Goal: Task Accomplishment & Management: Manage account settings

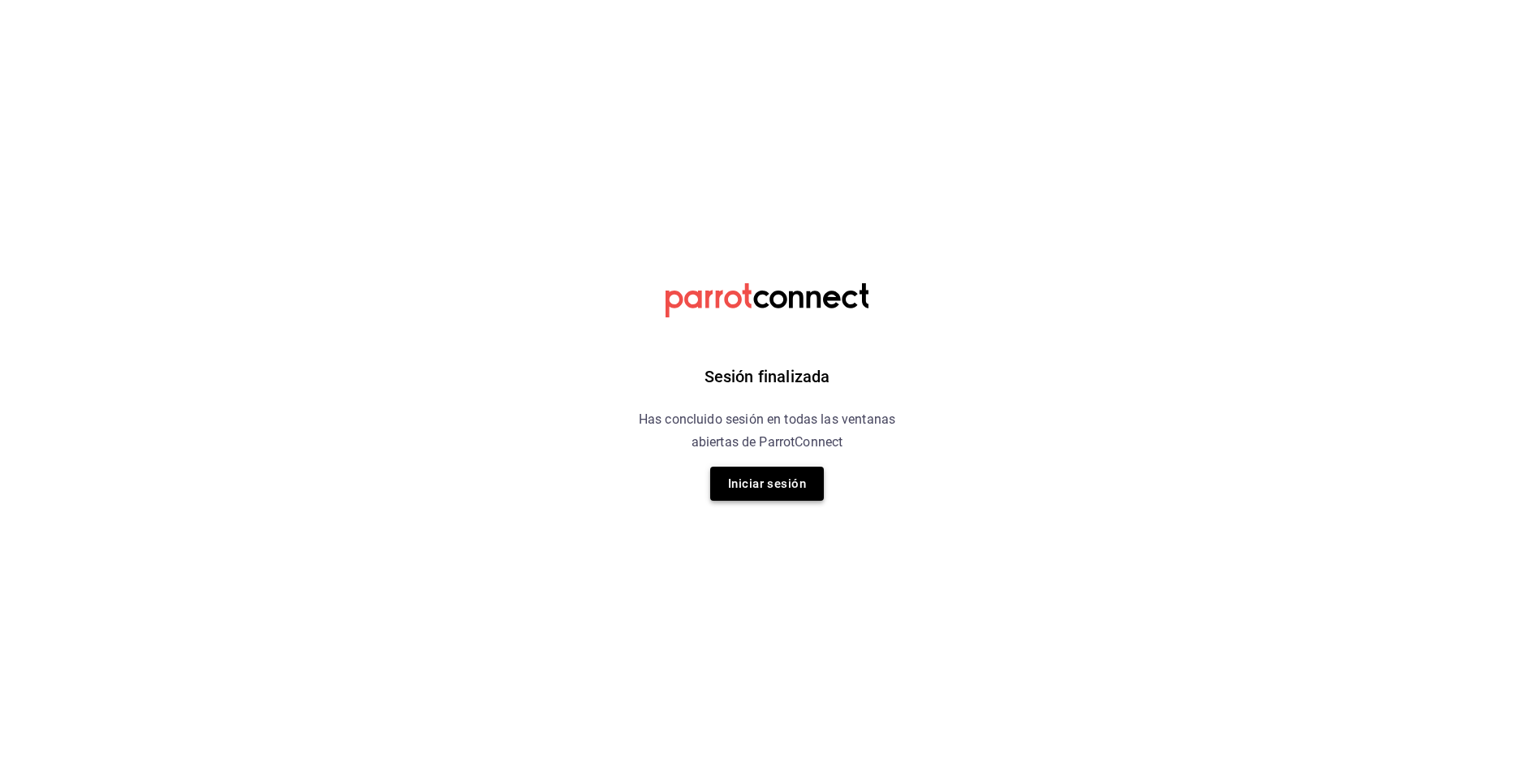
click at [802, 483] on button "Iniciar sesión" at bounding box center [767, 483] width 114 height 34
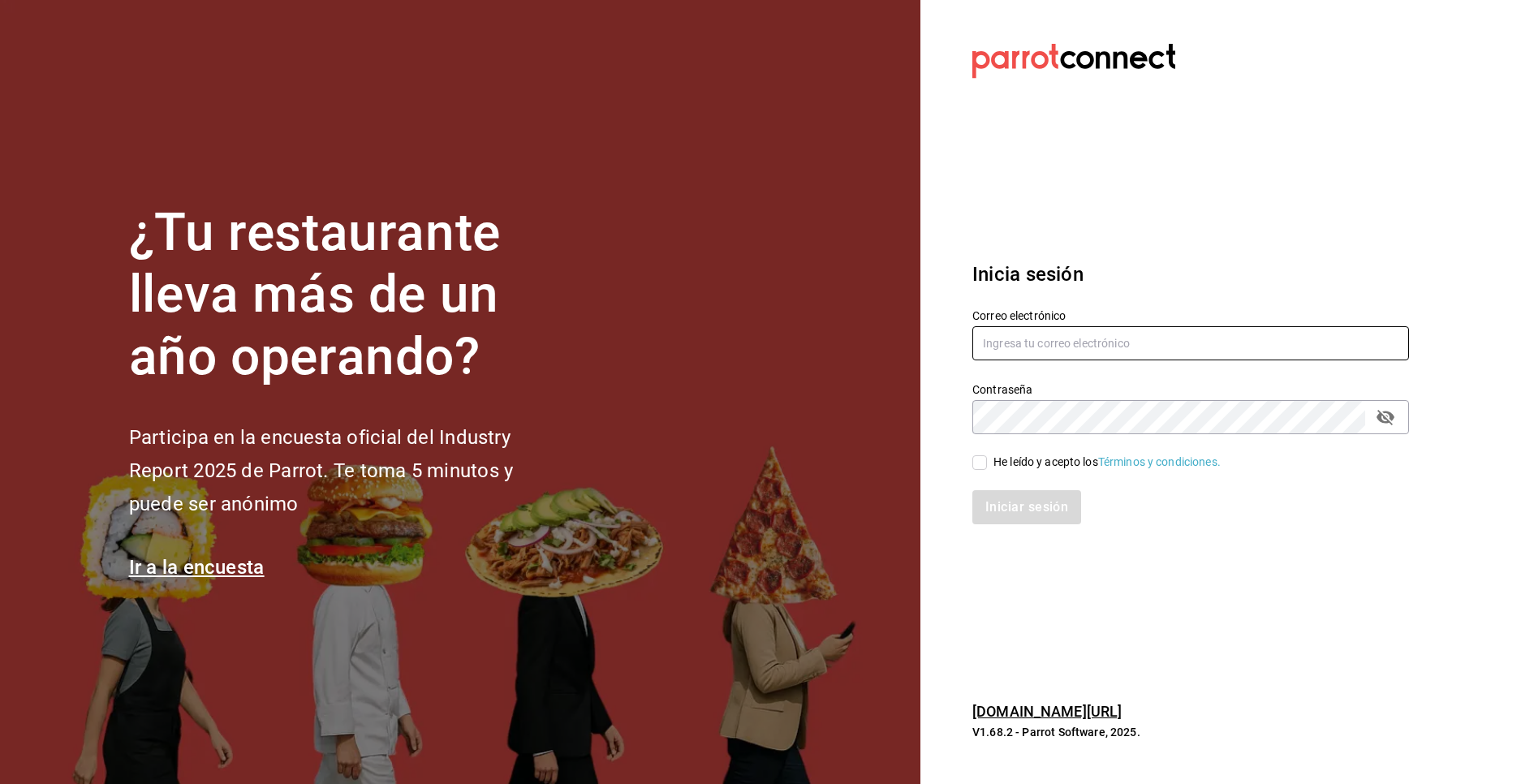
click at [976, 344] on input "text" at bounding box center [1190, 343] width 436 height 34
type input "tavinacafe@gmail.com"
click at [990, 460] on span "He leído y acepto los Términos y condiciones." at bounding box center [1103, 461] width 234 height 17
click at [987, 460] on input "He leído y acepto los Términos y condiciones." at bounding box center [980, 462] width 15 height 15
checkbox input "true"
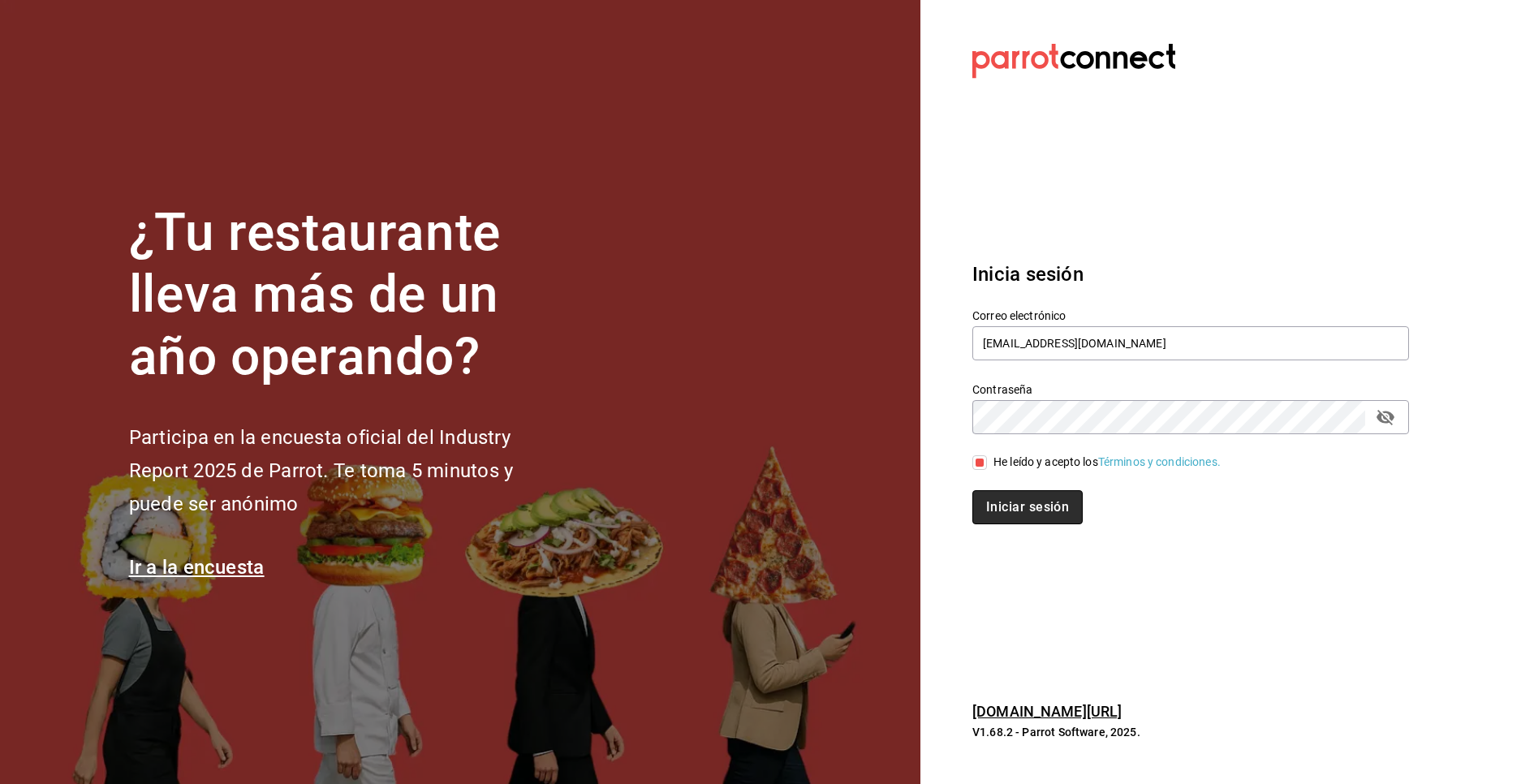
click at [1003, 508] on button "Iniciar sesión" at bounding box center [1027, 506] width 111 height 34
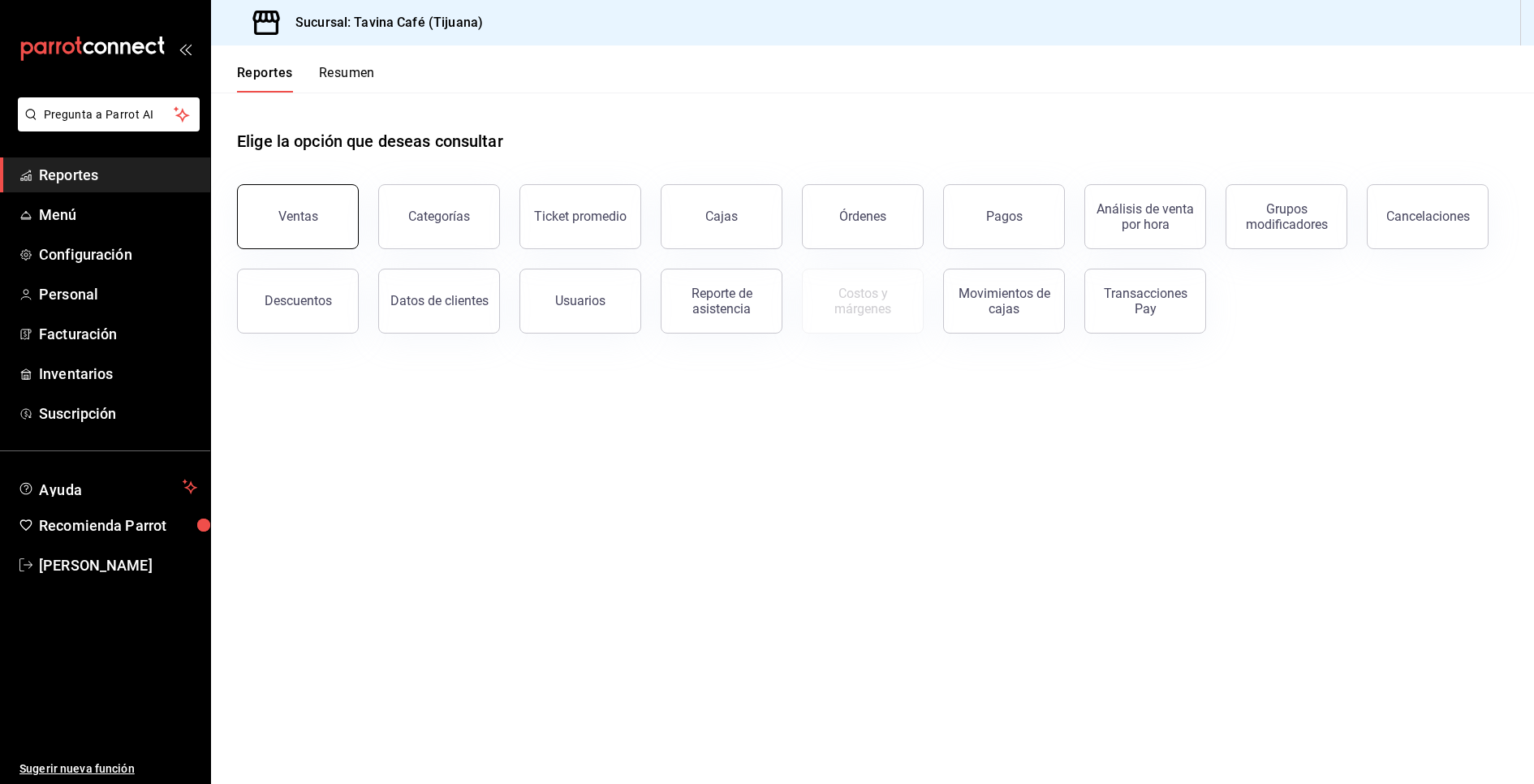
click at [326, 243] on button "Ventas" at bounding box center [298, 216] width 122 height 65
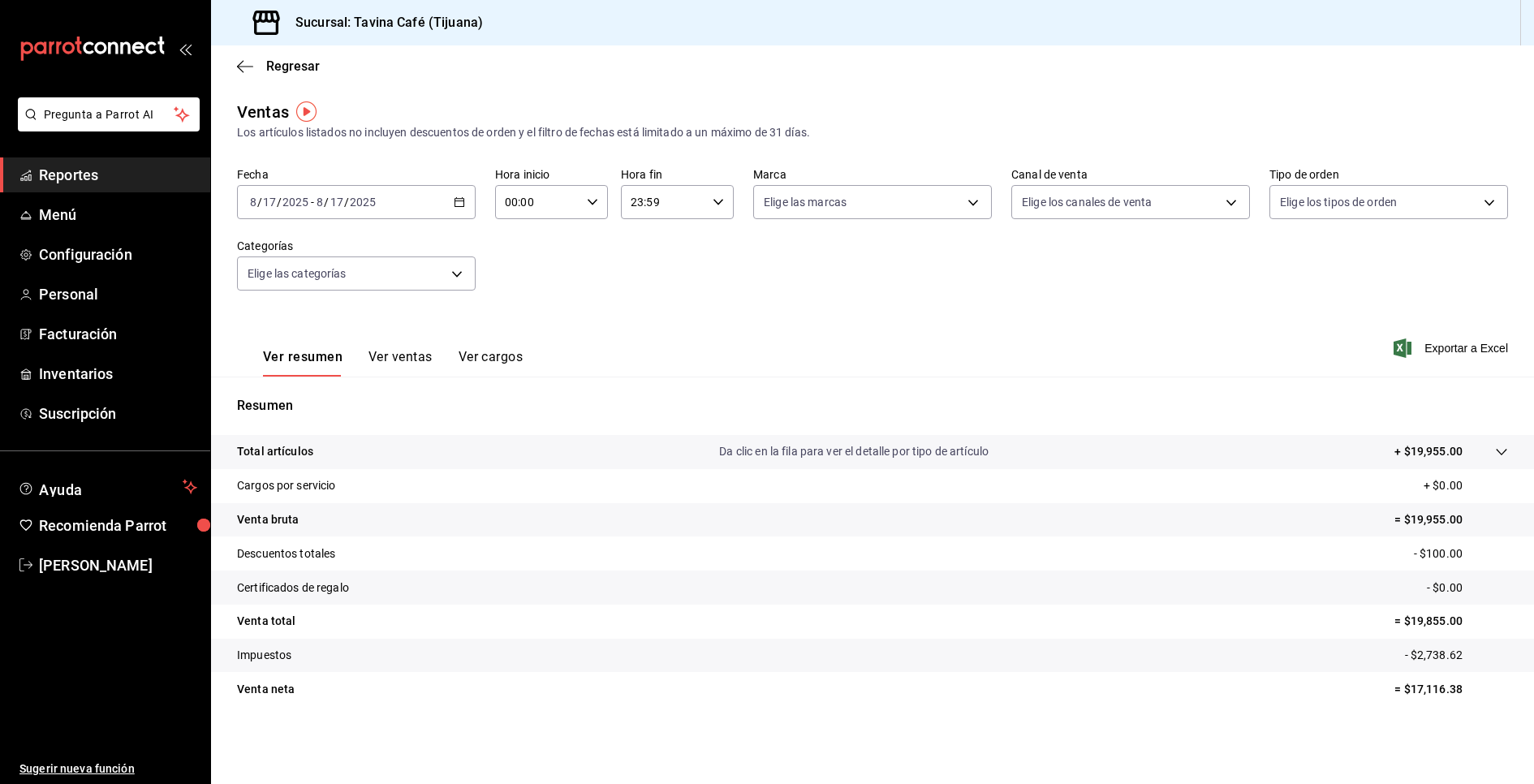
click at [167, 167] on span "Reportes" at bounding box center [118, 174] width 159 height 22
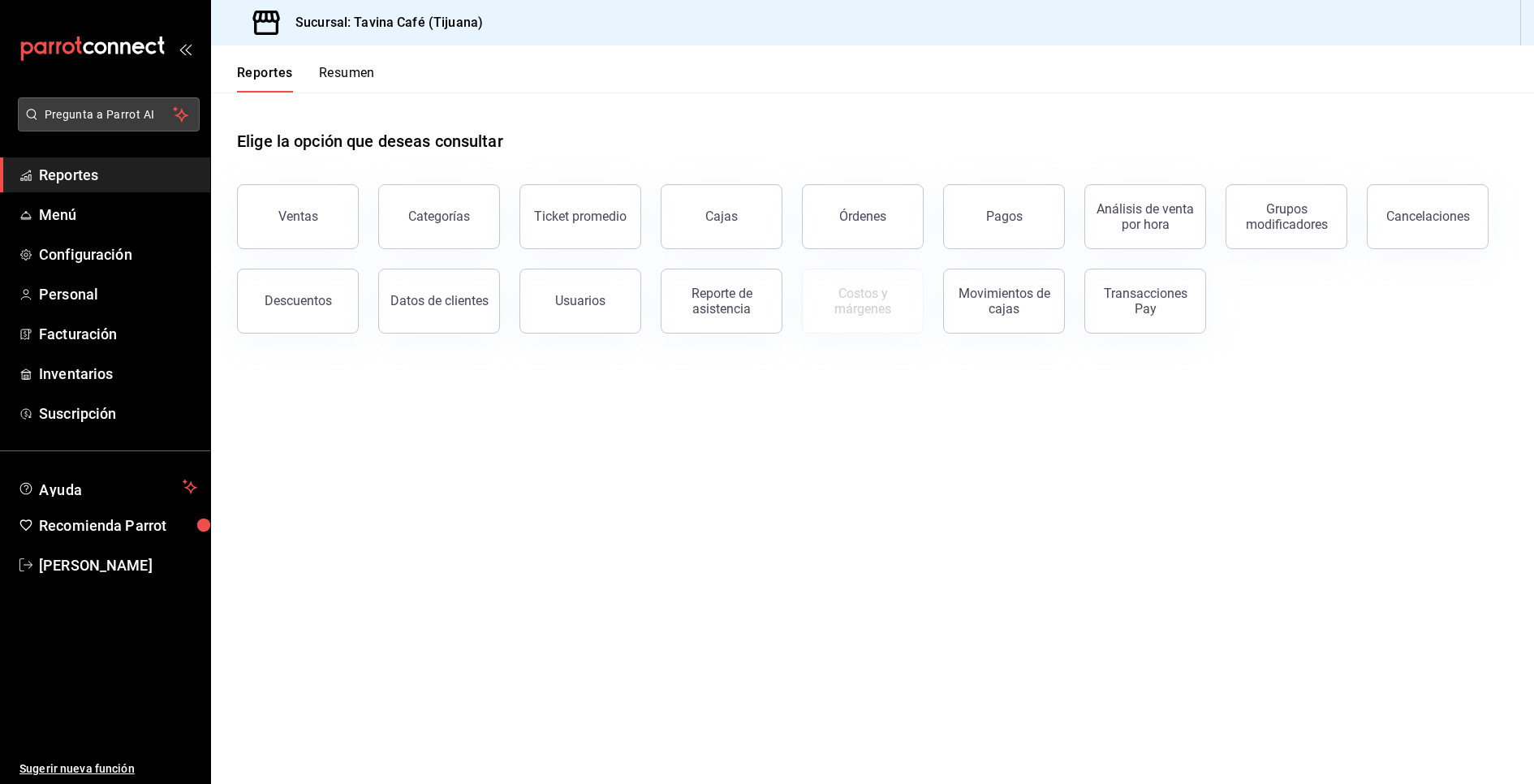
click at [104, 114] on span "Pregunta a Parrot AI" at bounding box center [110, 114] width 129 height 17
click at [364, 72] on button "Resumen" at bounding box center [347, 78] width 56 height 27
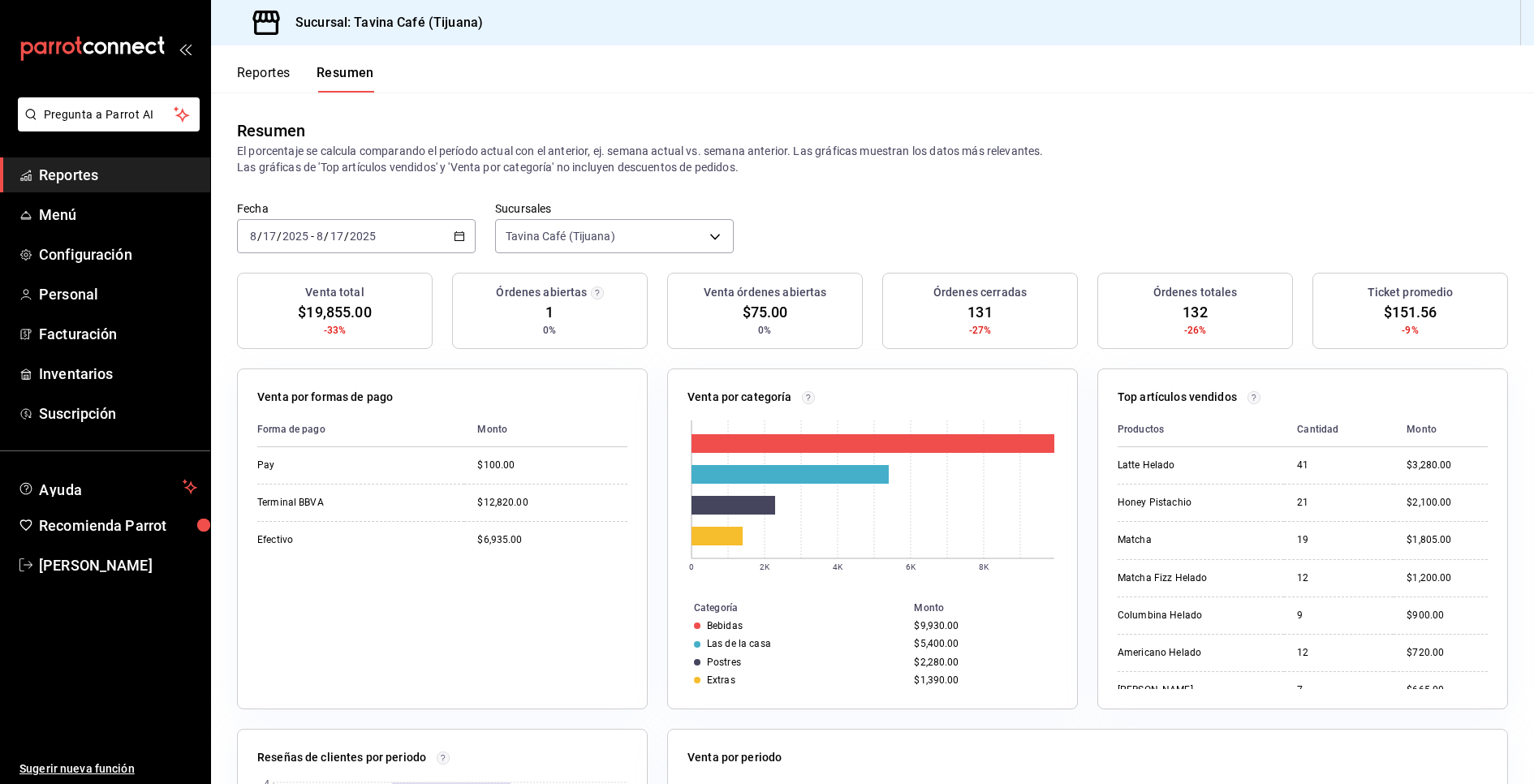
click at [263, 87] on button "Reportes" at bounding box center [264, 78] width 53 height 27
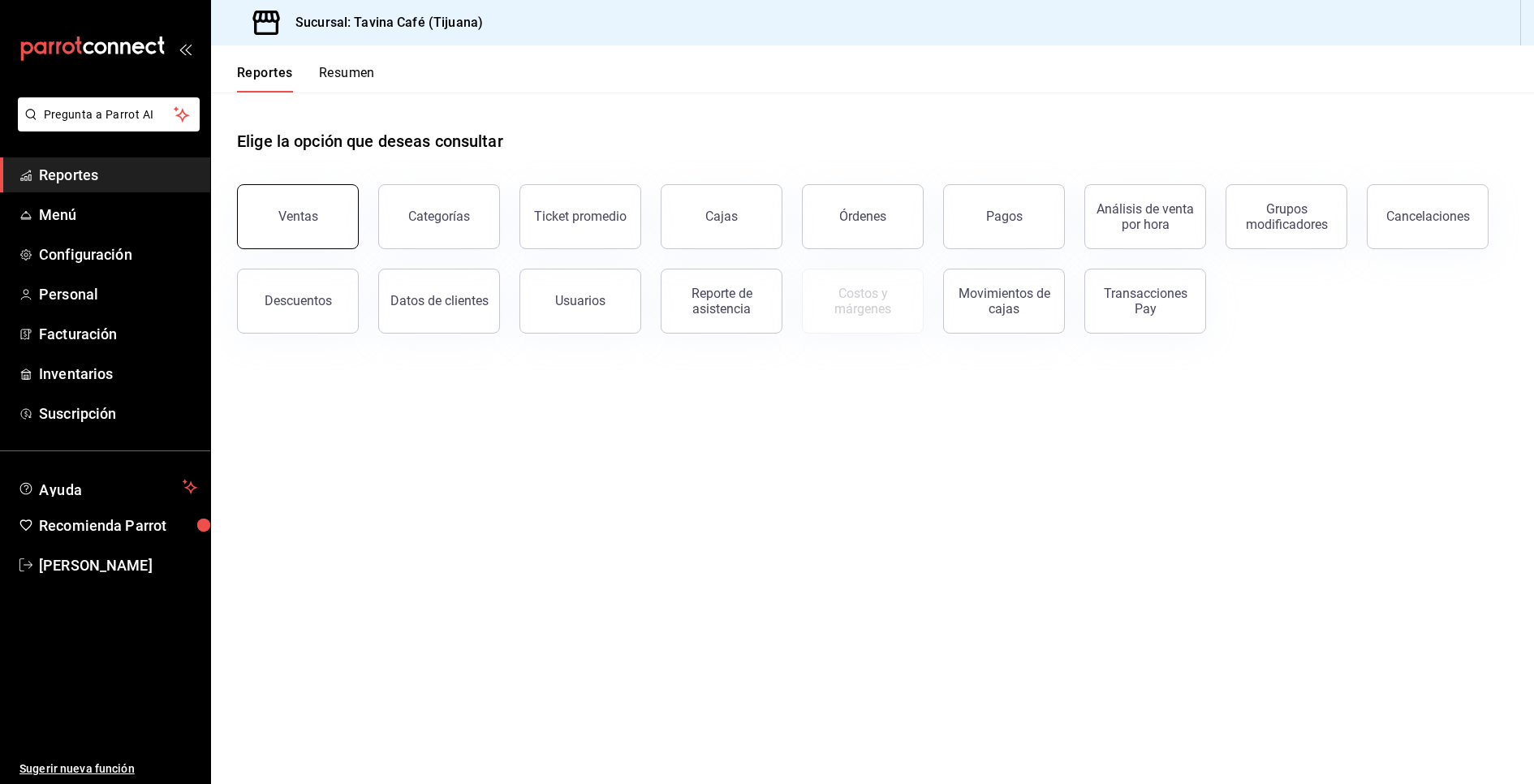
click at [325, 207] on button "Ventas" at bounding box center [298, 216] width 122 height 65
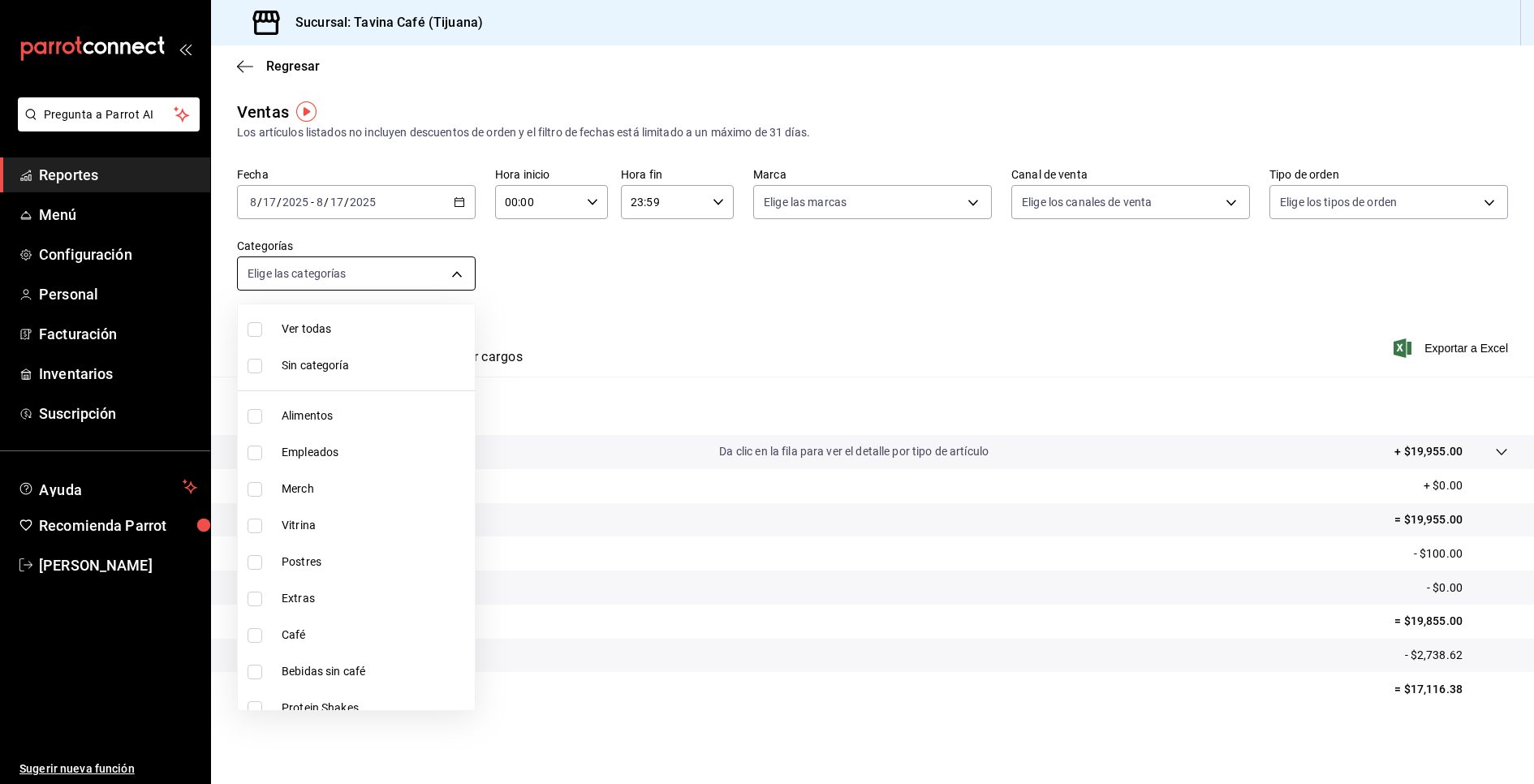
click at [430, 260] on body "Pregunta a Parrot AI Reportes Menú Configuración Personal Facturación Inventari…" at bounding box center [767, 392] width 1534 height 784
click at [547, 339] on div at bounding box center [767, 392] width 1534 height 784
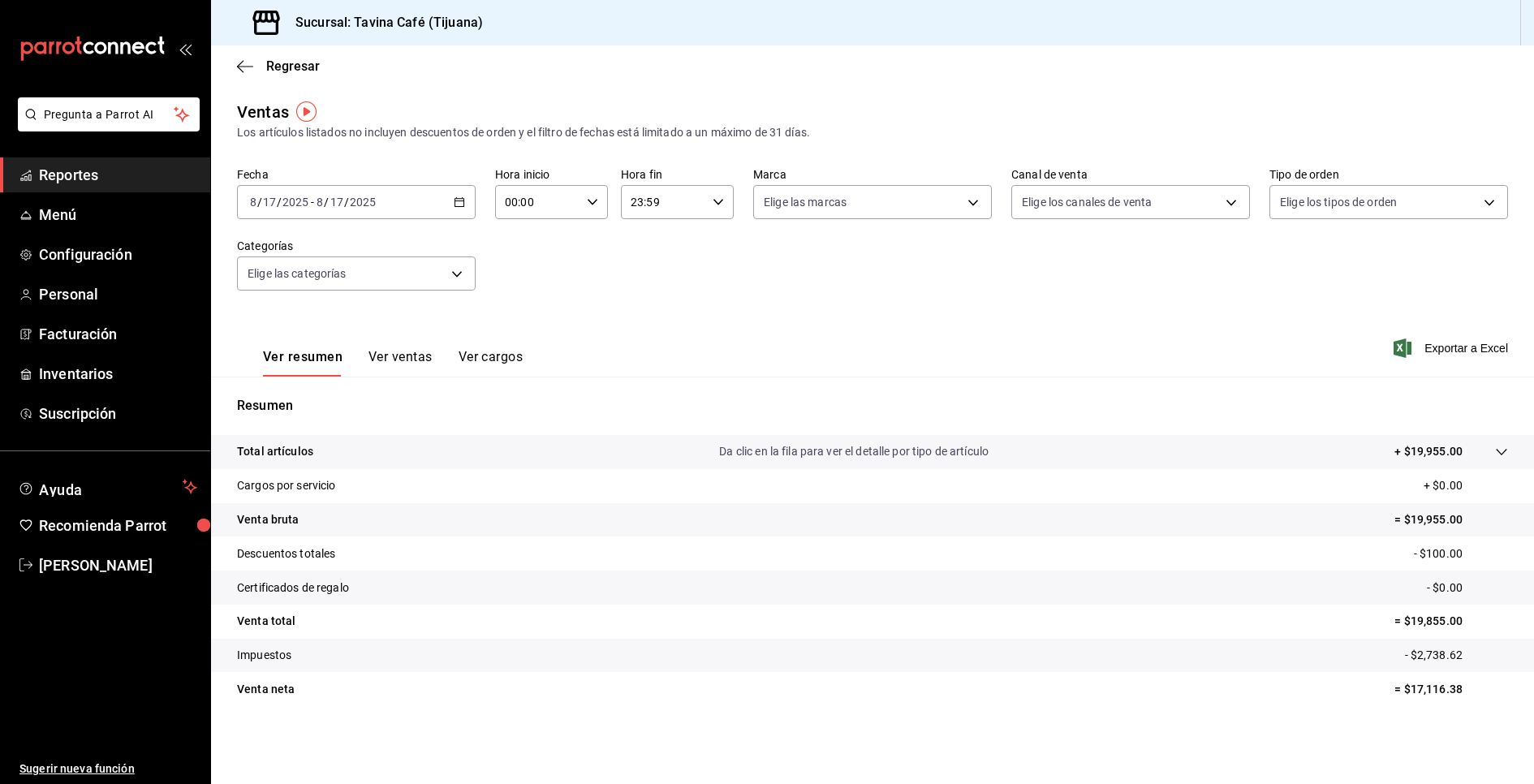
click at [103, 165] on span "Reportes" at bounding box center [118, 174] width 159 height 22
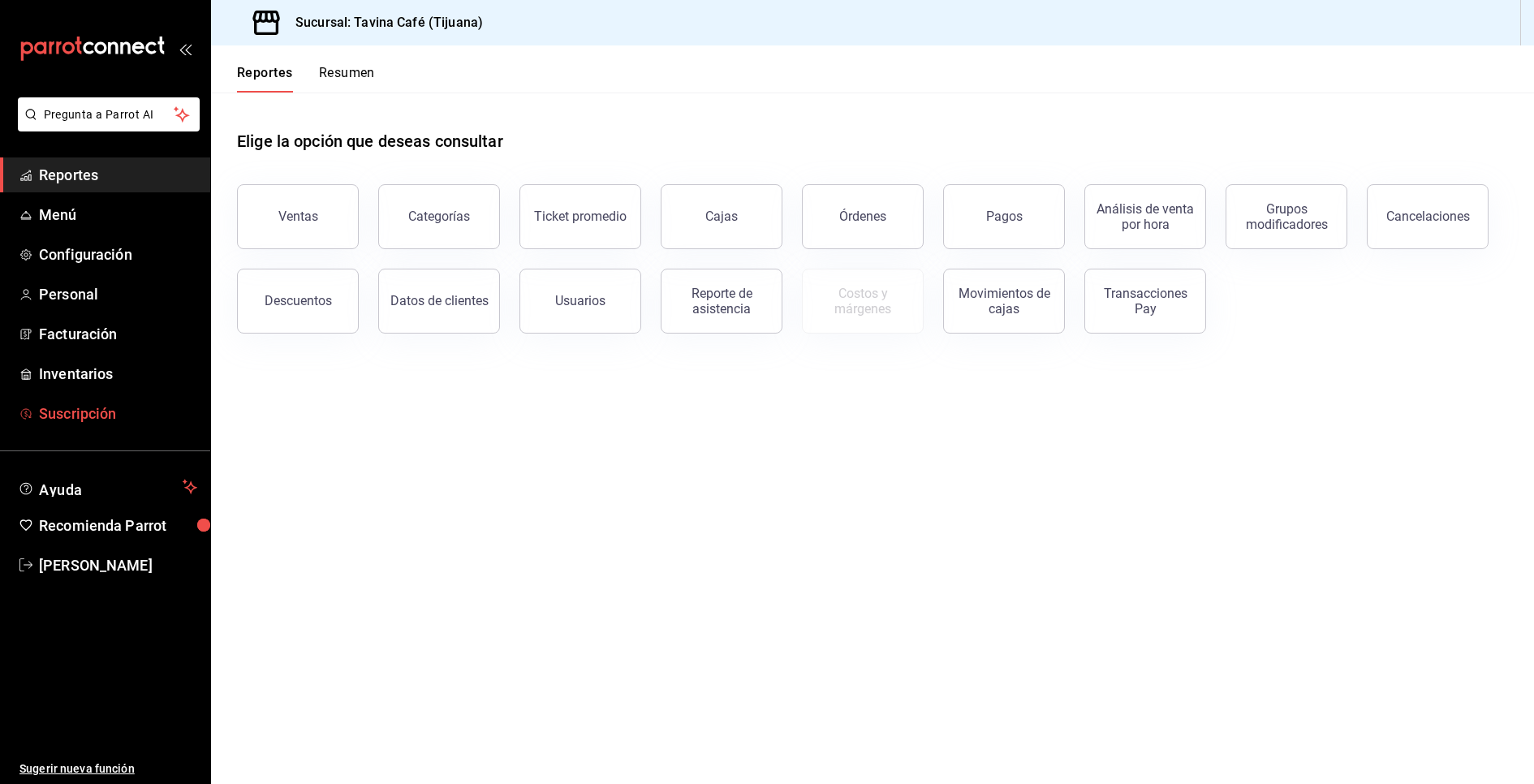
click at [84, 400] on link "Suscripción" at bounding box center [105, 413] width 210 height 35
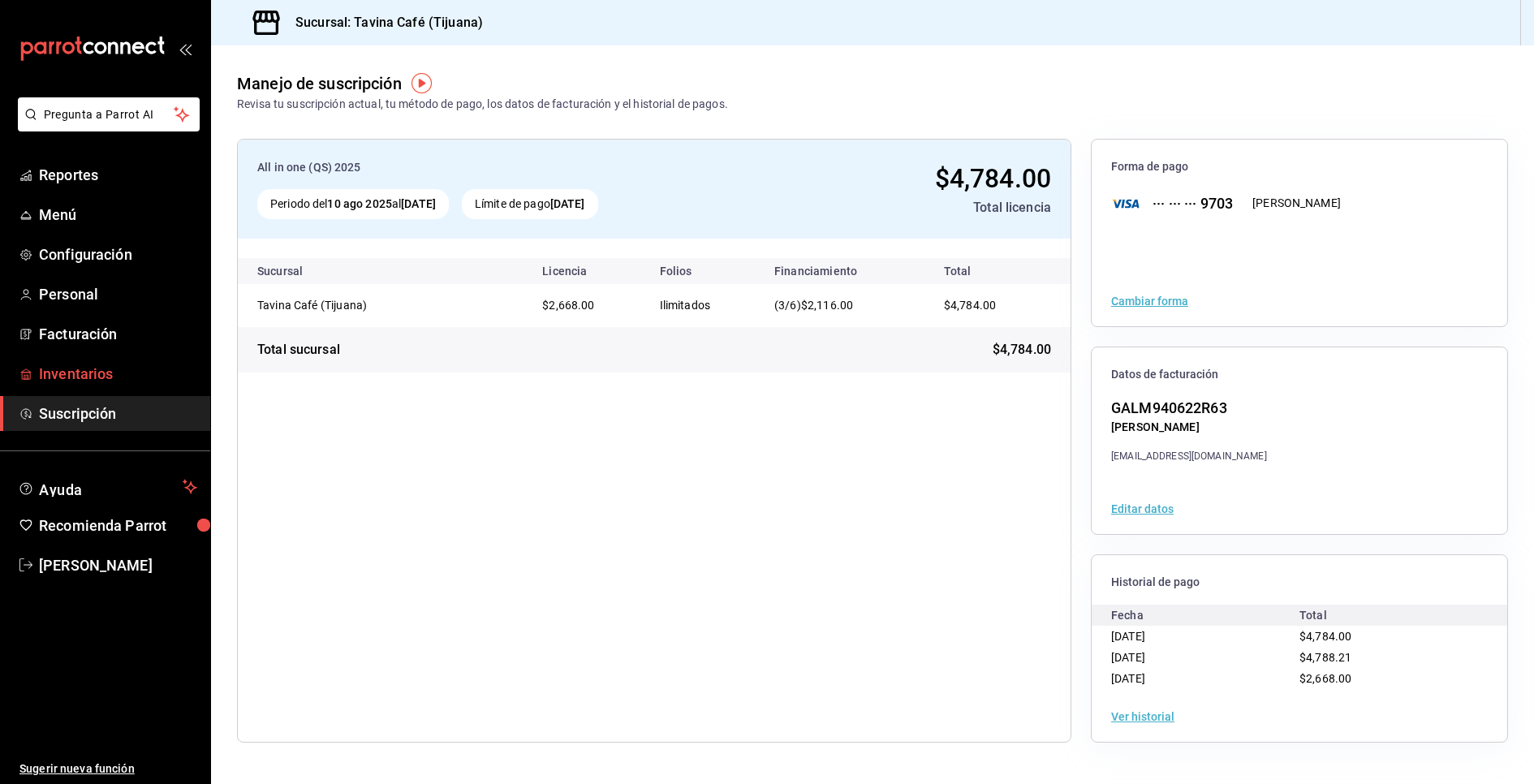
click at [84, 363] on span "Inventarios" at bounding box center [118, 373] width 159 height 22
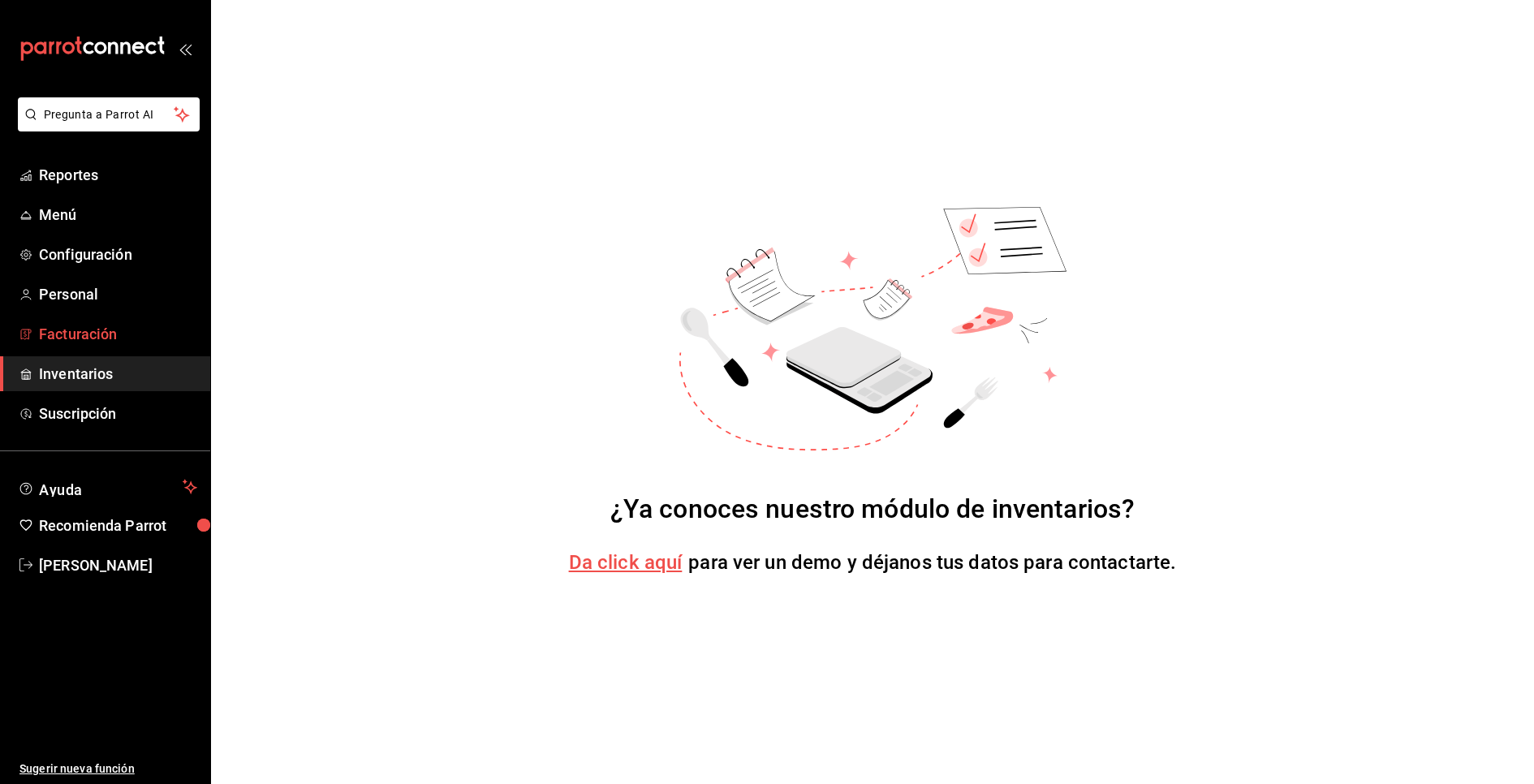
click at [96, 345] on link "Facturación" at bounding box center [105, 333] width 210 height 35
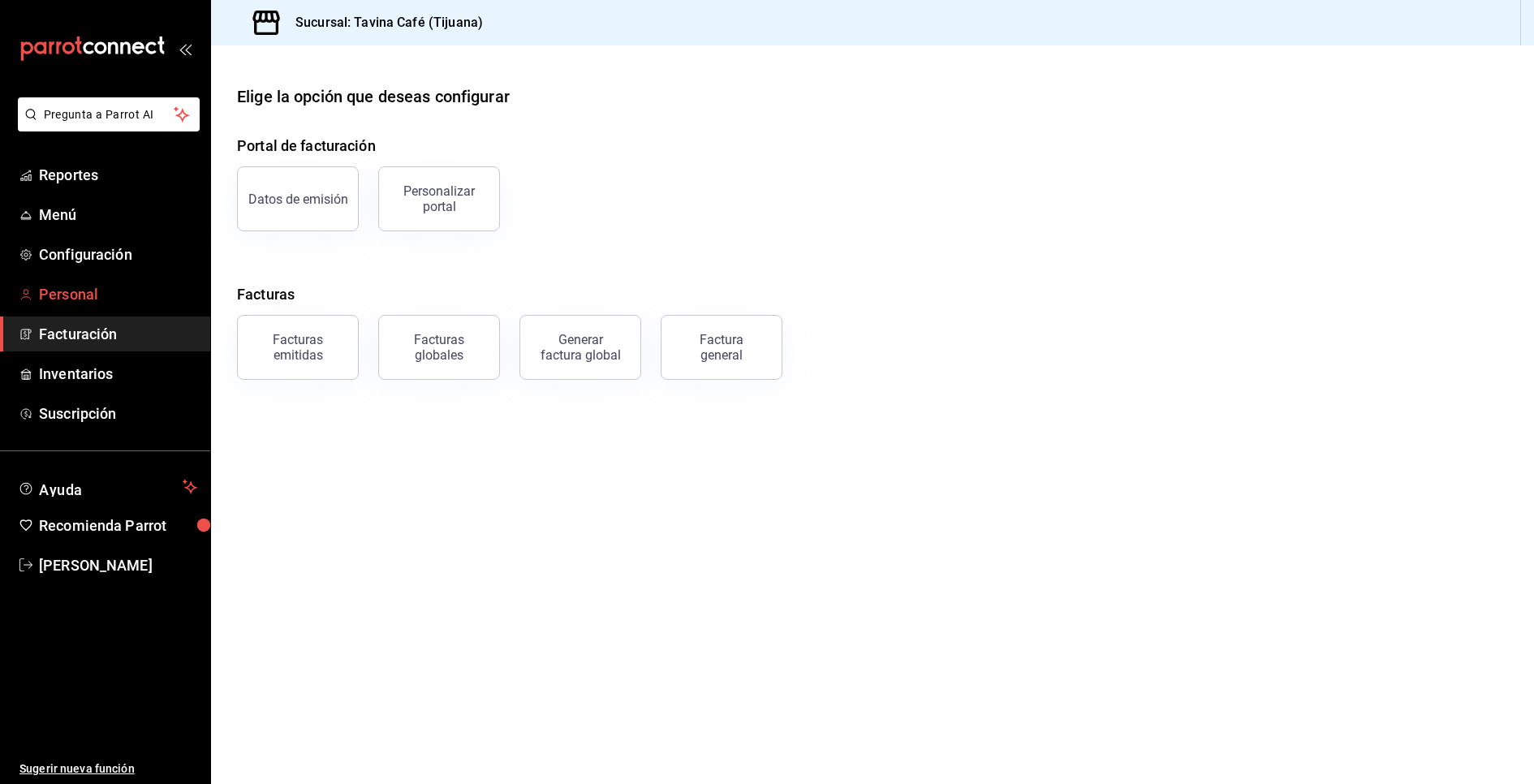
click at [101, 307] on link "Personal" at bounding box center [105, 294] width 210 height 35
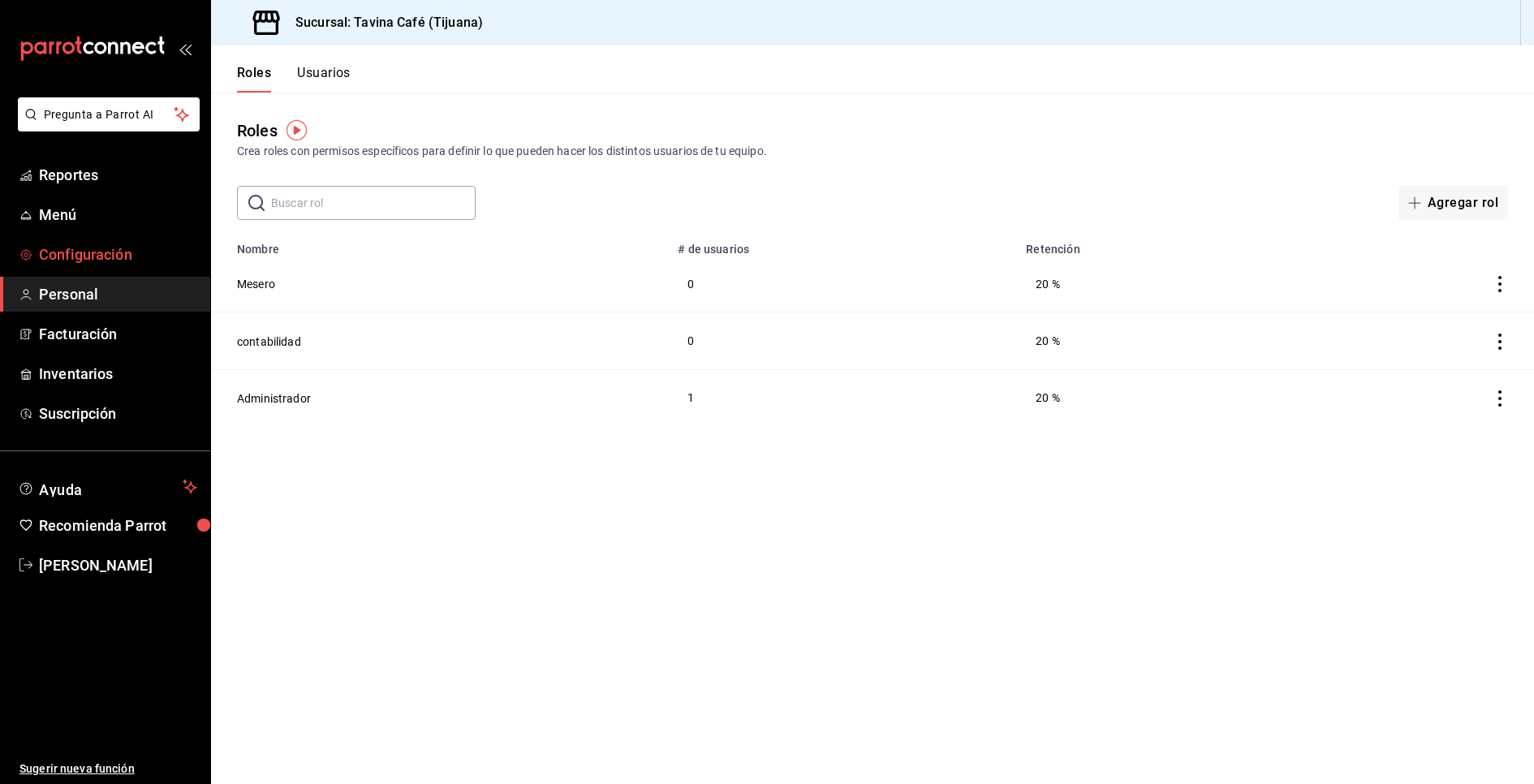
click at [109, 262] on span "Configuración" at bounding box center [118, 253] width 159 height 22
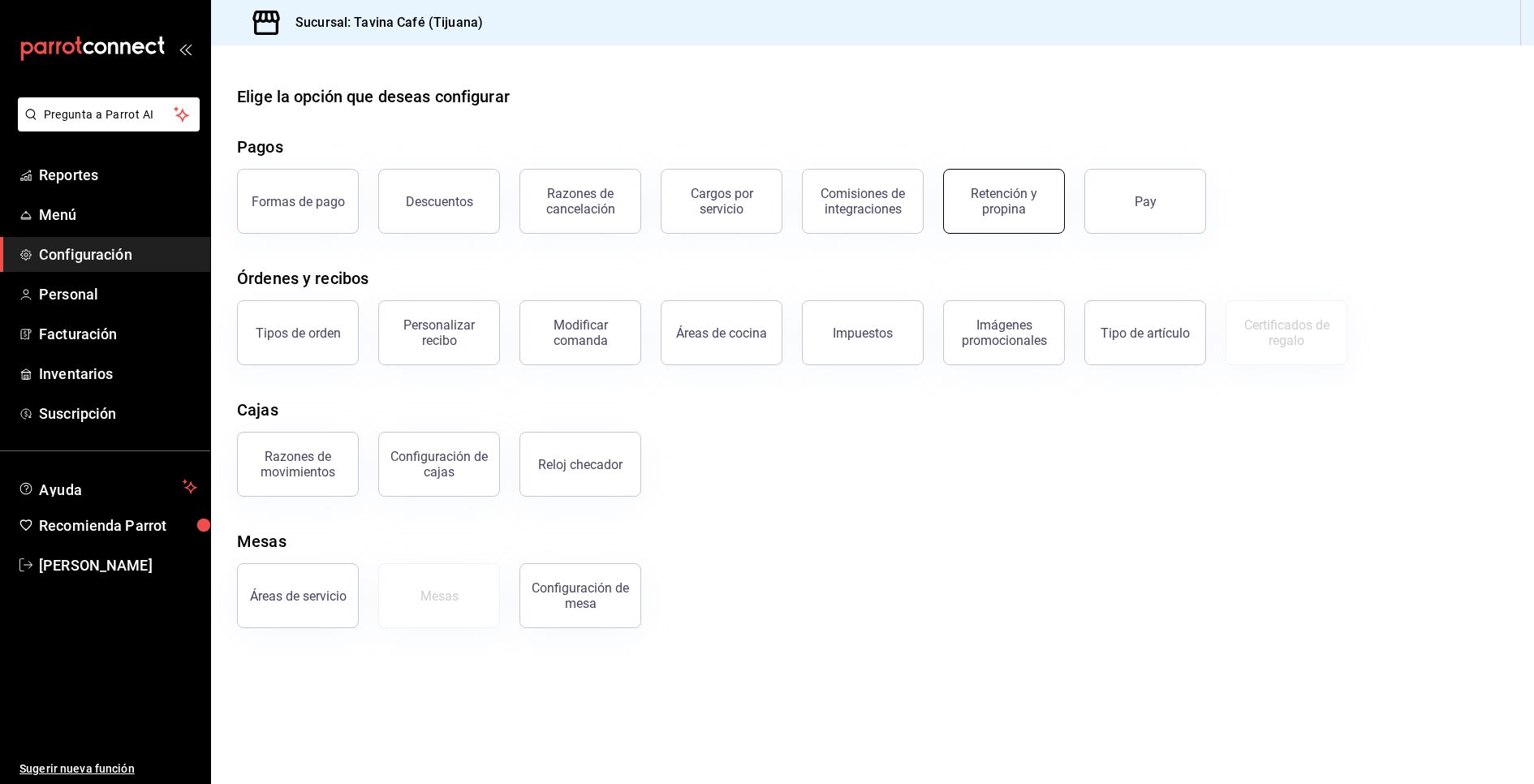
click at [1007, 218] on button "Retención y propina" at bounding box center [1004, 201] width 122 height 65
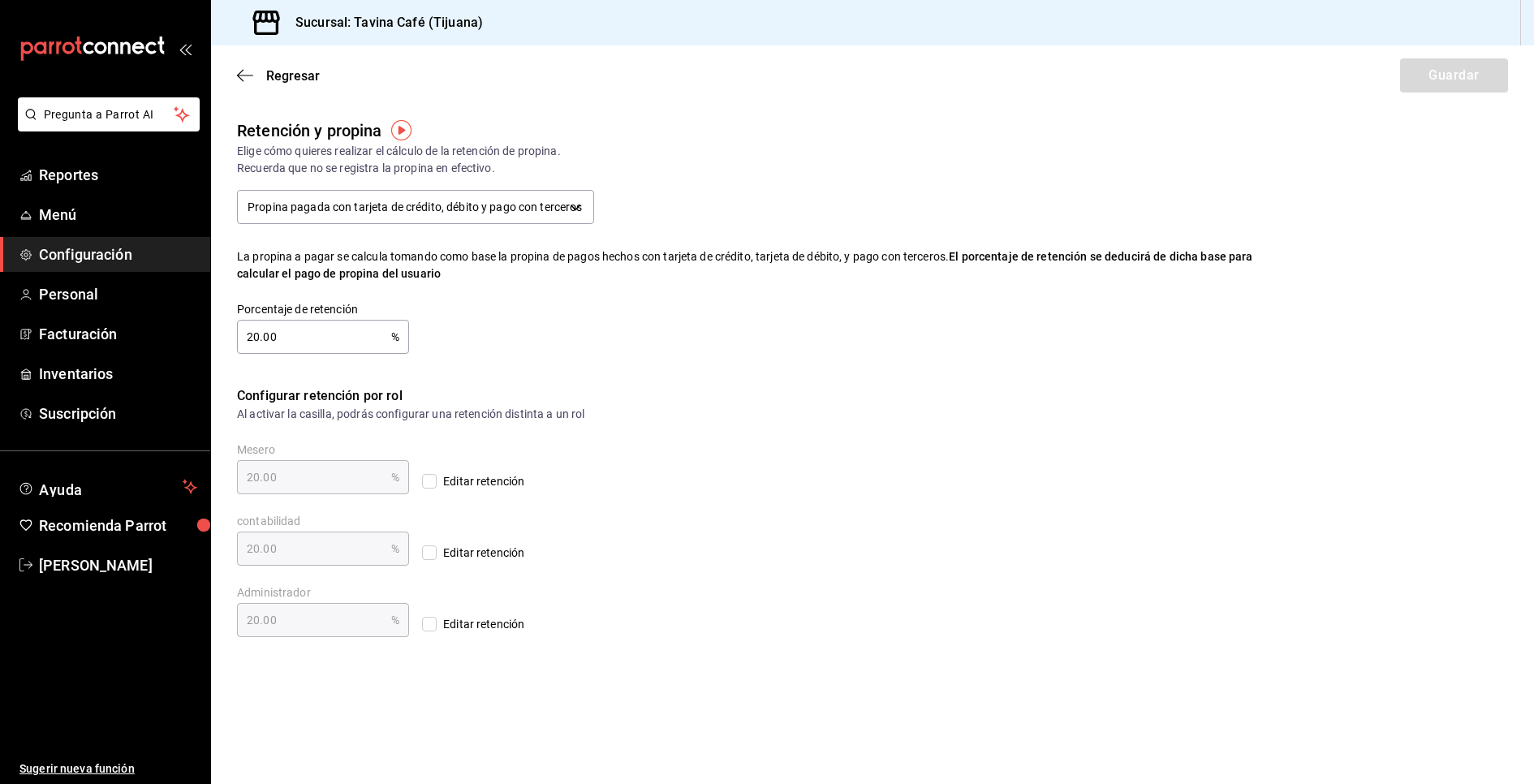
drag, startPoint x: 304, startPoint y: 336, endPoint x: 236, endPoint y: 326, distance: 68.7
click at [237, 326] on input "20.00" at bounding box center [314, 337] width 154 height 33
type input "3.00"
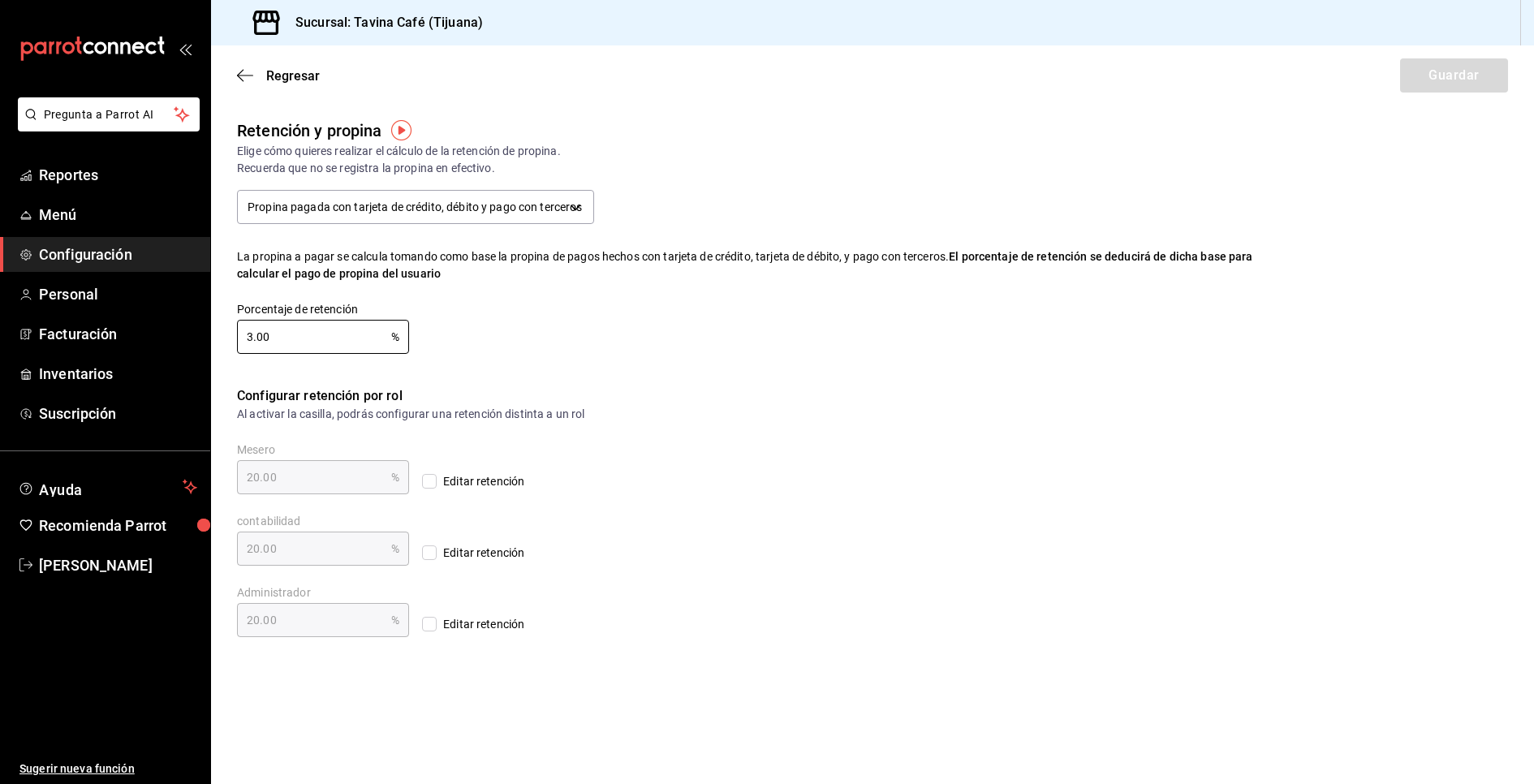
type input "3.00"
type input "30.00"
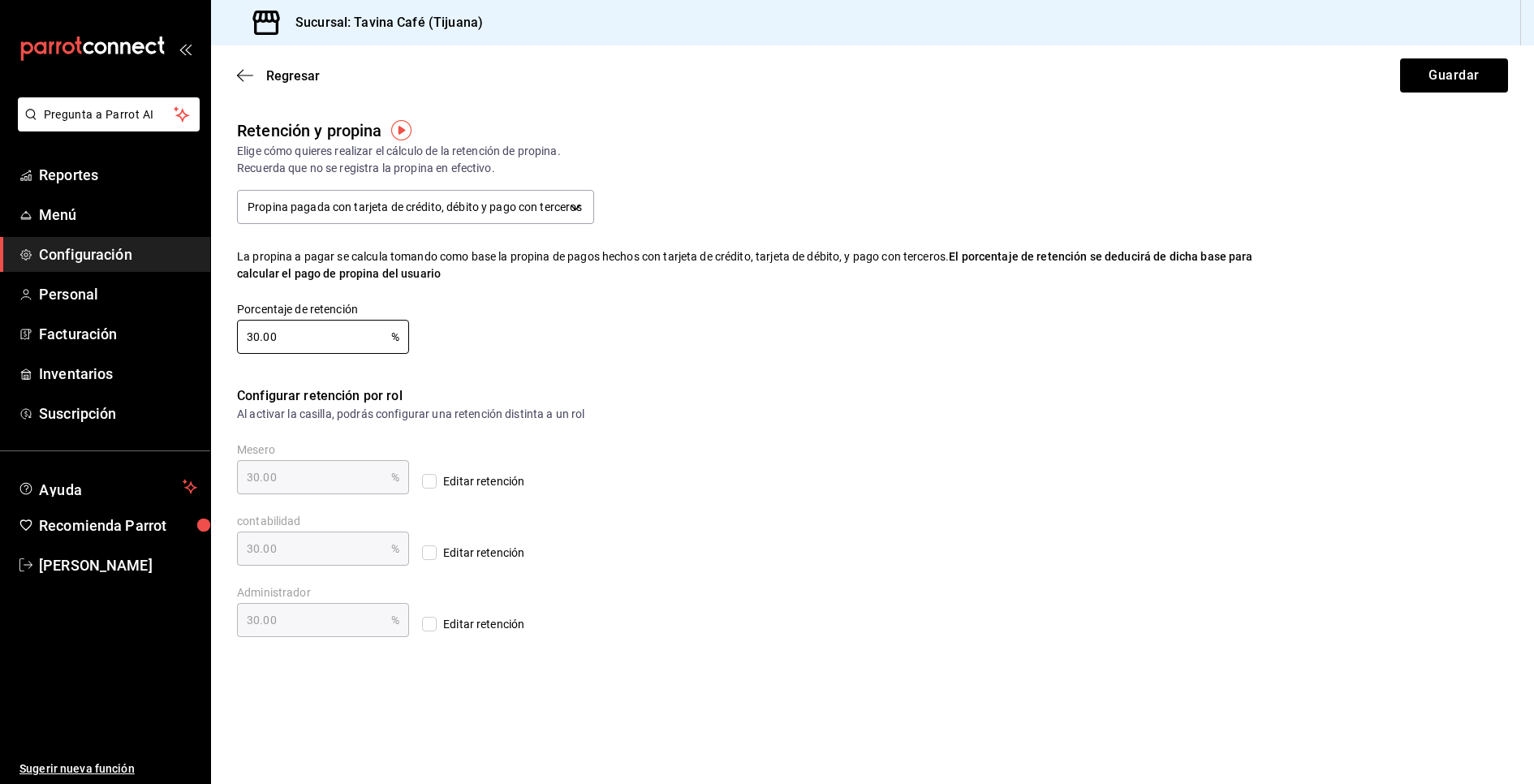
type input "30.00"
click at [725, 495] on div "Mesero 30.00 % Mesero Editar retención contabilidad 30.00 % contabilidad Editar…" at bounding box center [873, 530] width 1270 height 214
click at [1470, 80] on button "Guardar" at bounding box center [1453, 75] width 108 height 34
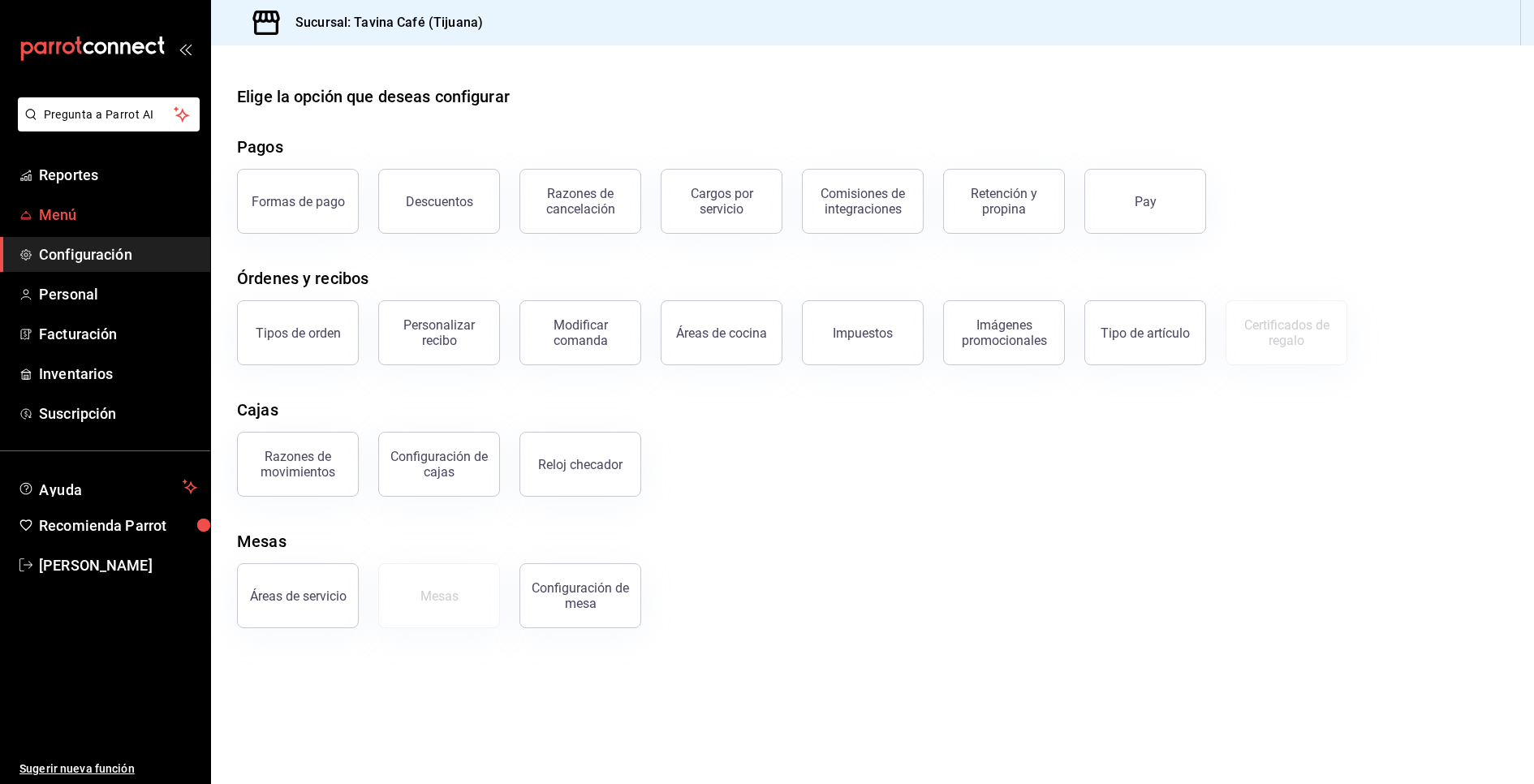
click at [104, 220] on span "Menú" at bounding box center [118, 214] width 159 height 22
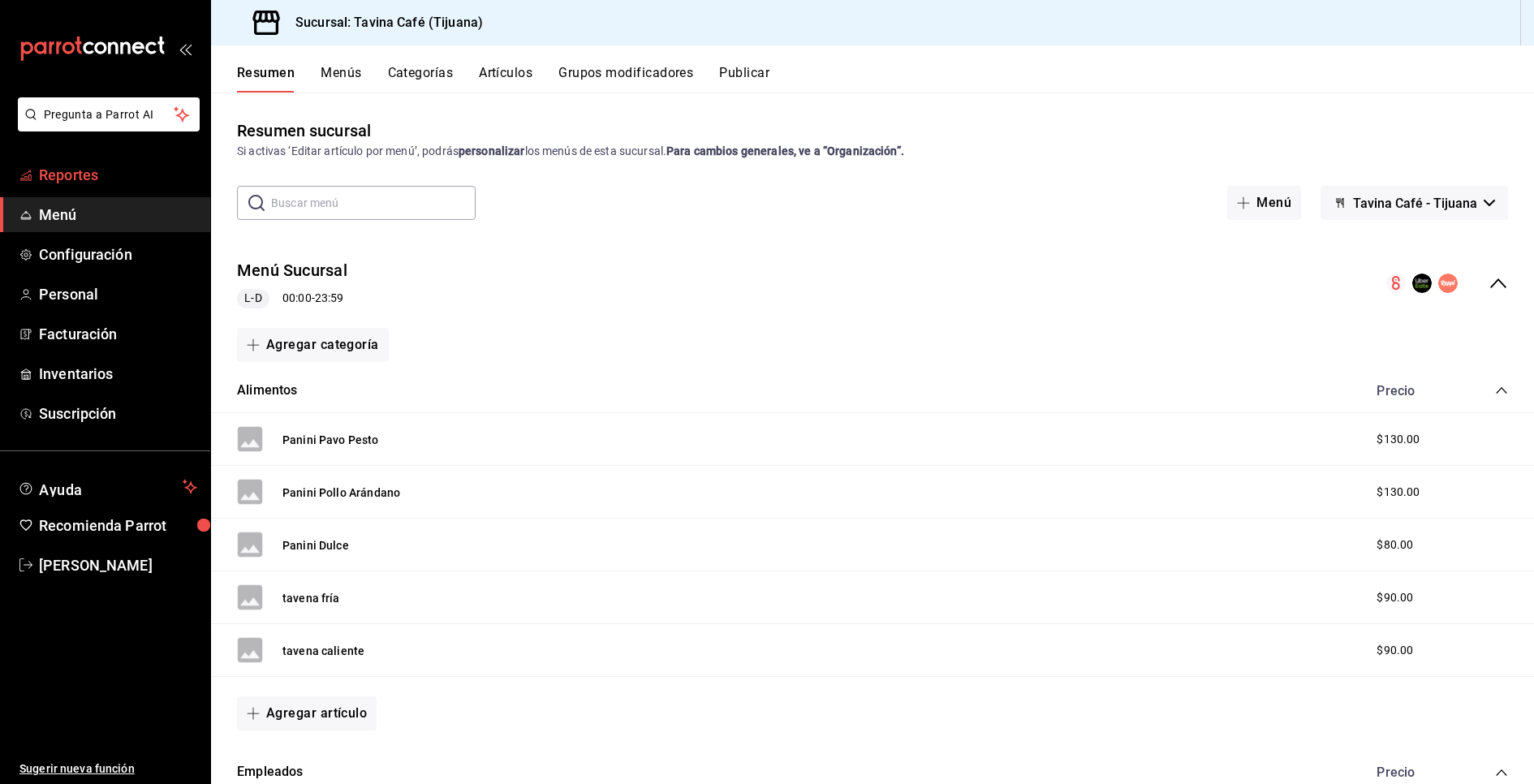
click at [91, 172] on span "Reportes" at bounding box center [118, 174] width 159 height 22
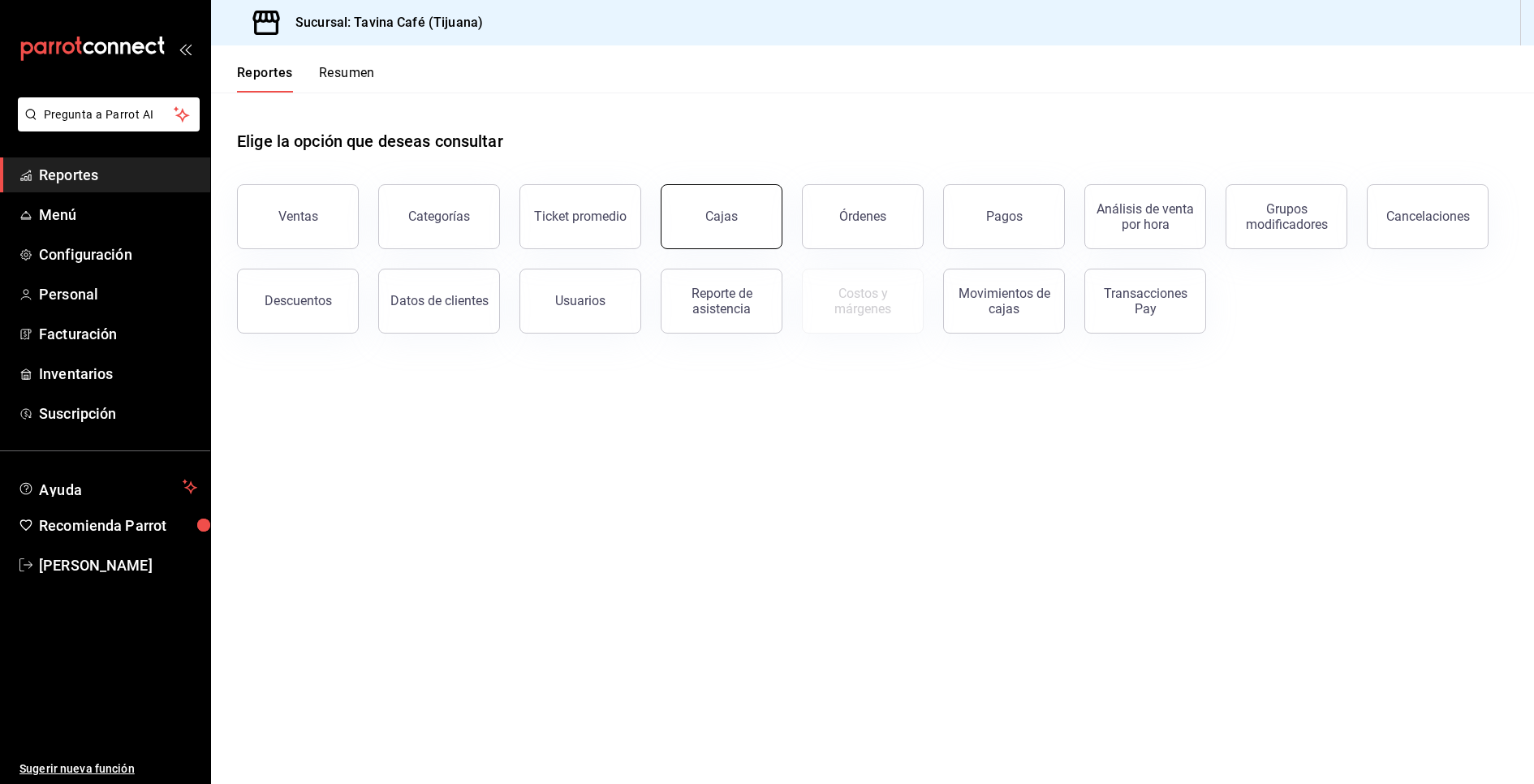
click at [664, 201] on div "Cajas" at bounding box center [711, 207] width 141 height 84
click at [717, 221] on div "Cajas" at bounding box center [721, 216] width 33 height 15
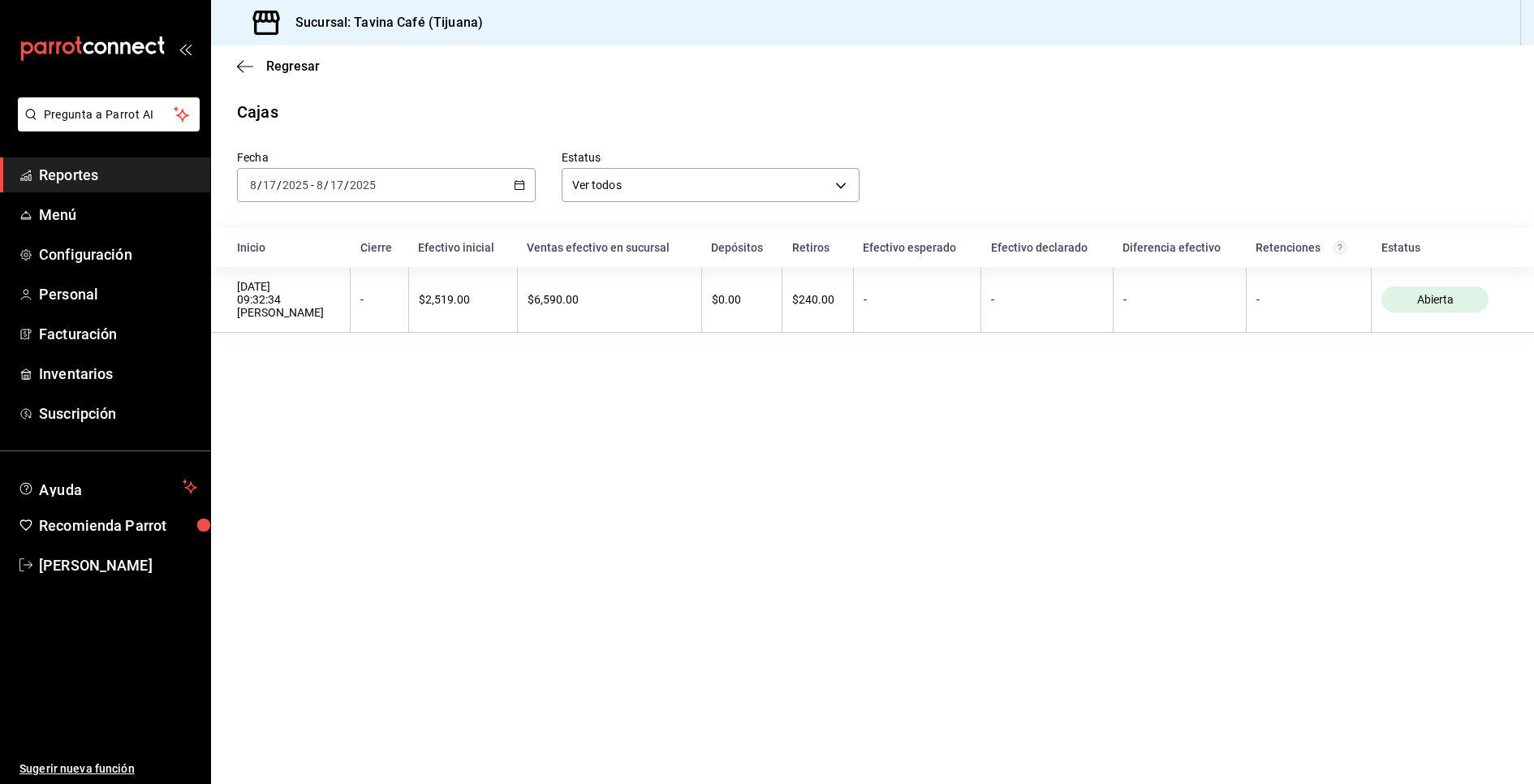
click at [87, 187] on link "Reportes" at bounding box center [105, 174] width 210 height 35
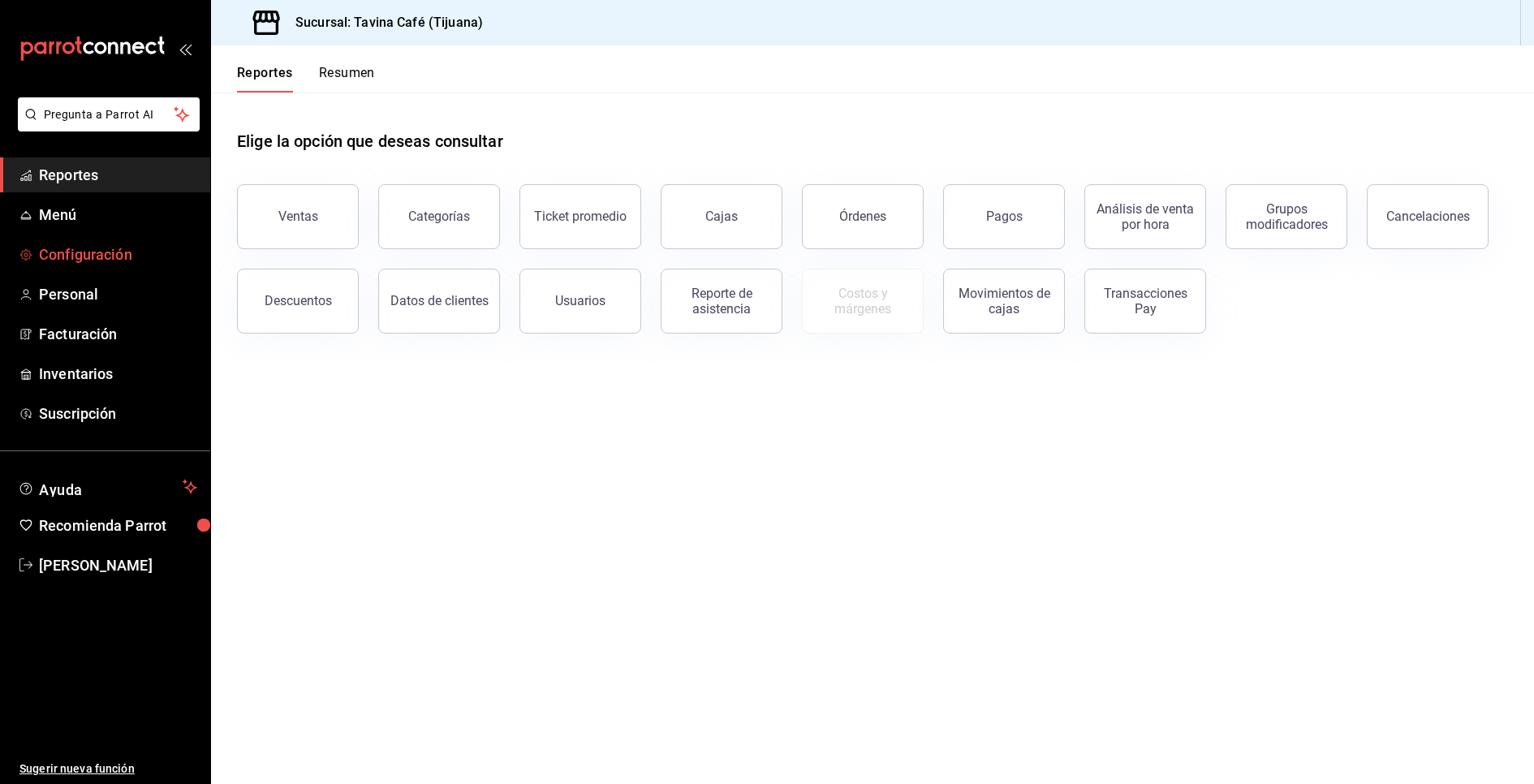
click at [117, 256] on span "Configuración" at bounding box center [118, 253] width 159 height 22
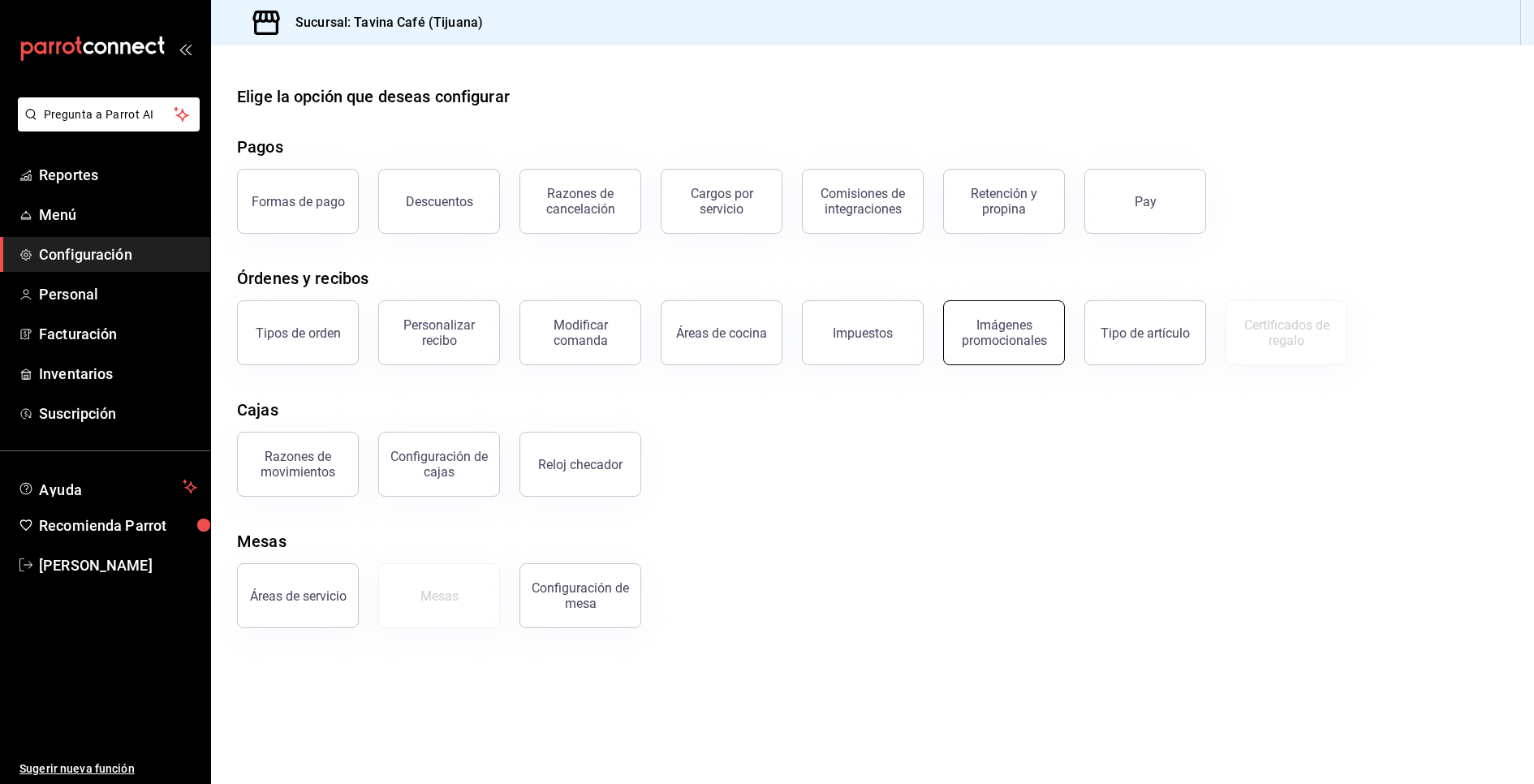
click at [1014, 311] on button "Imágenes promocionales" at bounding box center [1004, 332] width 122 height 65
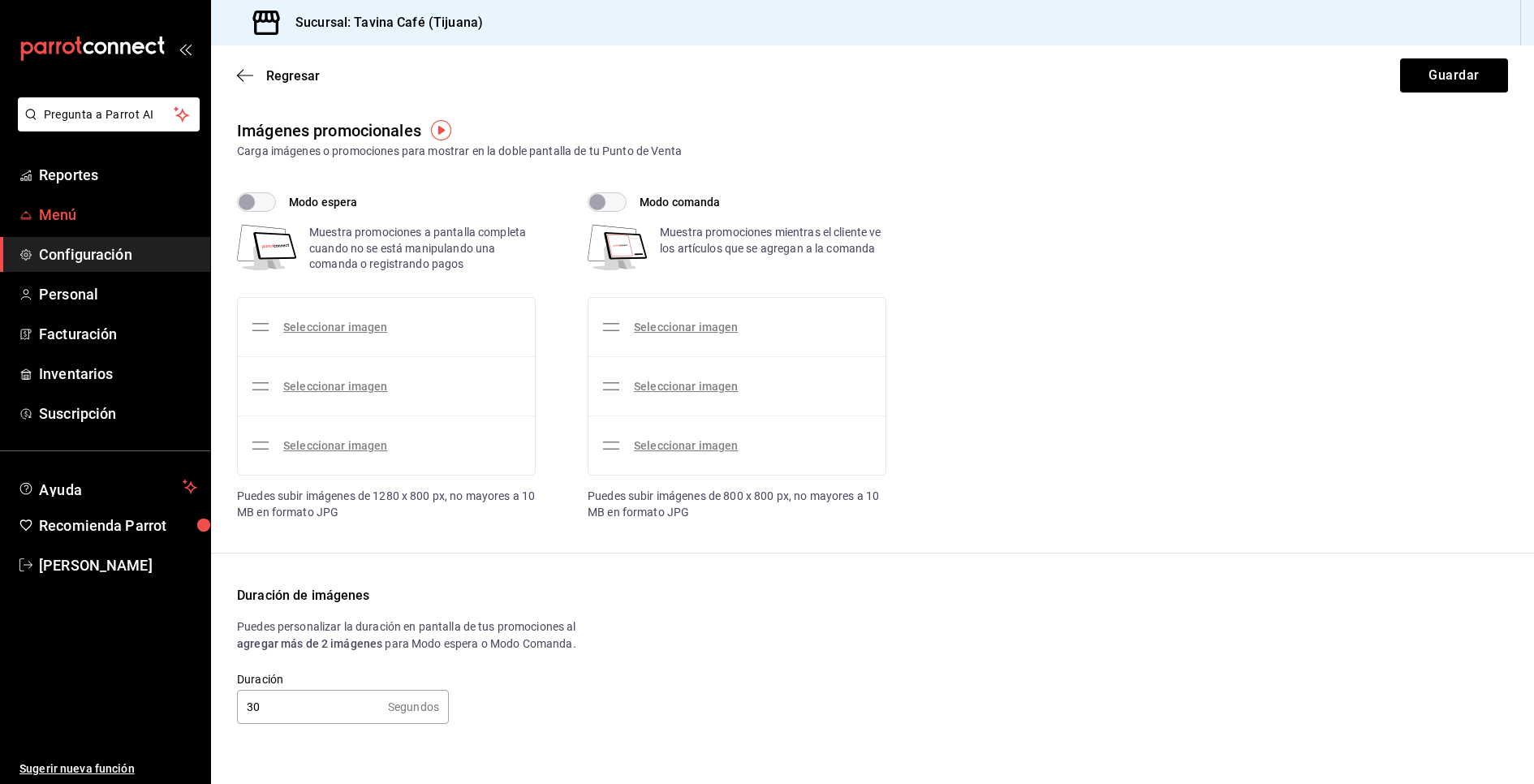
click at [65, 211] on span "Menú" at bounding box center [118, 214] width 159 height 22
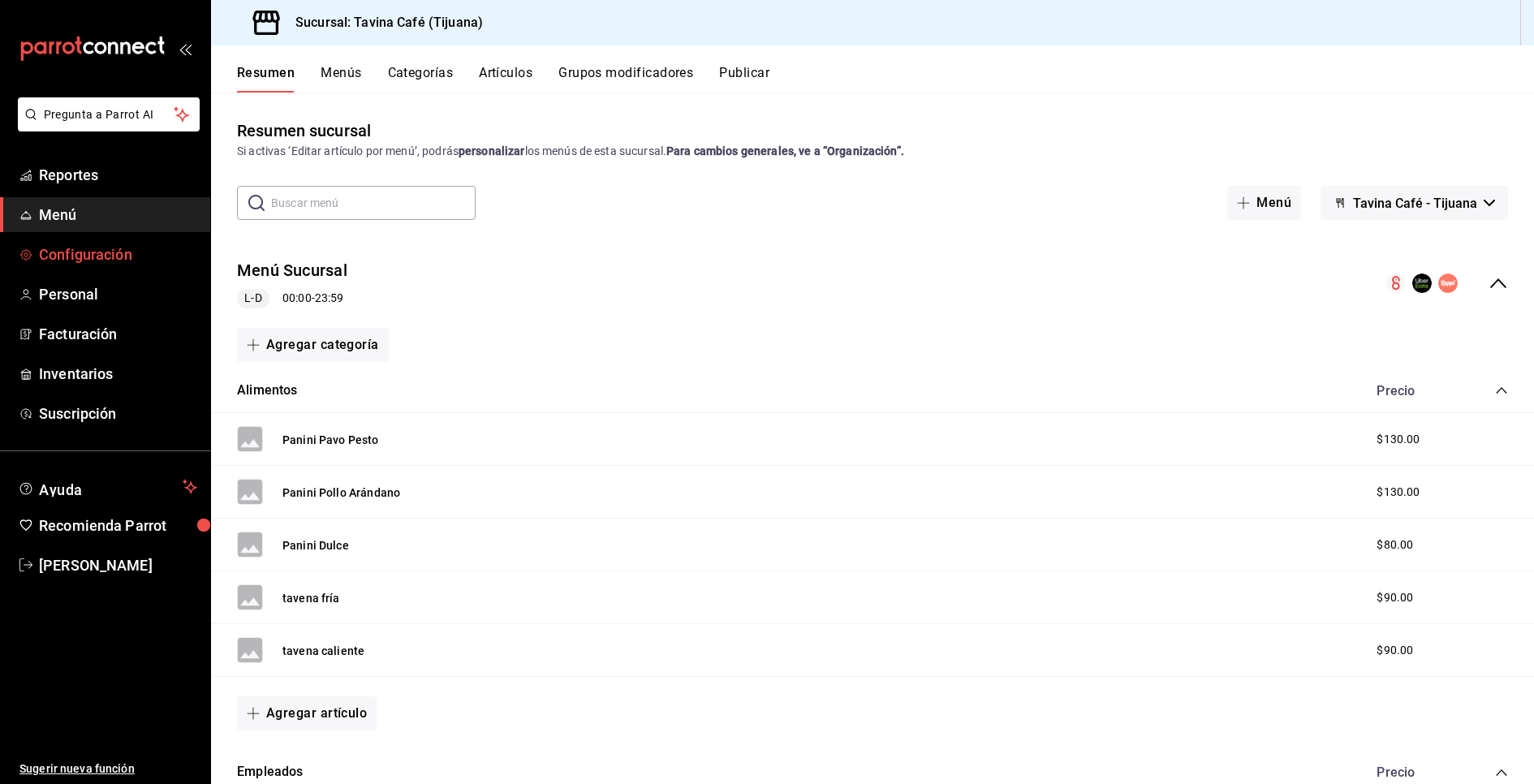
click at [58, 267] on link "Configuración" at bounding box center [105, 254] width 210 height 35
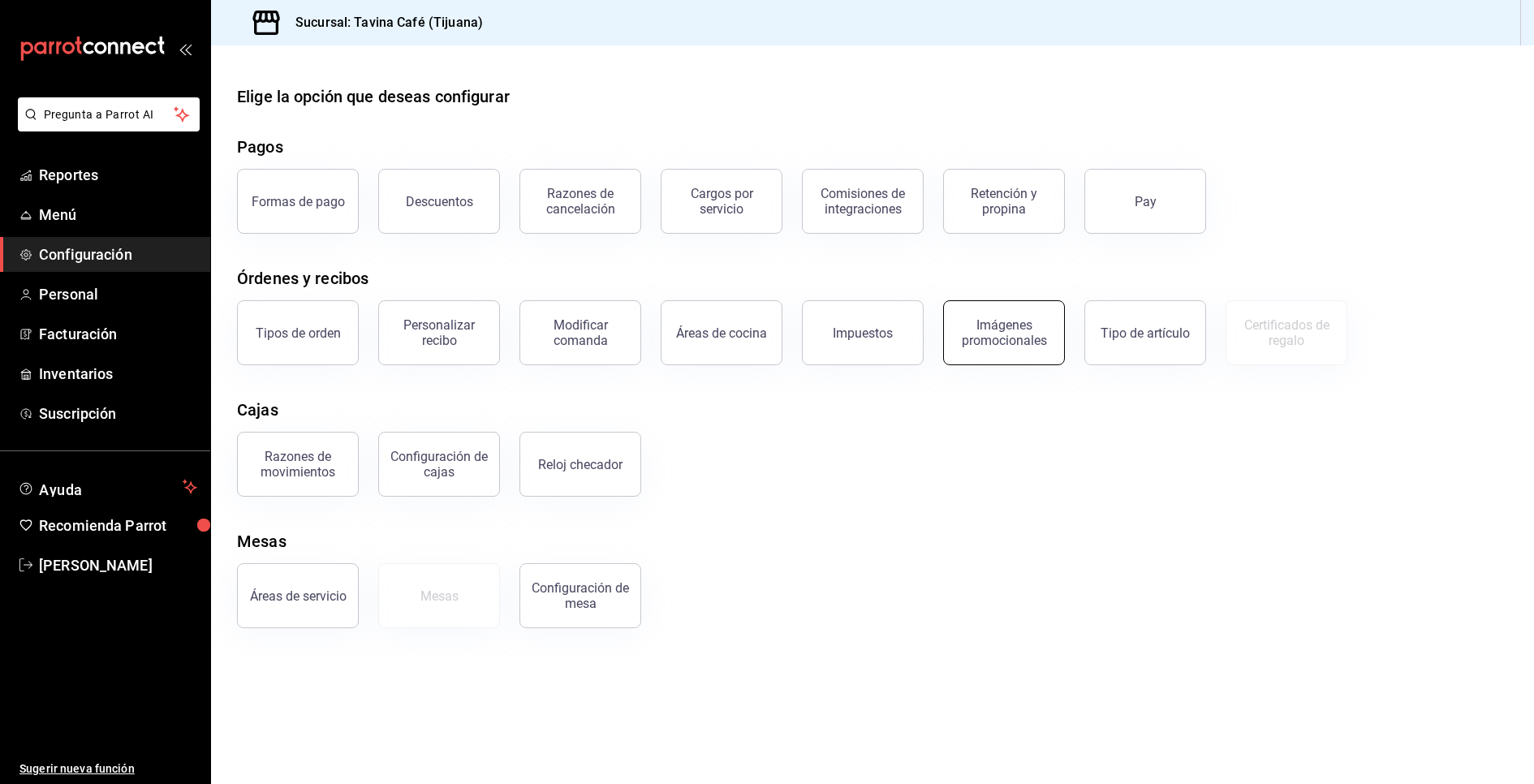
click at [1023, 322] on div "Imágenes promocionales" at bounding box center [1003, 332] width 100 height 31
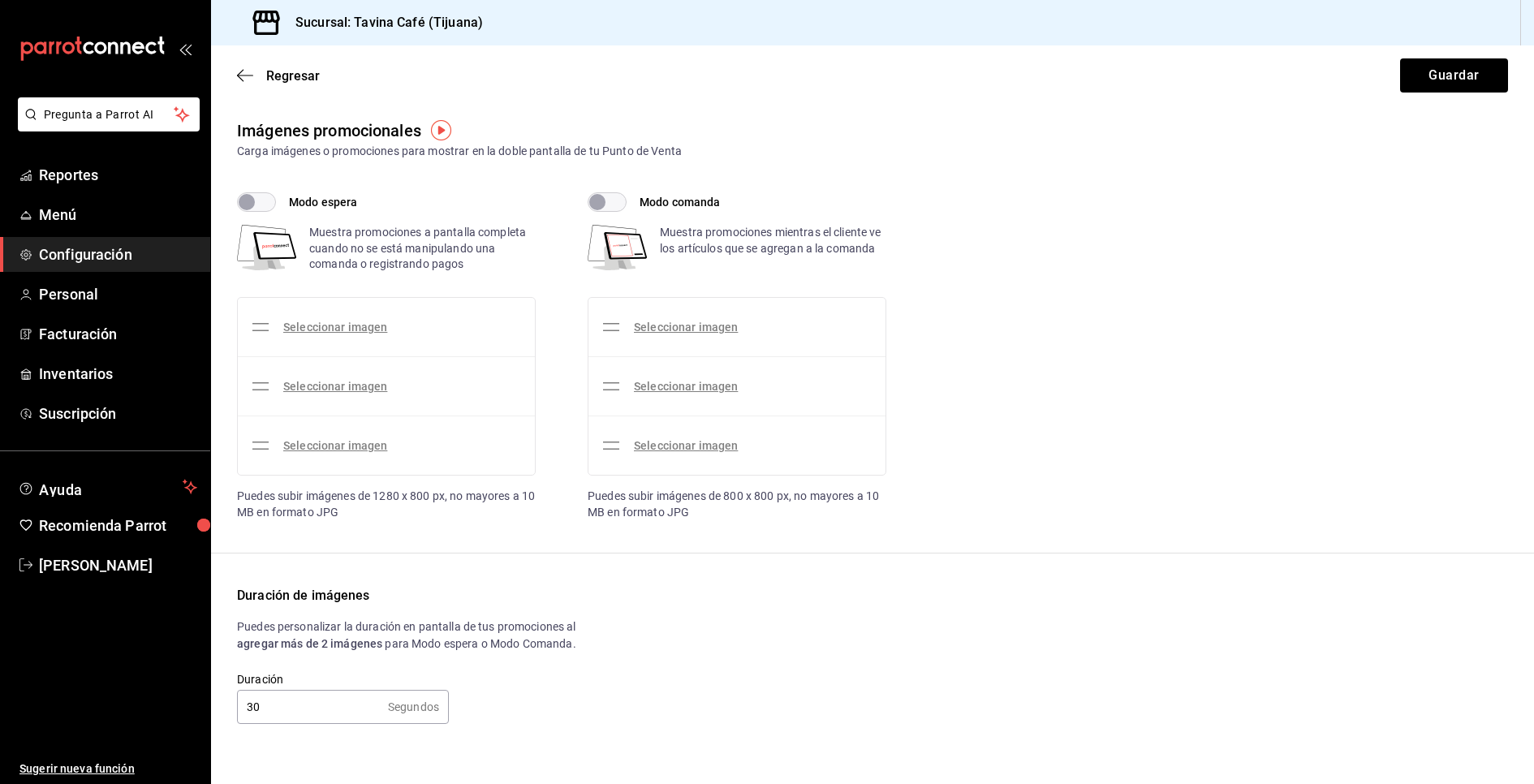
click at [311, 319] on div "Seleccionar imagen" at bounding box center [335, 327] width 104 height 17
click at [317, 327] on link "Seleccionar imagen" at bounding box center [335, 327] width 104 height 13
click at [0, 0] on input "Seleccionar imagen" at bounding box center [0, 0] width 0 height 0
click at [317, 327] on link "Seleccionar imagen" at bounding box center [335, 327] width 104 height 13
click at [0, 0] on input "Seleccionar imagen" at bounding box center [0, 0] width 0 height 0
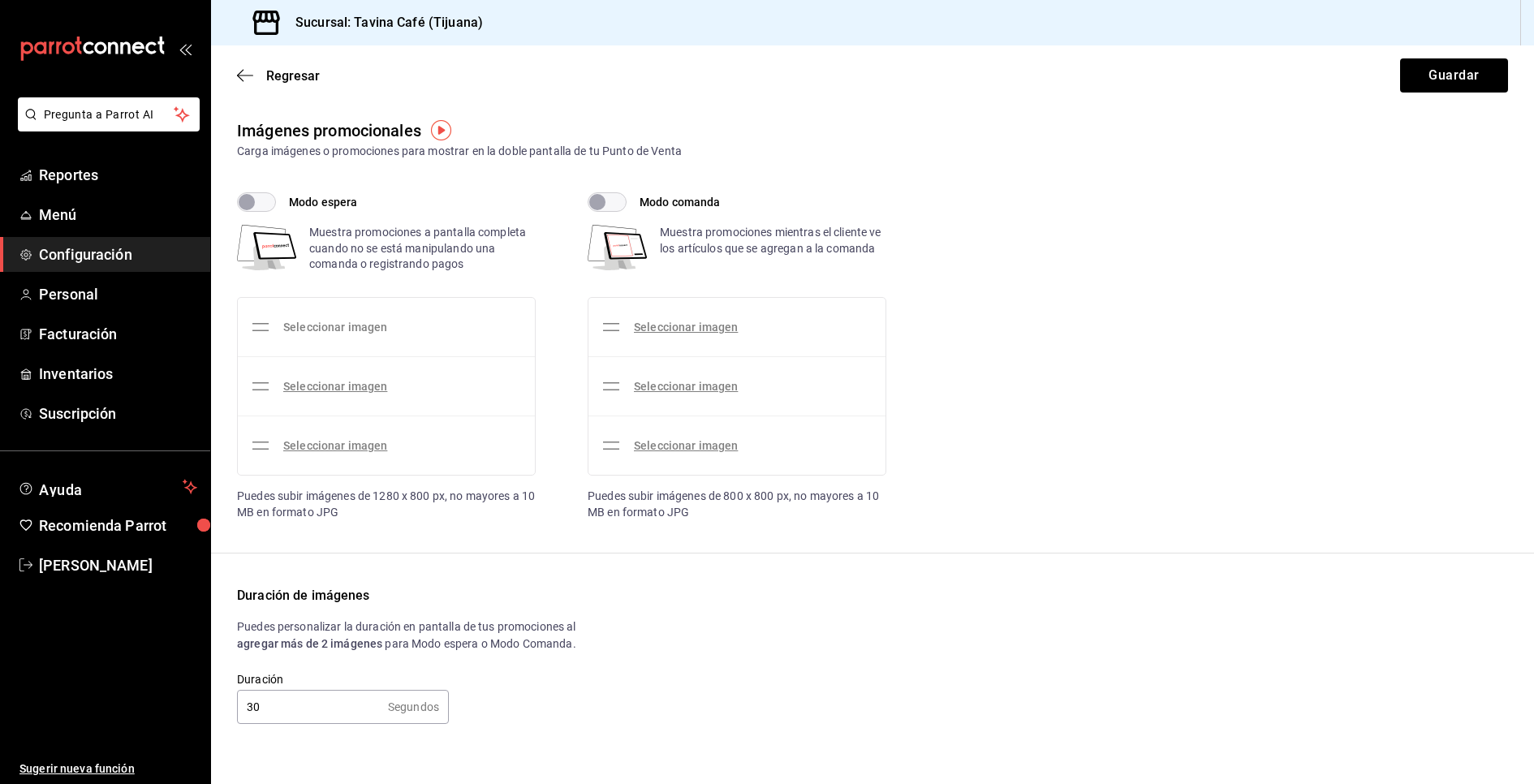
click at [312, 322] on link "Seleccionar imagen" at bounding box center [335, 327] width 104 height 13
click at [0, 0] on input "Seleccionar imagen" at bounding box center [0, 0] width 0 height 0
click at [314, 327] on link "Seleccionar imagen" at bounding box center [335, 327] width 104 height 13
click at [0, 0] on input "Seleccionar imagen" at bounding box center [0, 0] width 0 height 0
click at [314, 327] on link "Seleccionar imagen" at bounding box center [335, 327] width 104 height 13
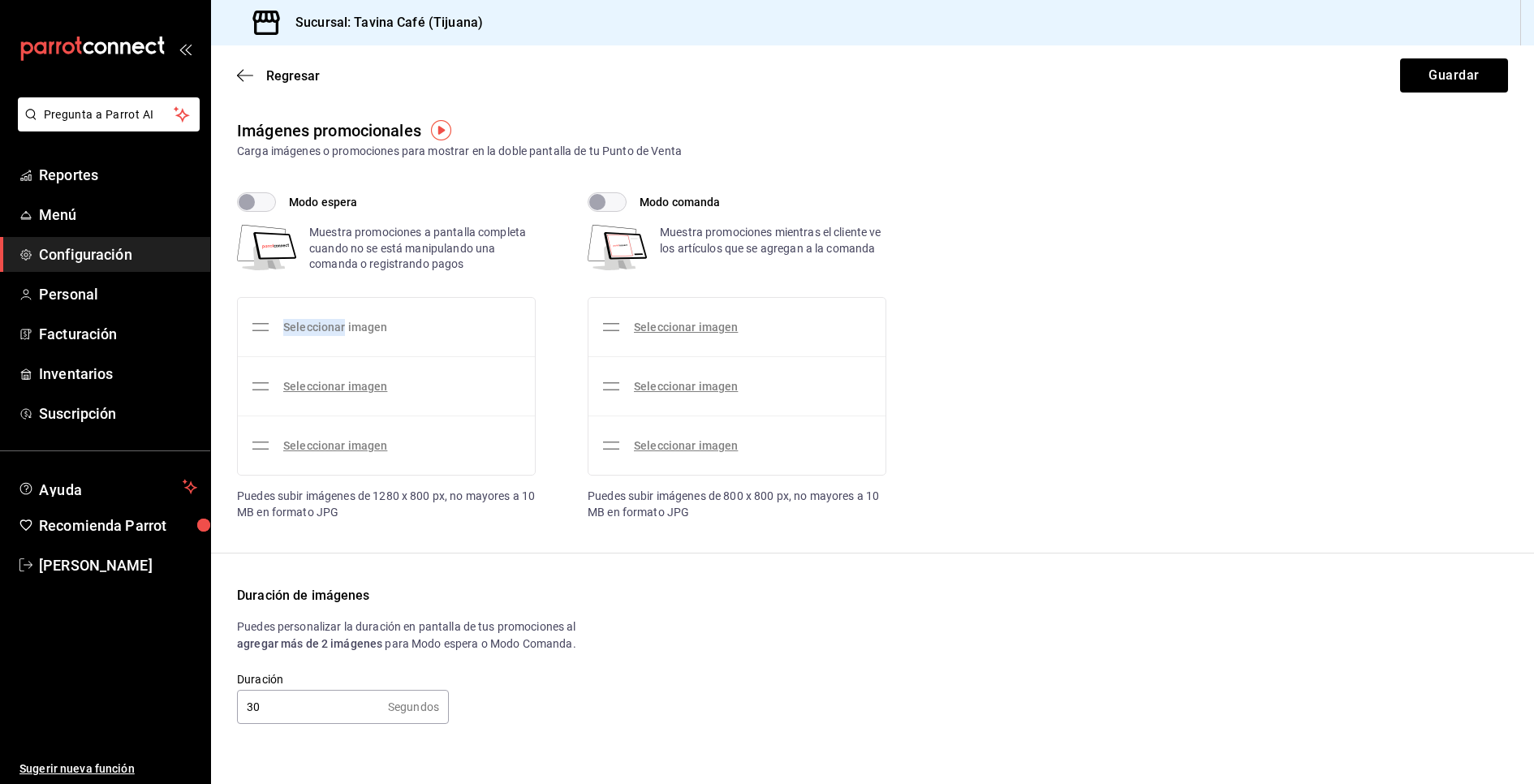
click at [0, 0] on input "Seleccionar imagen" at bounding box center [0, 0] width 0 height 0
click at [855, 103] on div "Regresar Guardar" at bounding box center [873, 75] width 1323 height 60
click at [271, 328] on div "Seleccionar imagen" at bounding box center [322, 326] width 143 height 45
click at [322, 334] on div "Seleccionar imagen" at bounding box center [335, 327] width 104 height 17
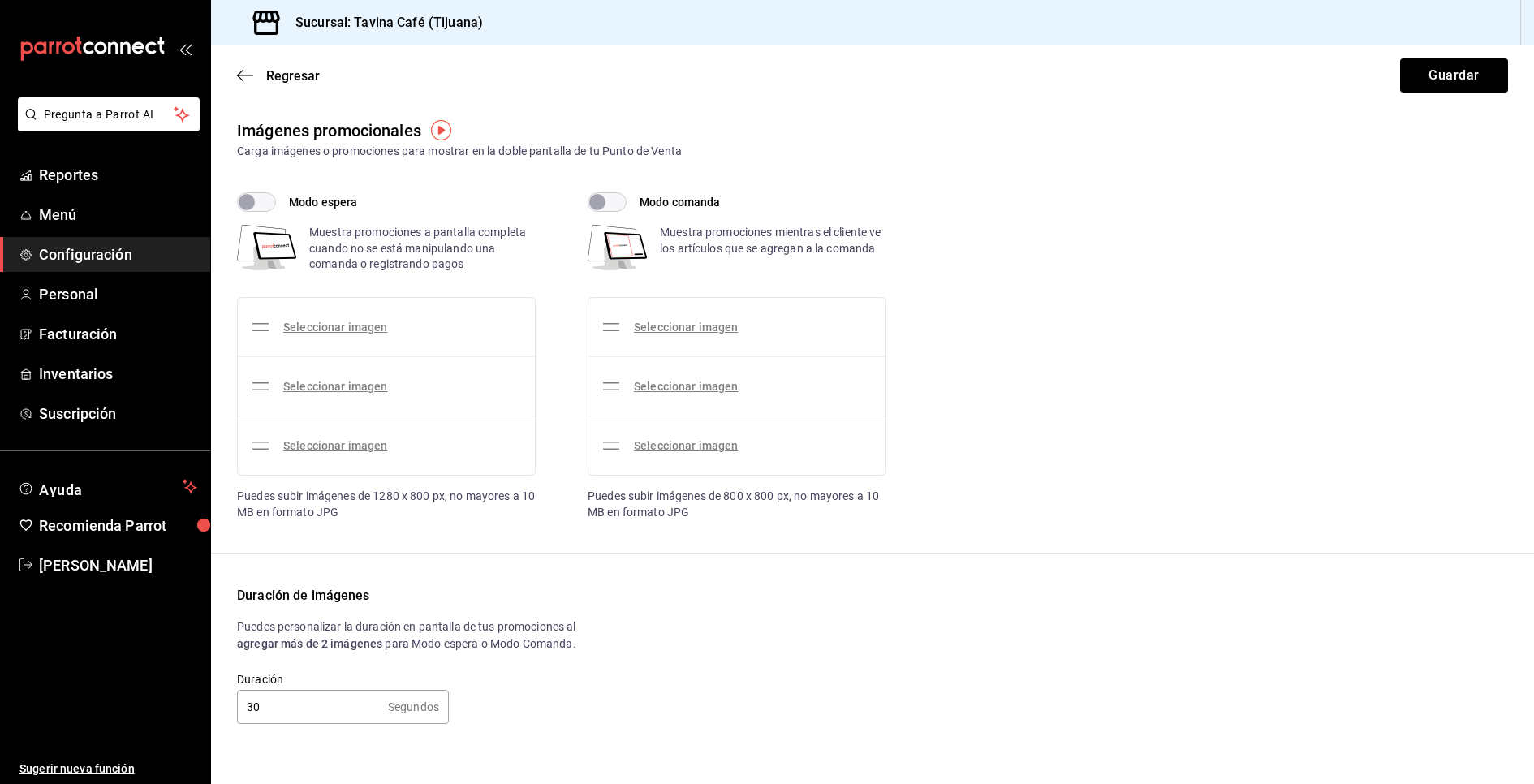
click at [322, 334] on div "Seleccionar imagen" at bounding box center [335, 327] width 104 height 17
click at [268, 209] on input "Modo espera" at bounding box center [247, 202] width 58 height 20
checkbox input "true"
click at [327, 334] on div "Seleccionar imagen" at bounding box center [335, 327] width 104 height 17
click at [333, 332] on link "Seleccionar imagen" at bounding box center [335, 327] width 104 height 13
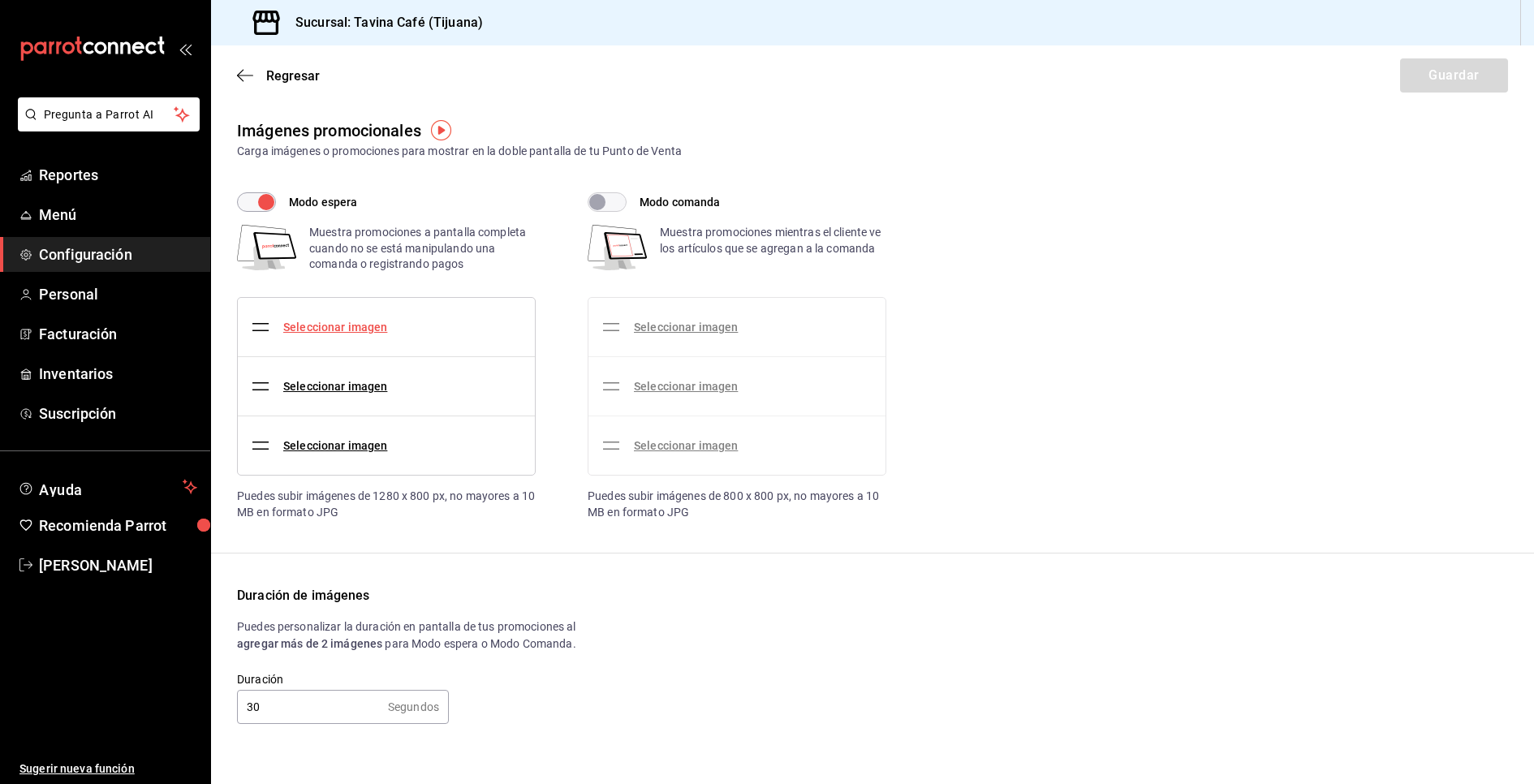
click at [0, 0] on input "Seleccionar imagen" at bounding box center [0, 0] width 0 height 0
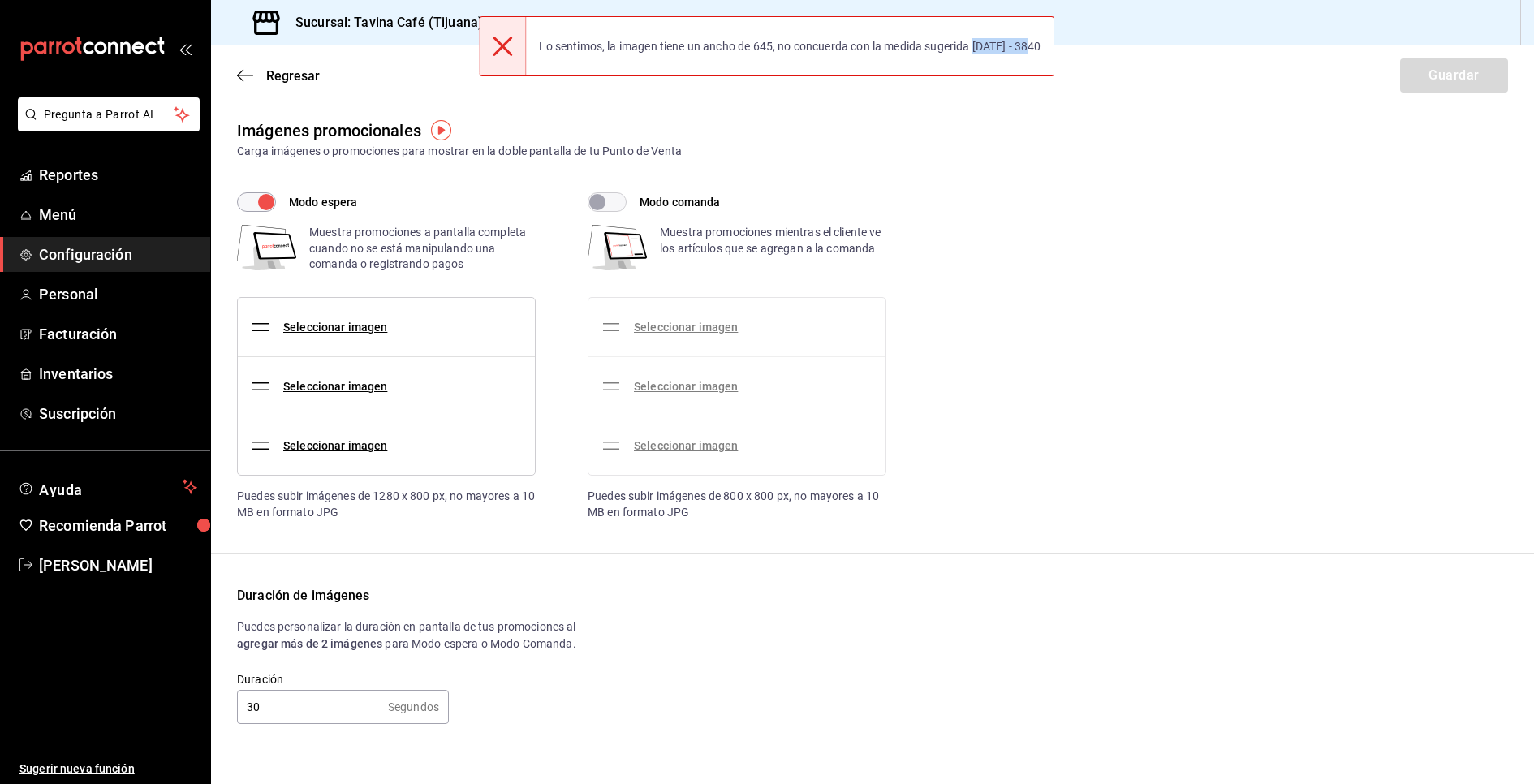
drag, startPoint x: 1041, startPoint y: 47, endPoint x: 979, endPoint y: 51, distance: 62.1
click at [979, 51] on div "Lo sentimos, la imagen tiene un ancho de 645, no concuerda con la medida sugeri…" at bounding box center [789, 46] width 527 height 36
copy div "1280 - 3840"
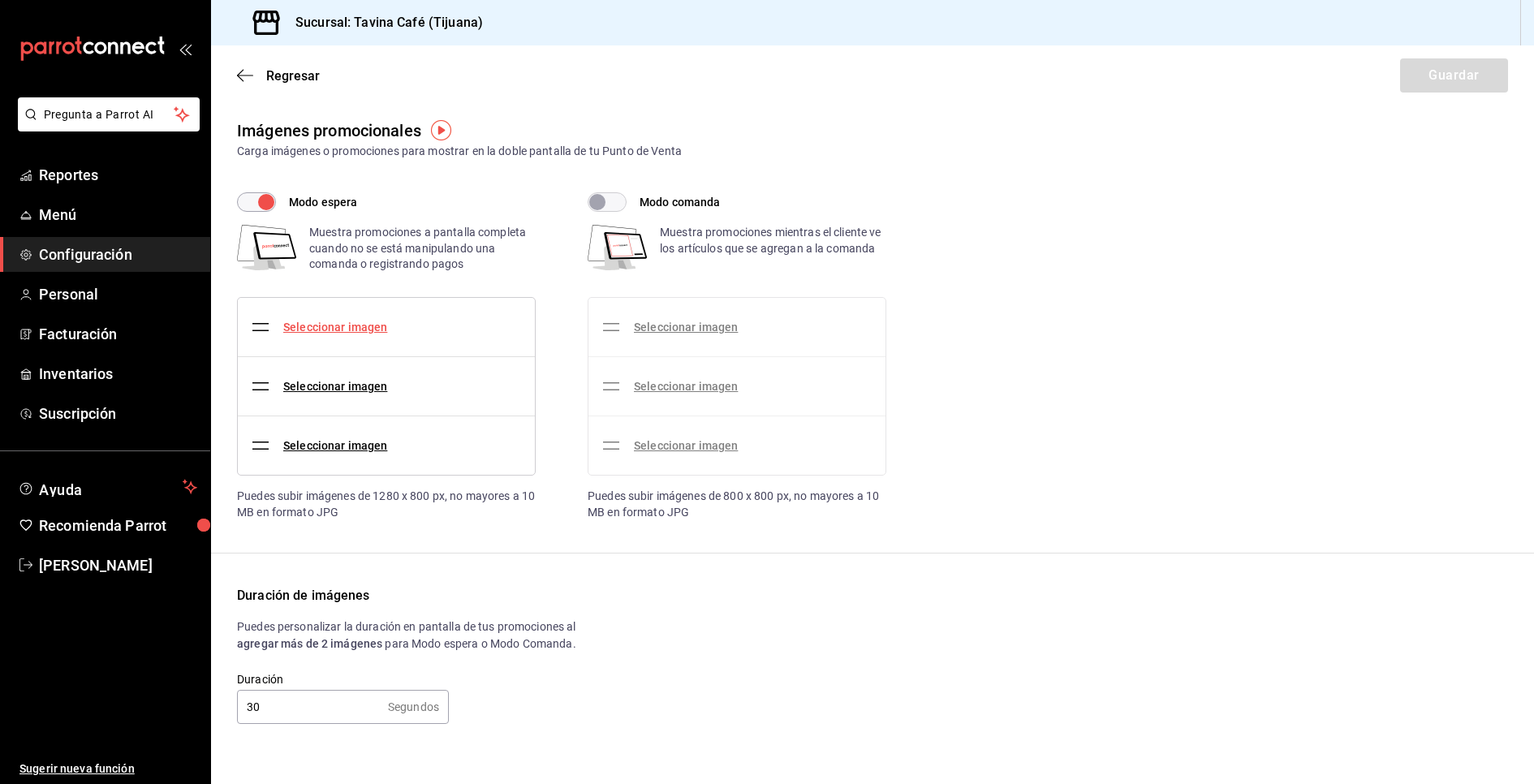
click at [341, 322] on link "Seleccionar imagen" at bounding box center [335, 327] width 104 height 13
click at [0, 0] on input "Seleccionar imagen" at bounding box center [0, 0] width 0 height 0
click at [368, 322] on link "Seleccionar imagen" at bounding box center [335, 327] width 104 height 13
click at [0, 0] on input "Seleccionar imagen" at bounding box center [0, 0] width 0 height 0
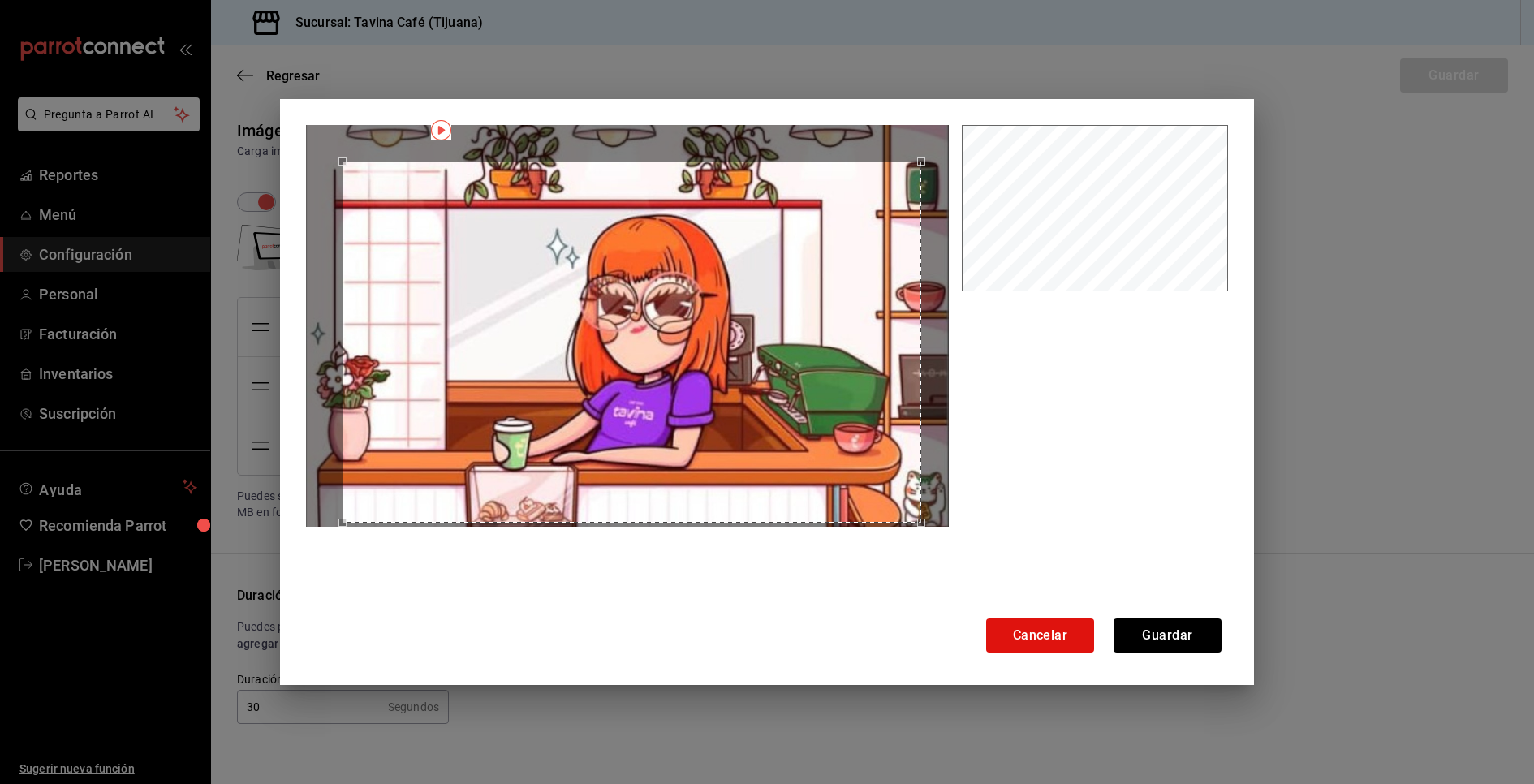
click at [792, 363] on div "Use the arrow keys to move the crop selection area" at bounding box center [631, 341] width 579 height 361
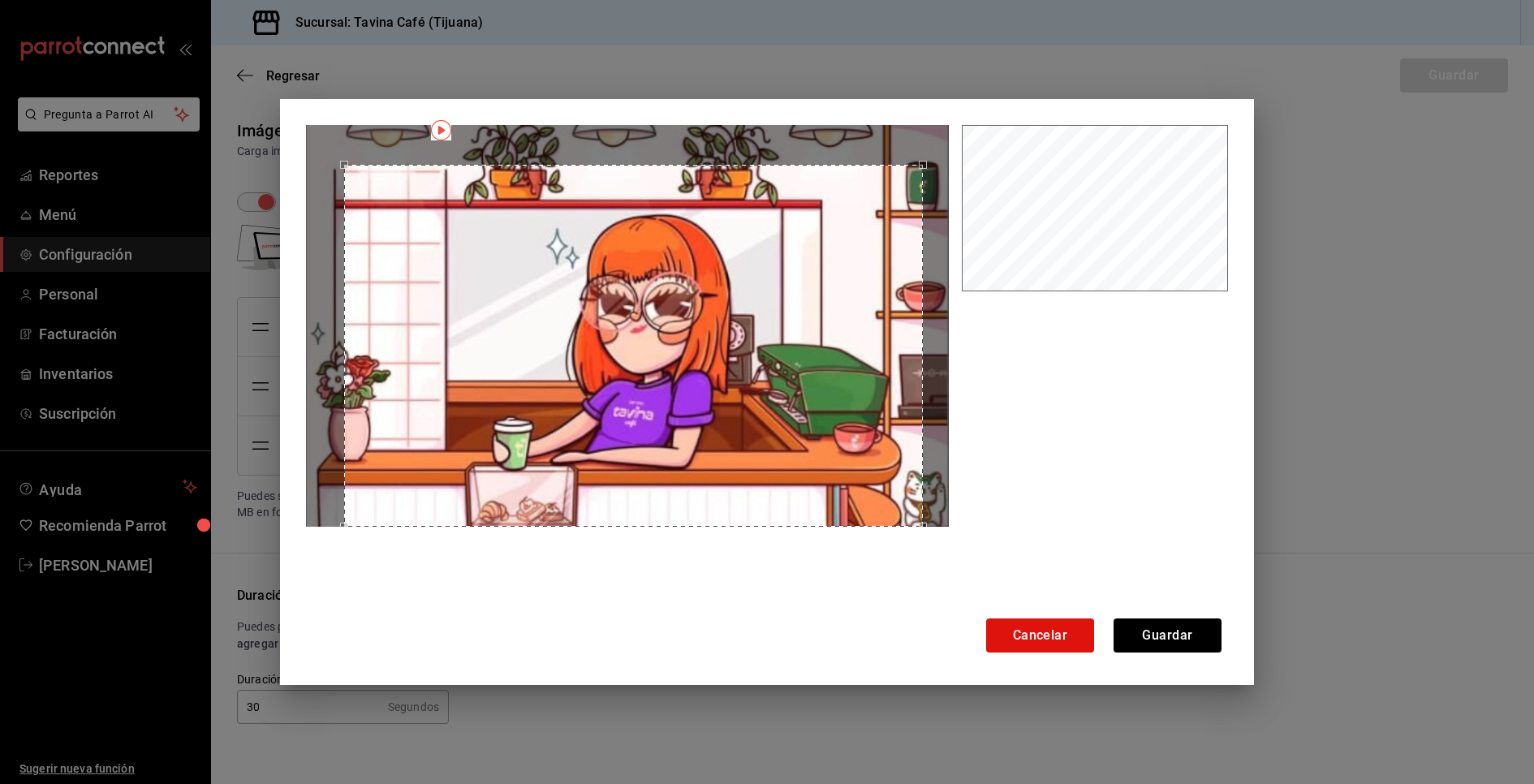
click at [821, 498] on div "Use the arrow keys to move the crop selection area" at bounding box center [633, 345] width 579 height 361
click at [1177, 637] on button "Guardar" at bounding box center [1167, 635] width 108 height 34
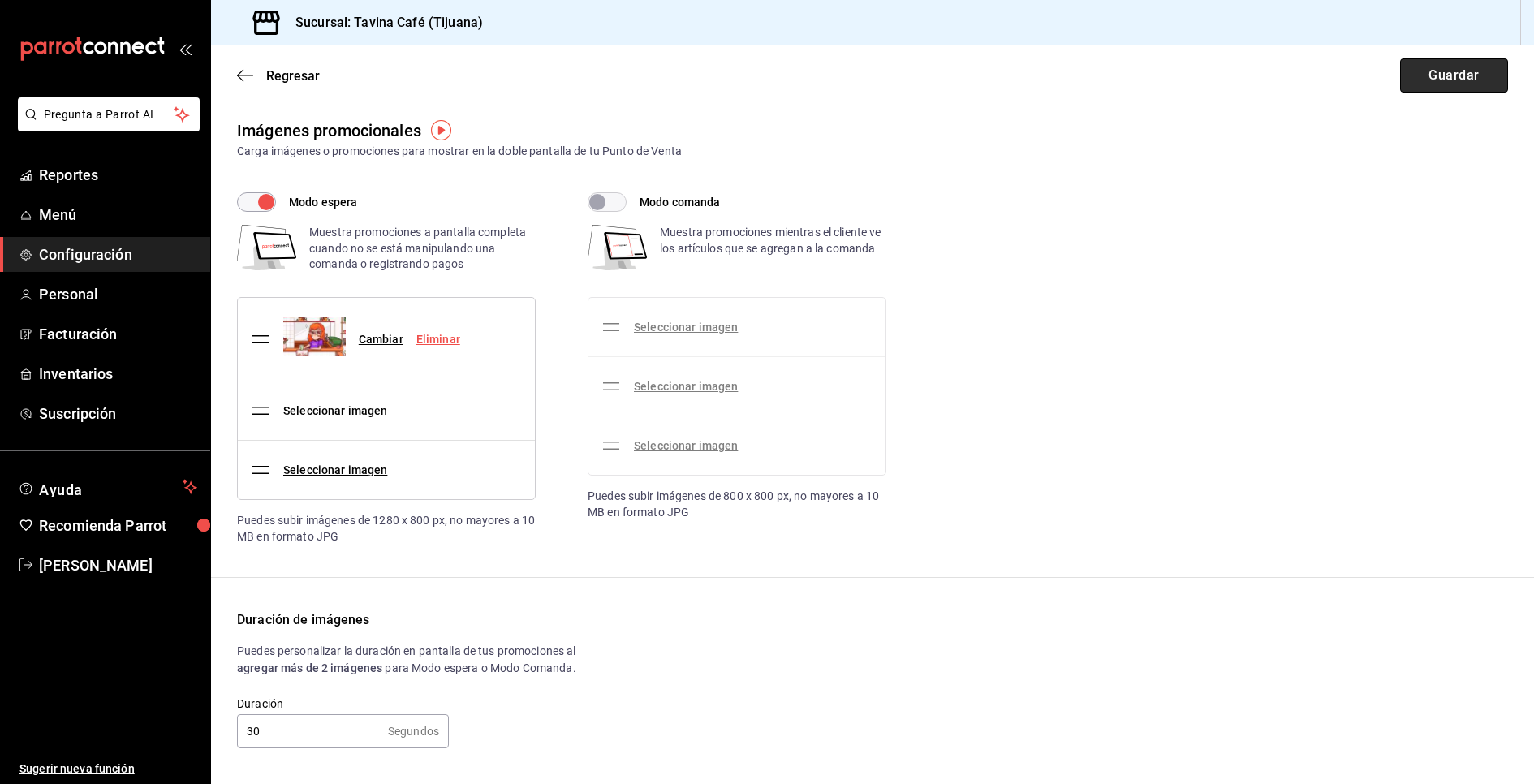
click at [1475, 75] on button "Guardar" at bounding box center [1453, 75] width 108 height 34
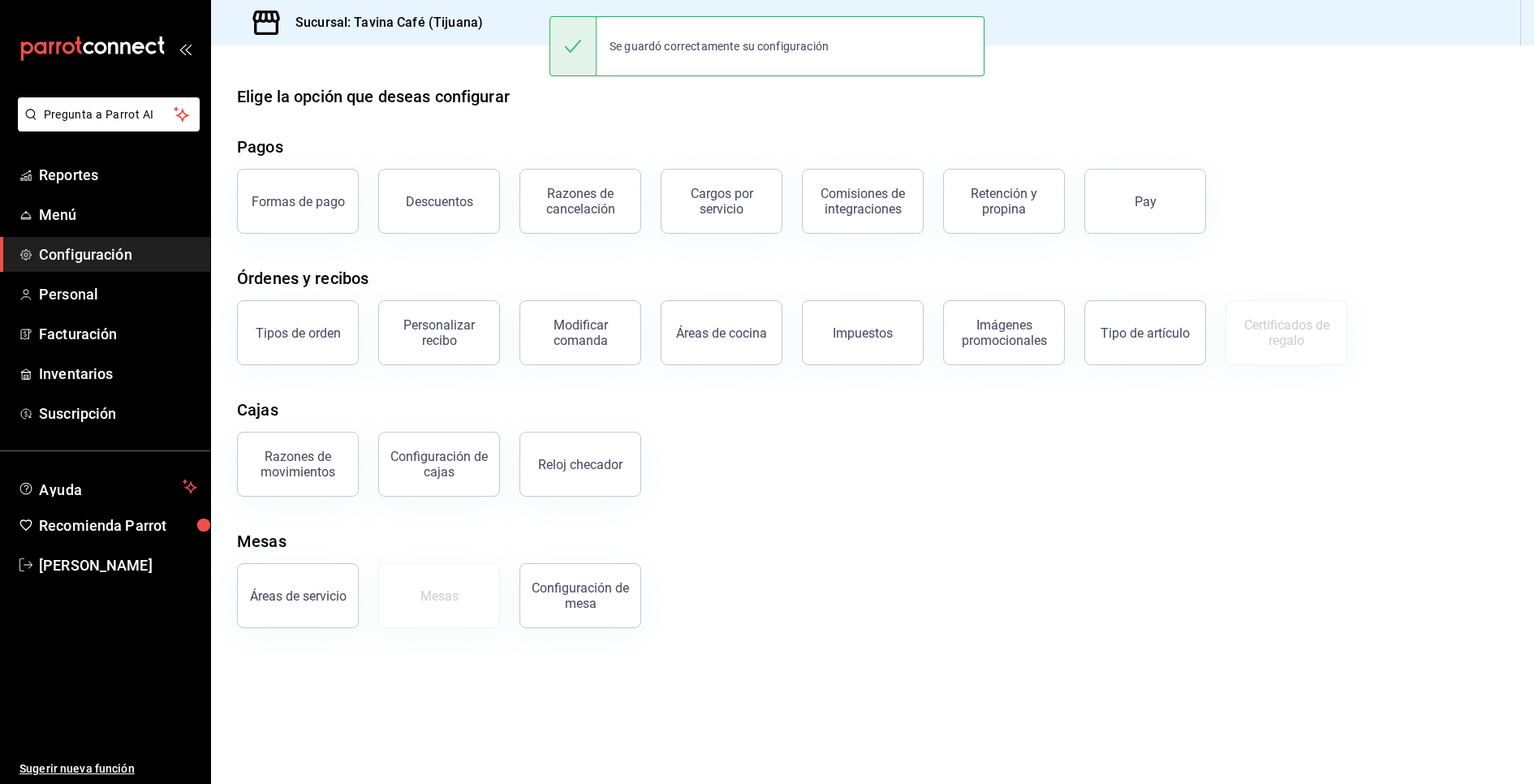
click at [980, 639] on main "Elige la opción que deseas configurar Pagos Formas de pago Descuentos Razones d…" at bounding box center [873, 414] width 1323 height 738
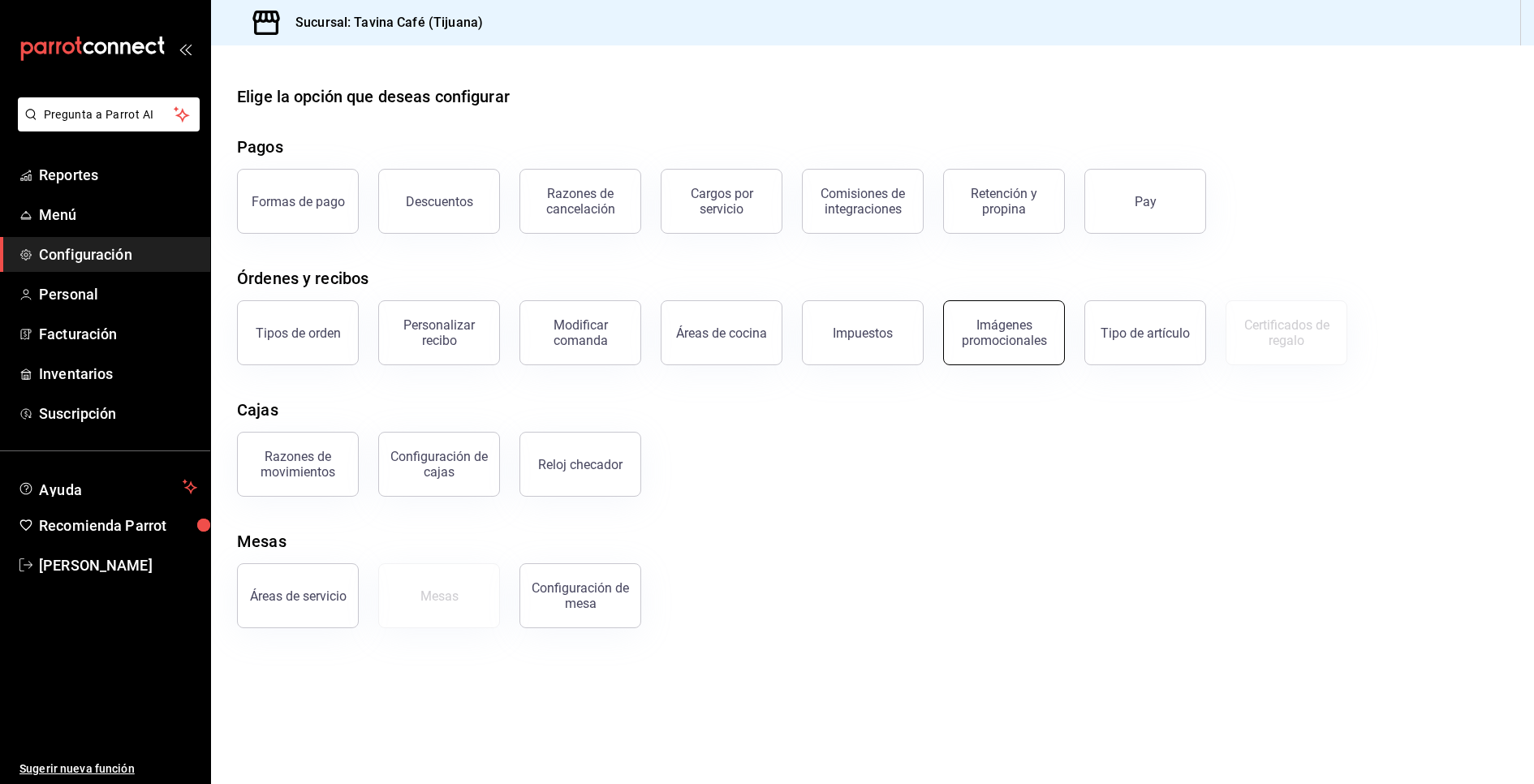
click at [1009, 331] on div "Imágenes promocionales" at bounding box center [1003, 332] width 100 height 31
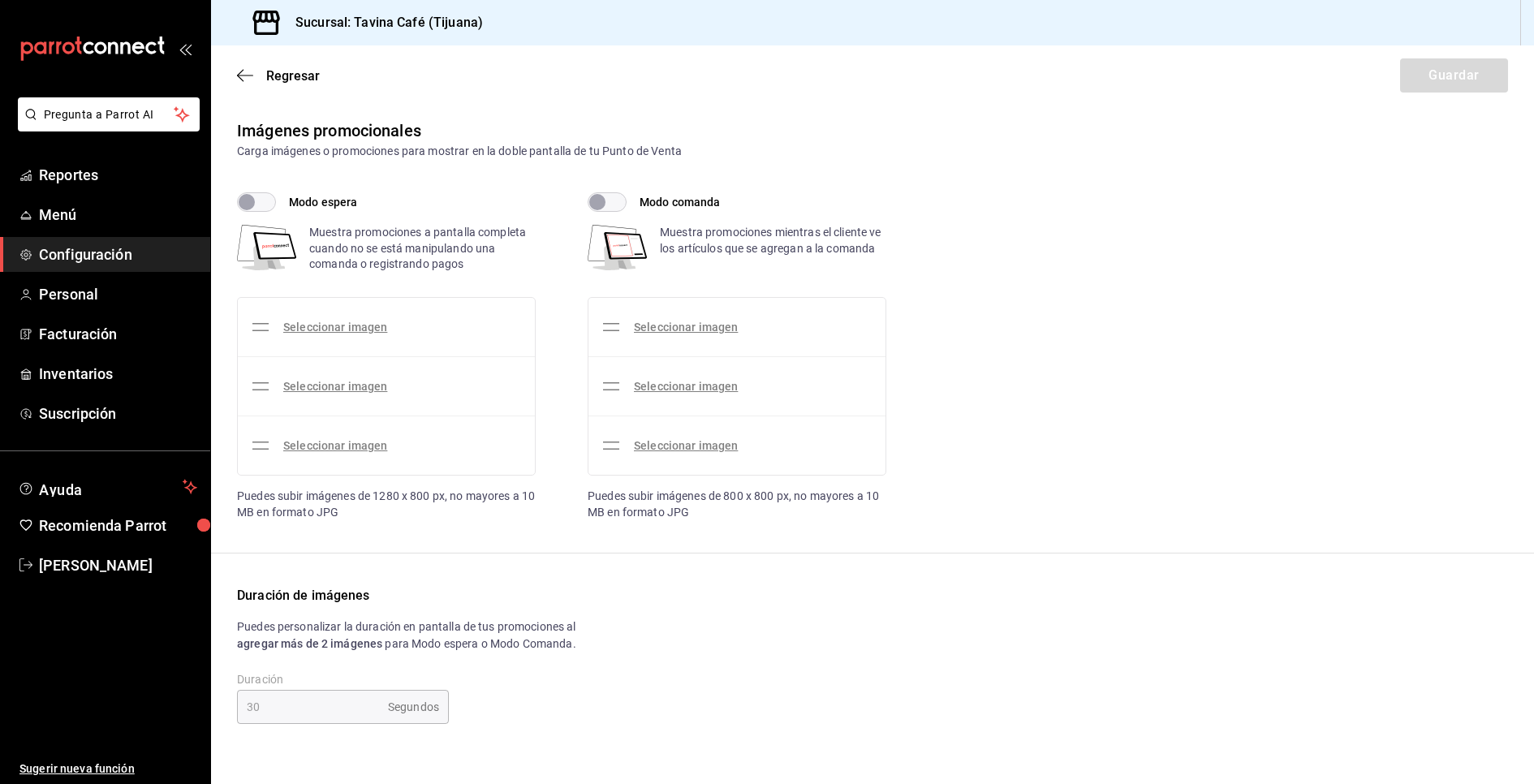
checkbox input "true"
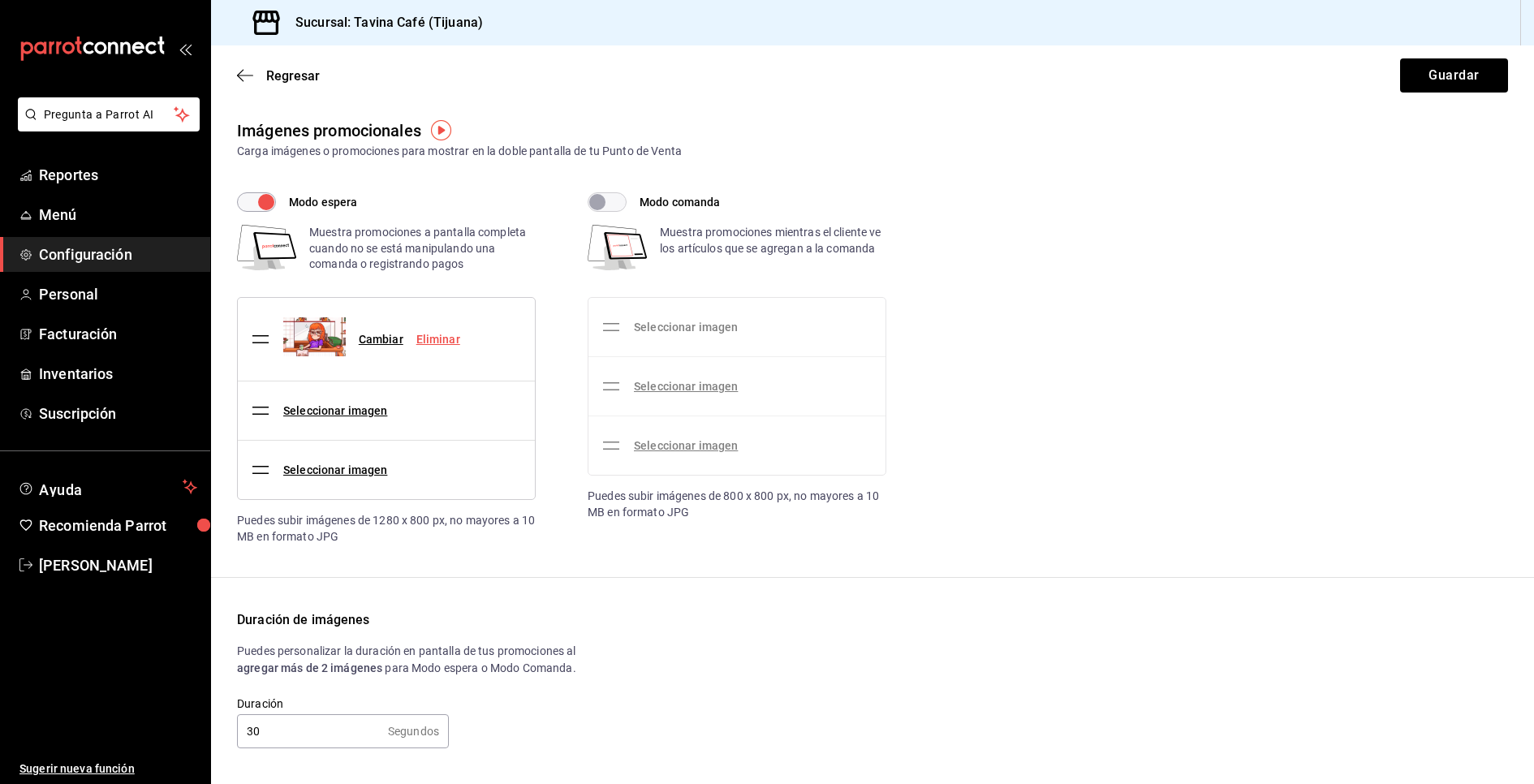
click at [713, 321] on link "Seleccionar imagen" at bounding box center [686, 327] width 104 height 13
click at [0, 0] on input "Seleccionar imagen" at bounding box center [0, 0] width 0 height 0
click at [728, 341] on div "Seleccionar imagen" at bounding box center [673, 326] width 143 height 45
click at [726, 314] on div "Seleccionar imagen" at bounding box center [673, 326] width 143 height 45
click at [720, 328] on link "Seleccionar imagen" at bounding box center [686, 327] width 104 height 13
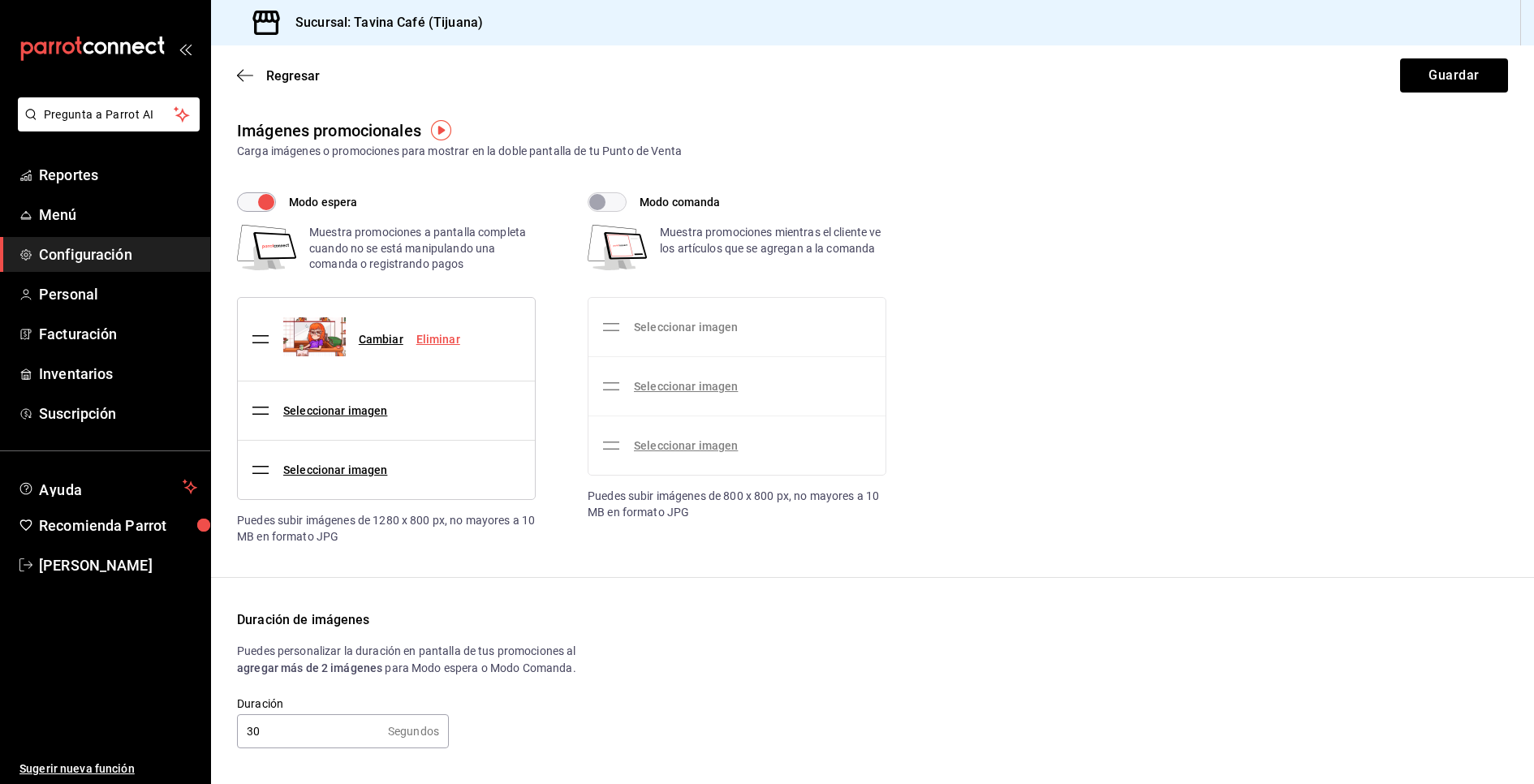
click at [0, 0] on input "Seleccionar imagen" at bounding box center [0, 0] width 0 height 0
click at [708, 327] on link "Seleccionar imagen" at bounding box center [686, 327] width 104 height 13
click at [0, 0] on input "Seleccionar imagen" at bounding box center [0, 0] width 0 height 0
click at [691, 315] on div "Seleccionar imagen" at bounding box center [673, 326] width 143 height 45
click at [691, 331] on link "Seleccionar imagen" at bounding box center [686, 327] width 104 height 13
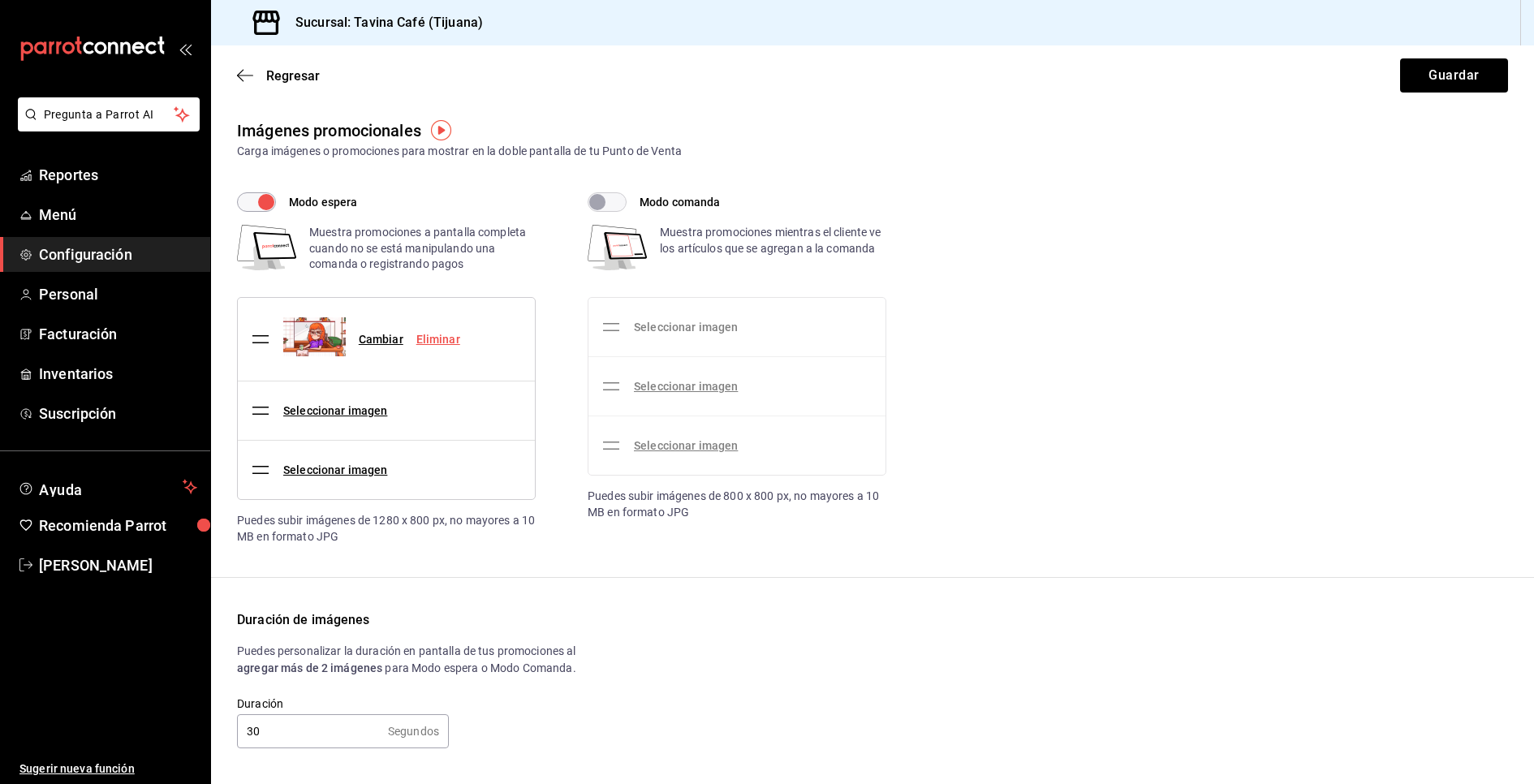
click at [0, 0] on input "Seleccionar imagen" at bounding box center [0, 0] width 0 height 0
click at [599, 202] on input "Modo comanda" at bounding box center [597, 202] width 58 height 20
checkbox input "true"
click at [682, 335] on div "Seleccionar imagen" at bounding box center [673, 326] width 143 height 45
click at [682, 322] on link "Seleccionar imagen" at bounding box center [686, 327] width 104 height 13
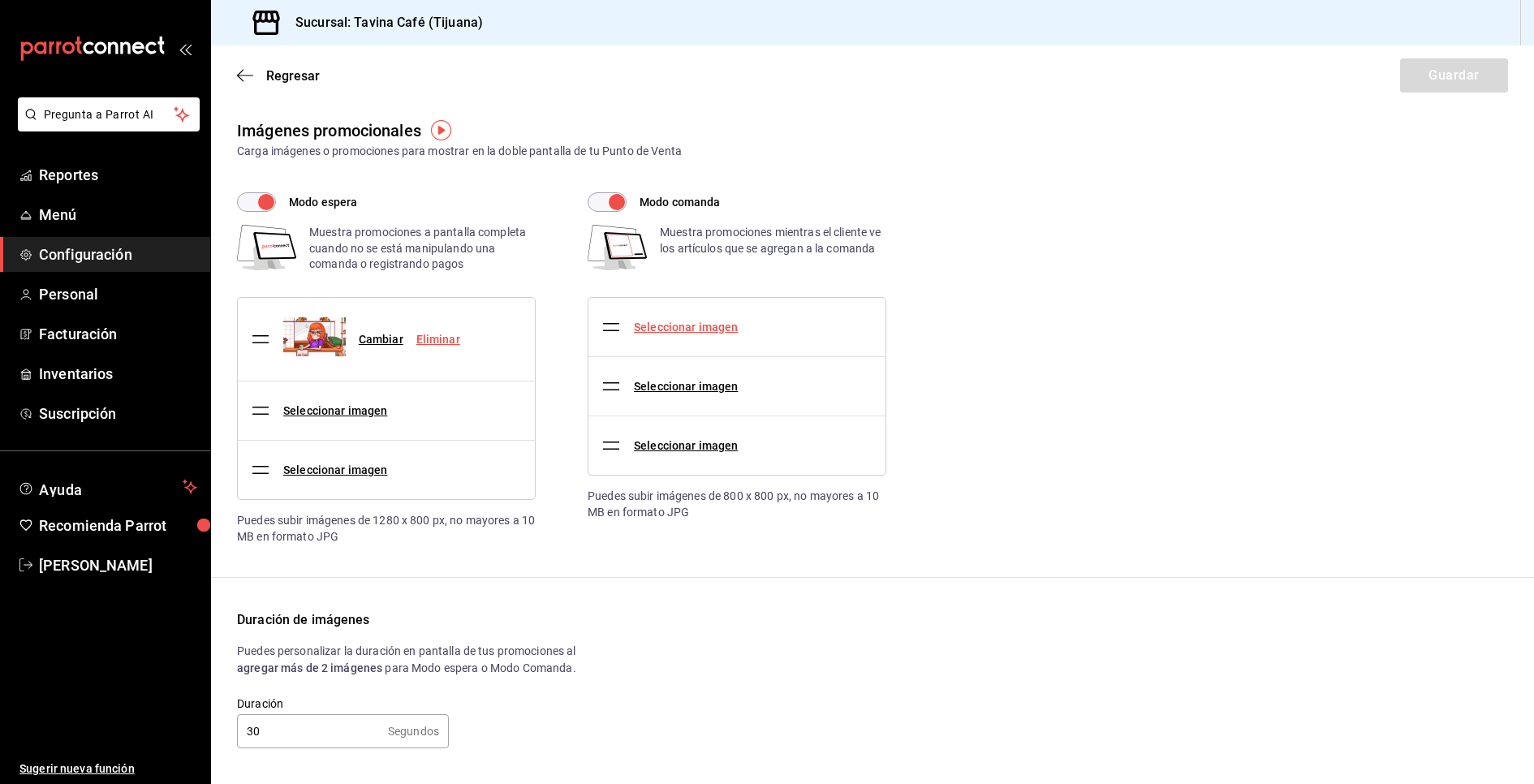
click at [0, 0] on input "Seleccionar imagen" at bounding box center [0, 0] width 0 height 0
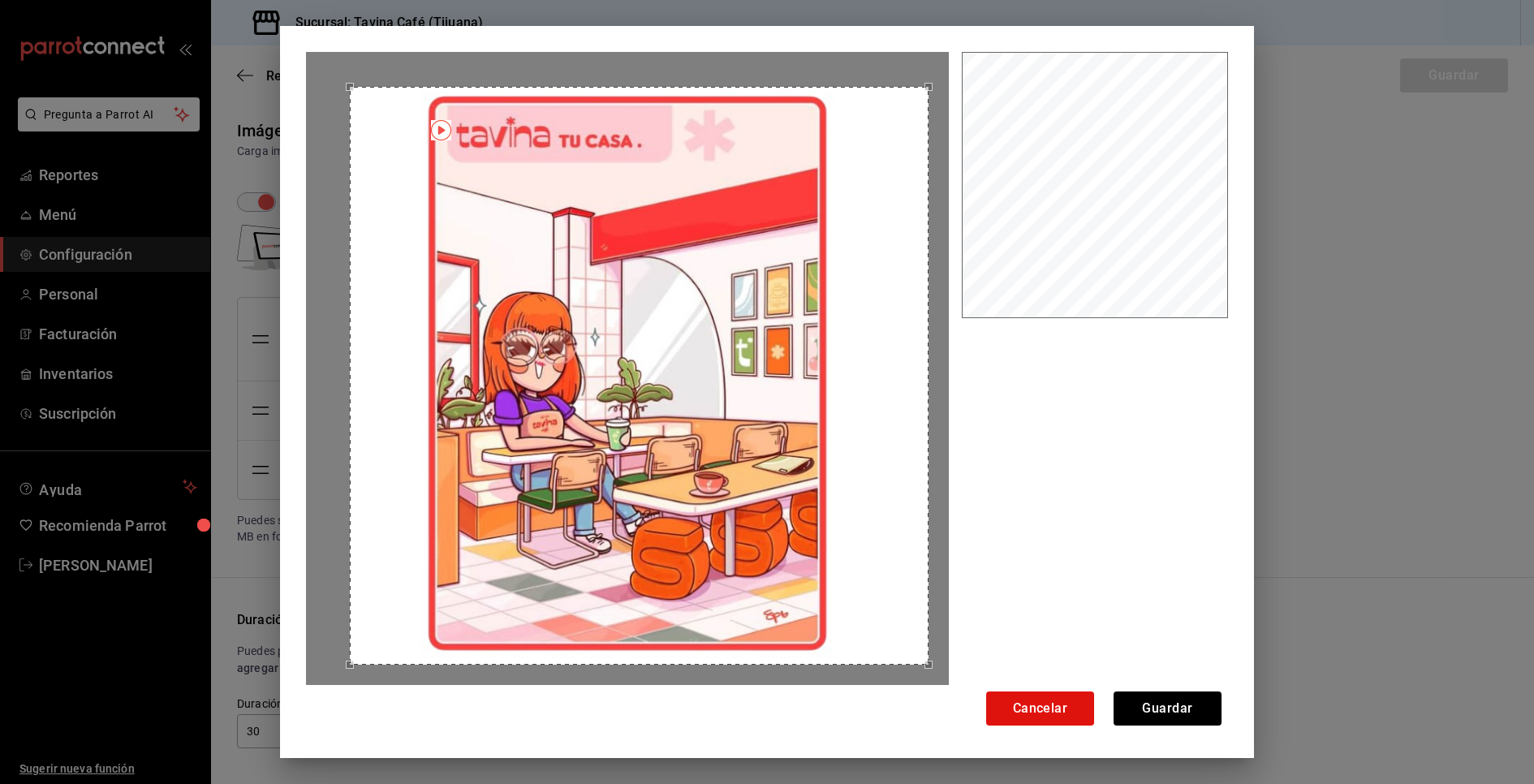
click at [772, 397] on div "Use the arrow keys to move the crop selection area" at bounding box center [639, 376] width 579 height 579
click at [1168, 711] on button "Guardar" at bounding box center [1167, 708] width 108 height 34
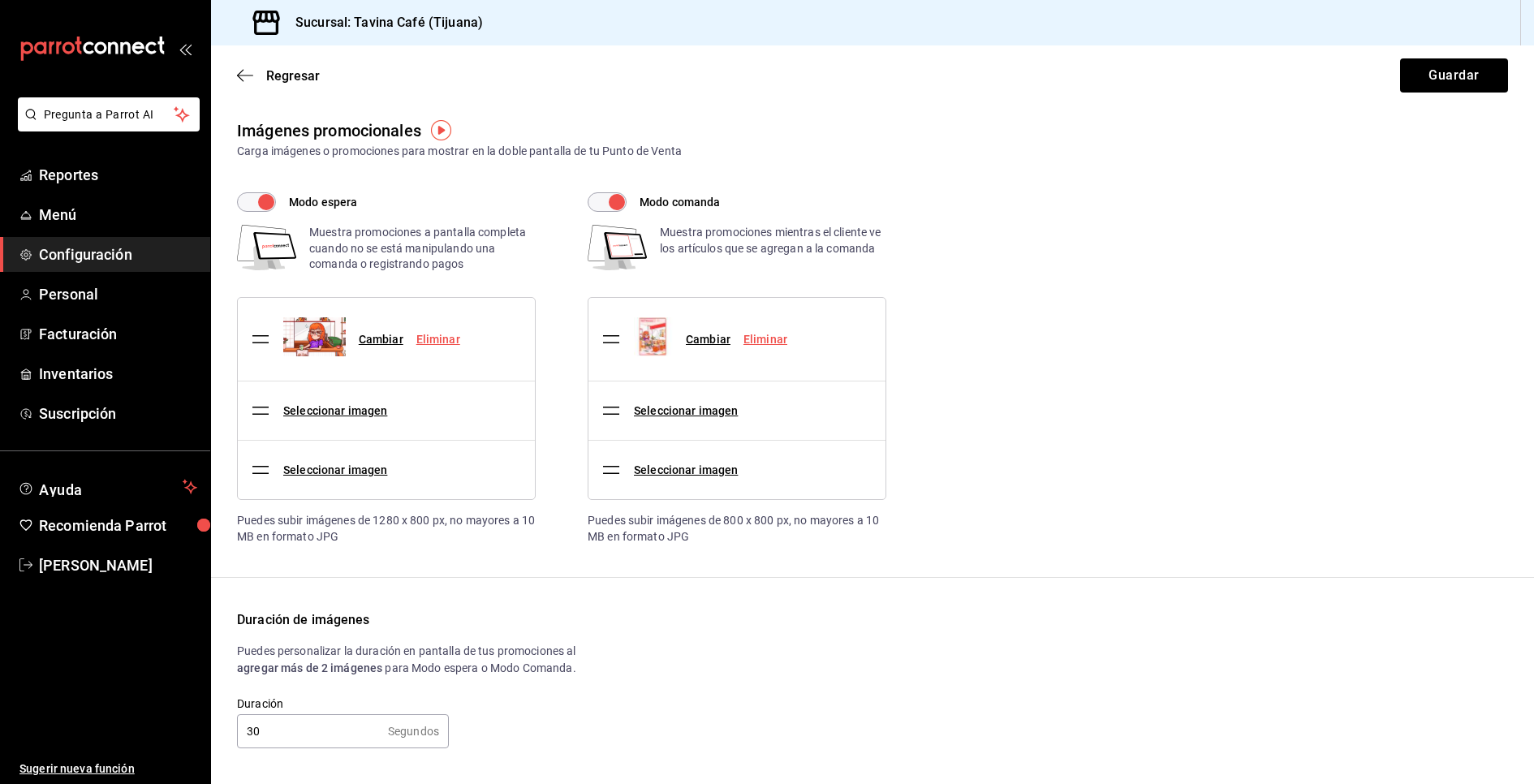
click at [752, 331] on div "Eliminar" at bounding box center [765, 339] width 44 height 17
click at [757, 335] on link "Eliminar" at bounding box center [765, 339] width 44 height 13
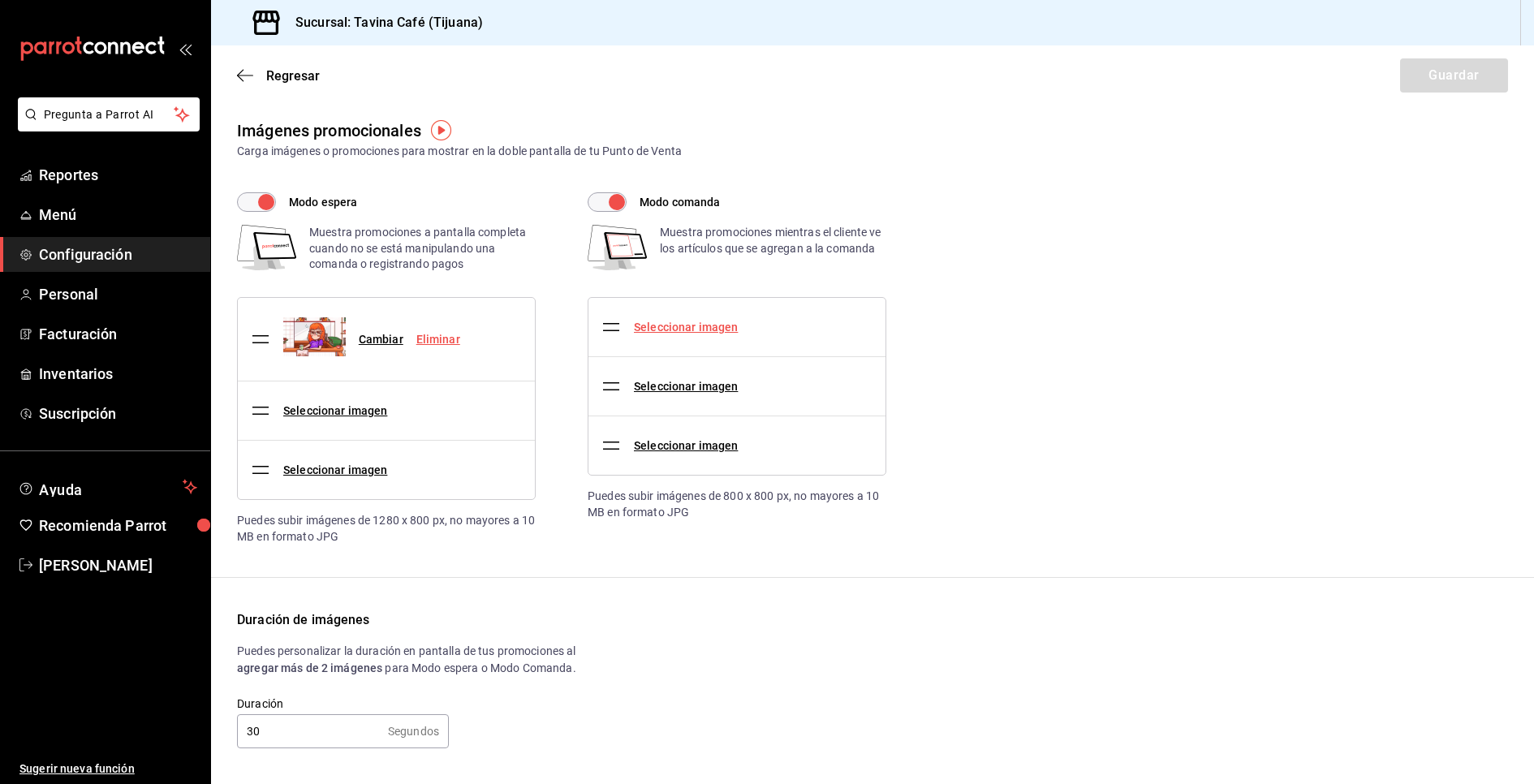
click at [686, 324] on link "Seleccionar imagen" at bounding box center [686, 327] width 104 height 13
click at [0, 0] on input "Seleccionar imagen" at bounding box center [0, 0] width 0 height 0
click at [1285, 490] on div "Modo espera Muestra promociones a pantalla completa cuando no se está manipulan…" at bounding box center [873, 368] width 1270 height 352
click at [311, 333] on img at bounding box center [314, 337] width 63 height 39
click at [724, 334] on div "Seleccionar imagen" at bounding box center [686, 327] width 104 height 17
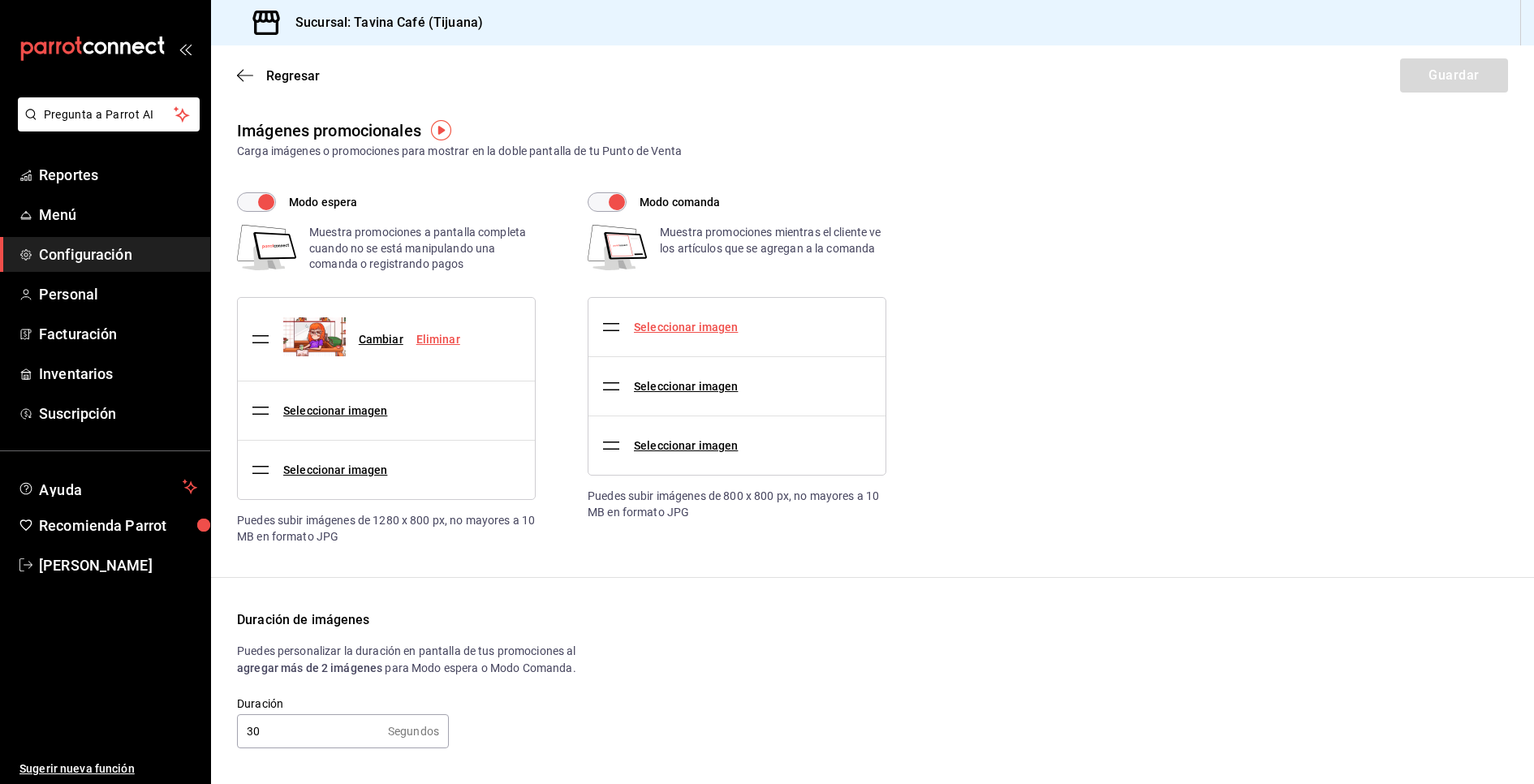
click at [721, 321] on link "Seleccionar imagen" at bounding box center [686, 327] width 104 height 13
click at [0, 0] on input "Seleccionar imagen" at bounding box center [0, 0] width 0 height 0
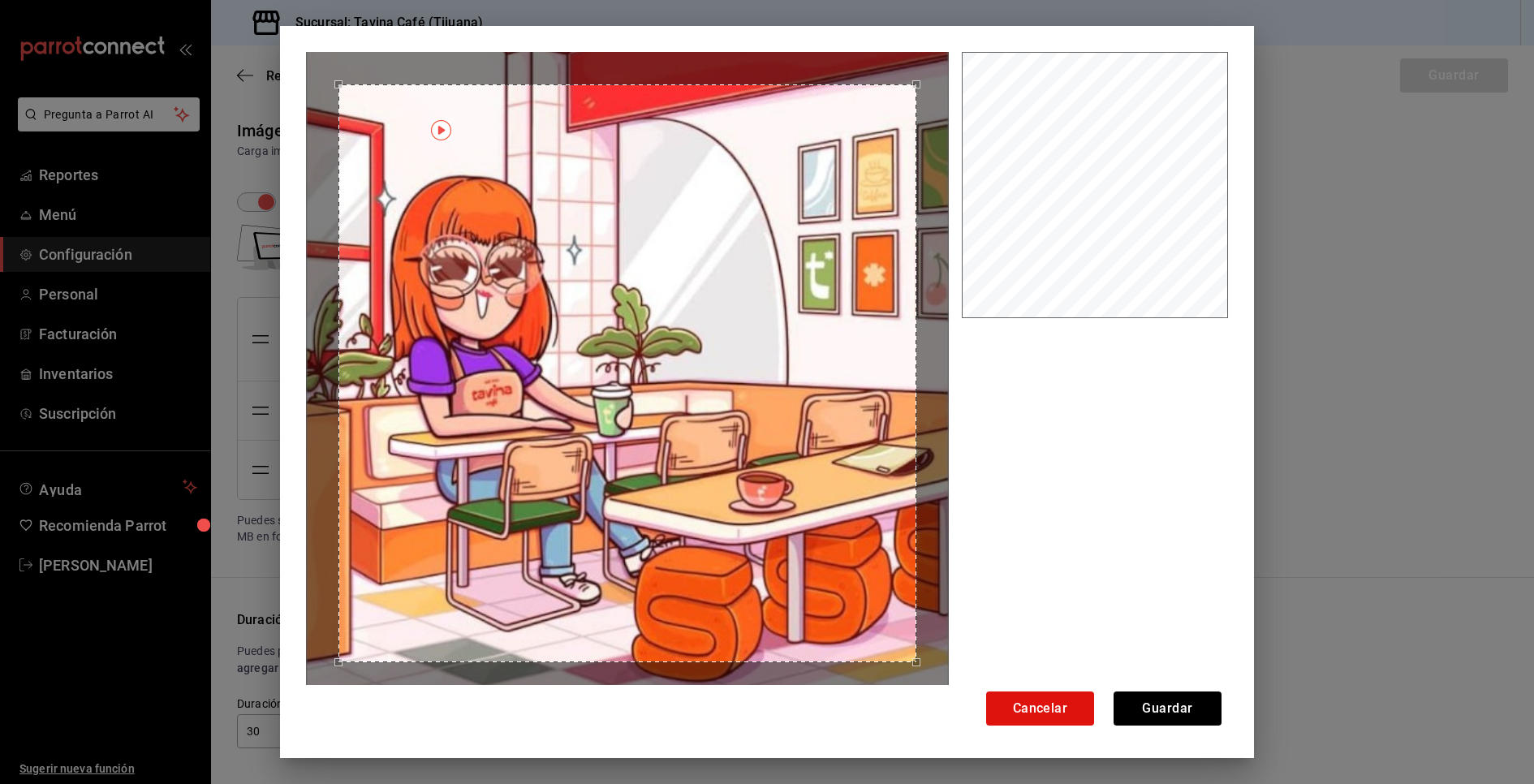
click at [772, 531] on div "Use the arrow keys to move the crop selection area" at bounding box center [628, 373] width 579 height 579
click at [1162, 701] on button "Guardar" at bounding box center [1167, 708] width 108 height 34
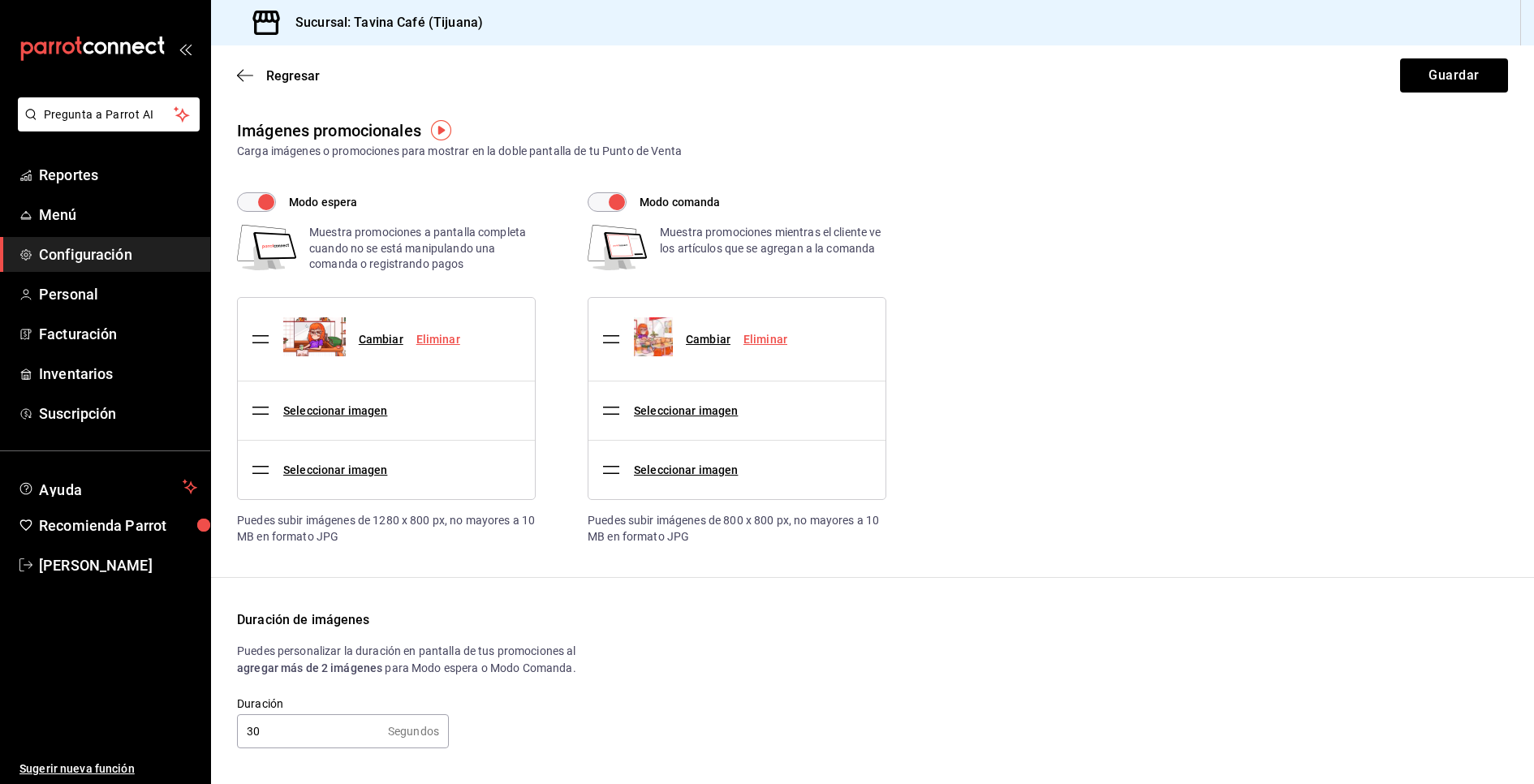
click at [1171, 514] on div "Modo espera Muestra promociones a pantalla completa cuando no se está manipulan…" at bounding box center [873, 368] width 1270 height 352
click at [1439, 78] on button "Guardar" at bounding box center [1453, 75] width 108 height 34
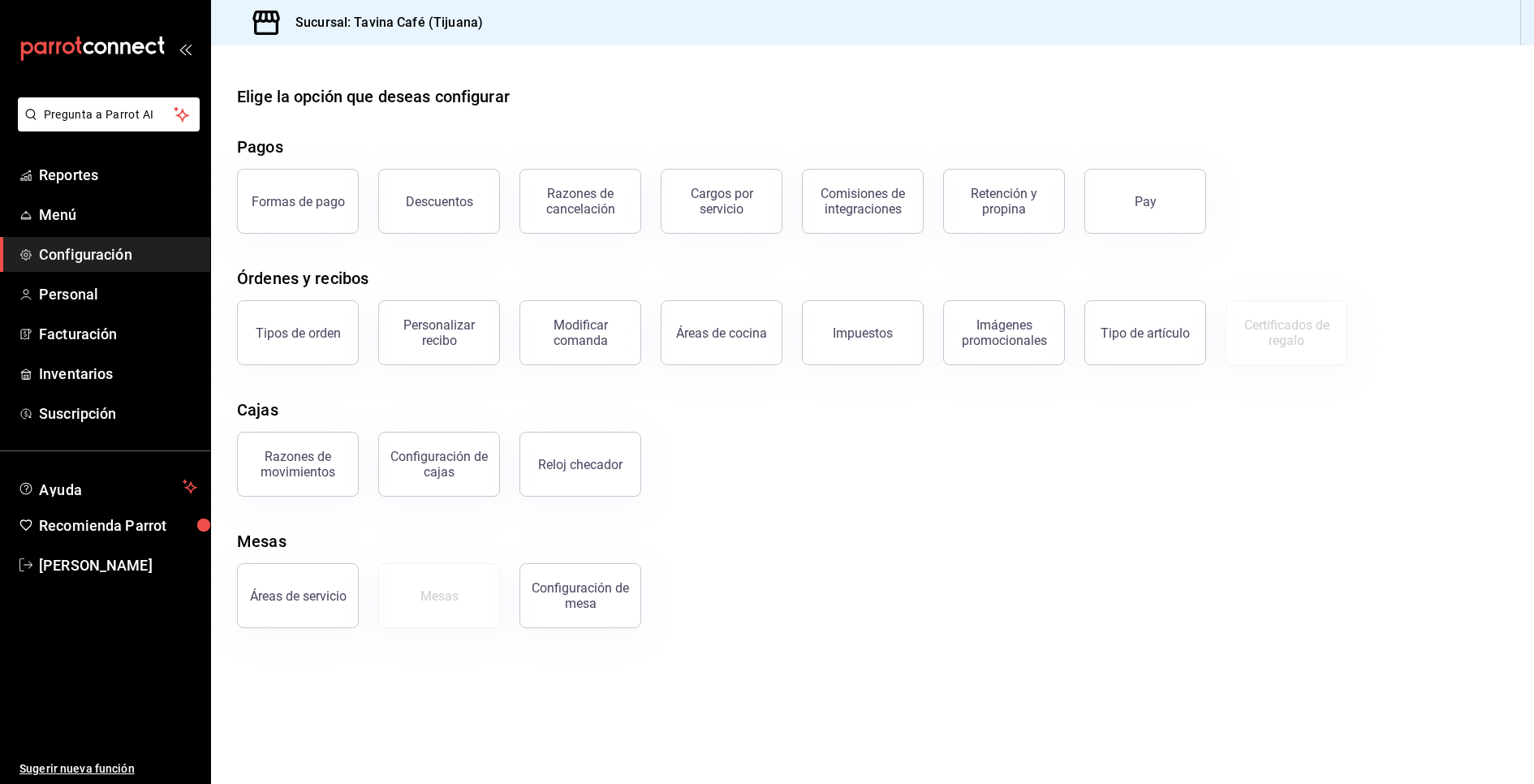
click at [1214, 503] on div "Elige la opción que deseas configurar Pagos Formas de pago Descuentos Razones d…" at bounding box center [873, 356] width 1323 height 544
click at [1051, 478] on div "Razones de movimientos Configuración de cajas Reloj checador" at bounding box center [862, 454] width 1290 height 84
click at [1029, 354] on button "Imágenes promocionales" at bounding box center [1004, 332] width 122 height 65
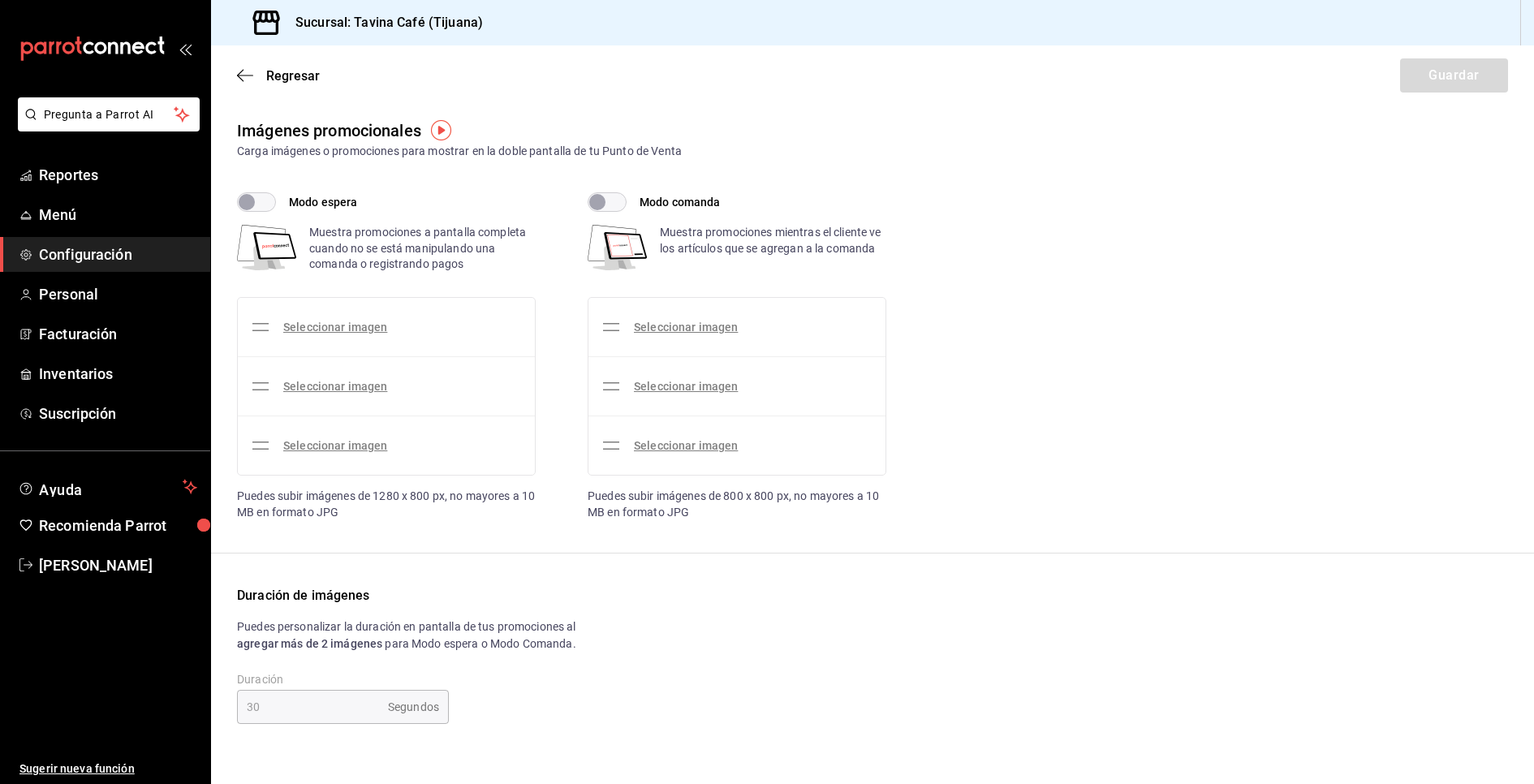
checkbox input "true"
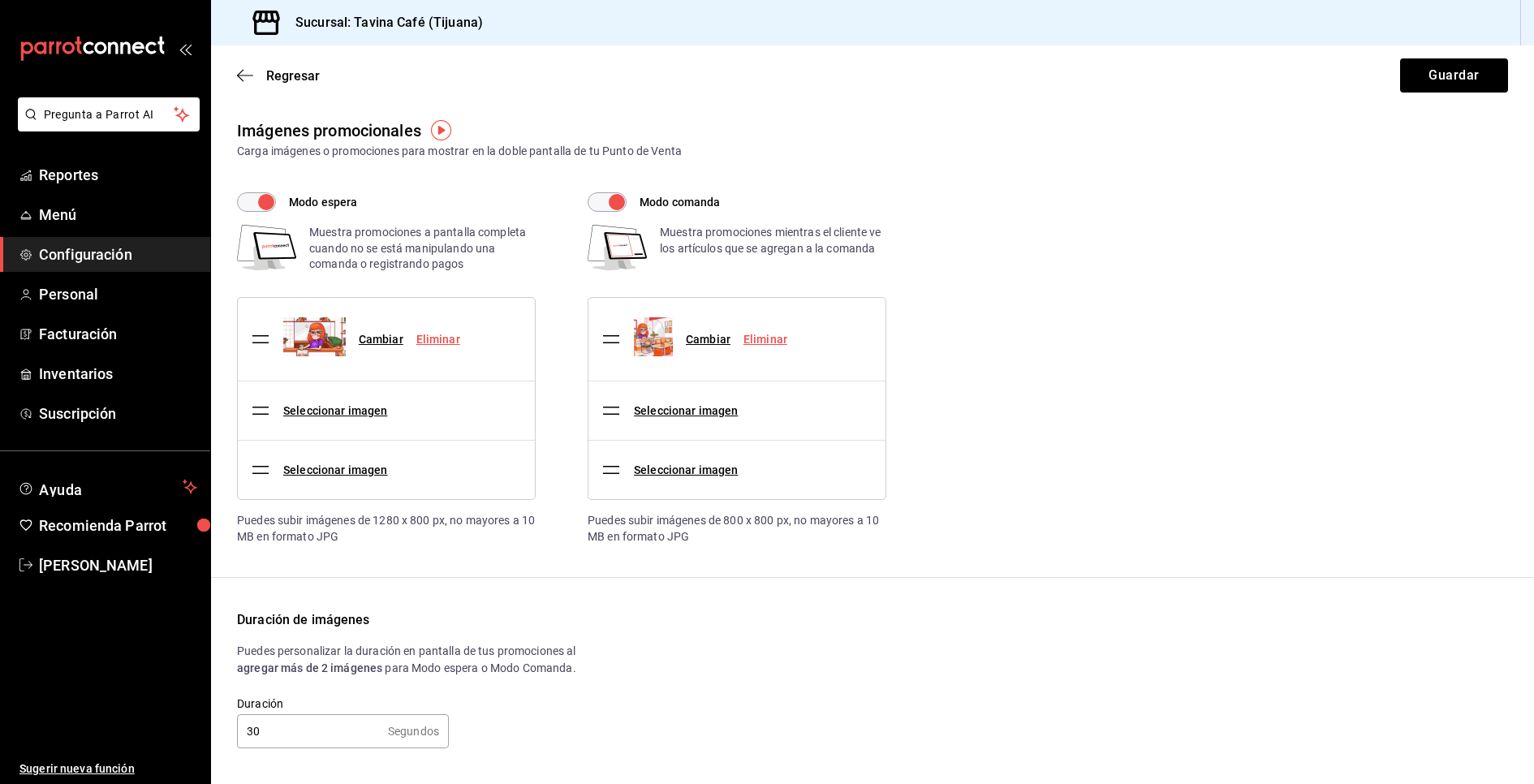
click at [317, 336] on img at bounding box center [314, 337] width 63 height 39
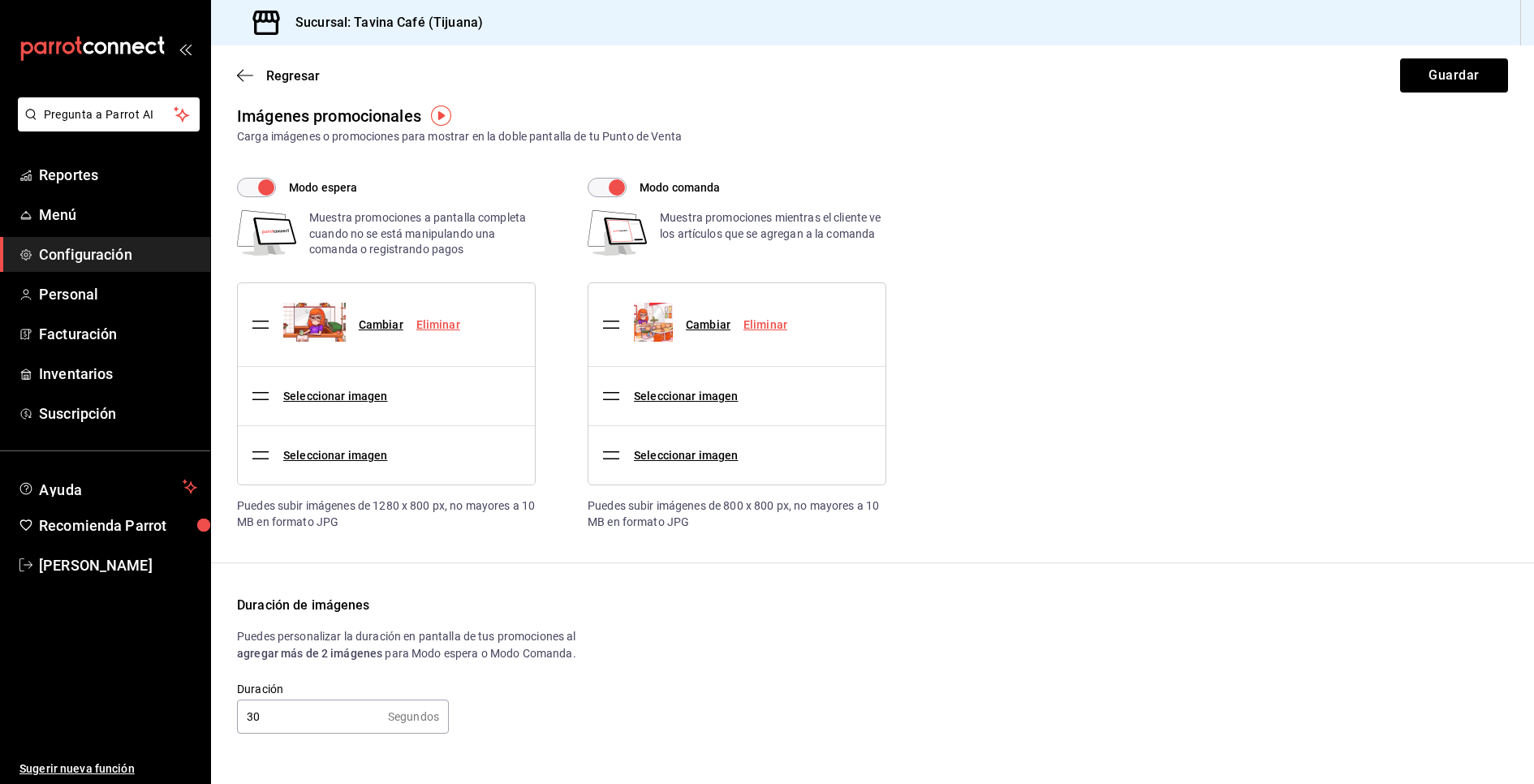
drag, startPoint x: 344, startPoint y: 716, endPoint x: 243, endPoint y: 698, distance: 102.6
click at [243, 700] on input "30" at bounding box center [310, 716] width 144 height 33
click at [752, 678] on div "Duración de imágenes Puedes personalizar la duración en pantalla de tus promoci…" at bounding box center [873, 664] width 1270 height 138
click at [937, 376] on div "Modo espera Muestra promociones a pantalla completa cuando no se está manipulan…" at bounding box center [873, 353] width 1270 height 352
click at [95, 303] on span "Personal" at bounding box center [118, 294] width 159 height 22
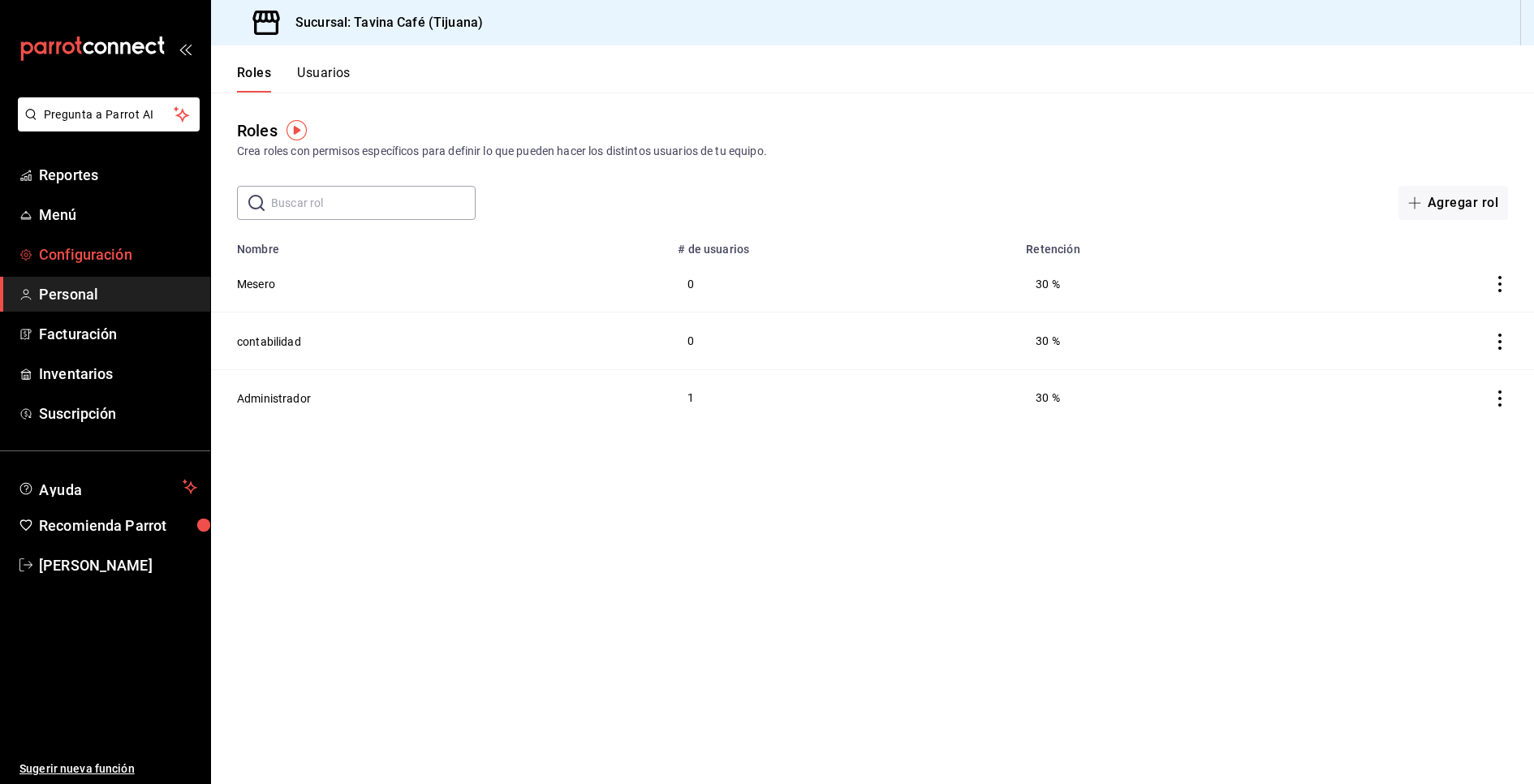
click at [106, 260] on span "Configuración" at bounding box center [118, 253] width 159 height 22
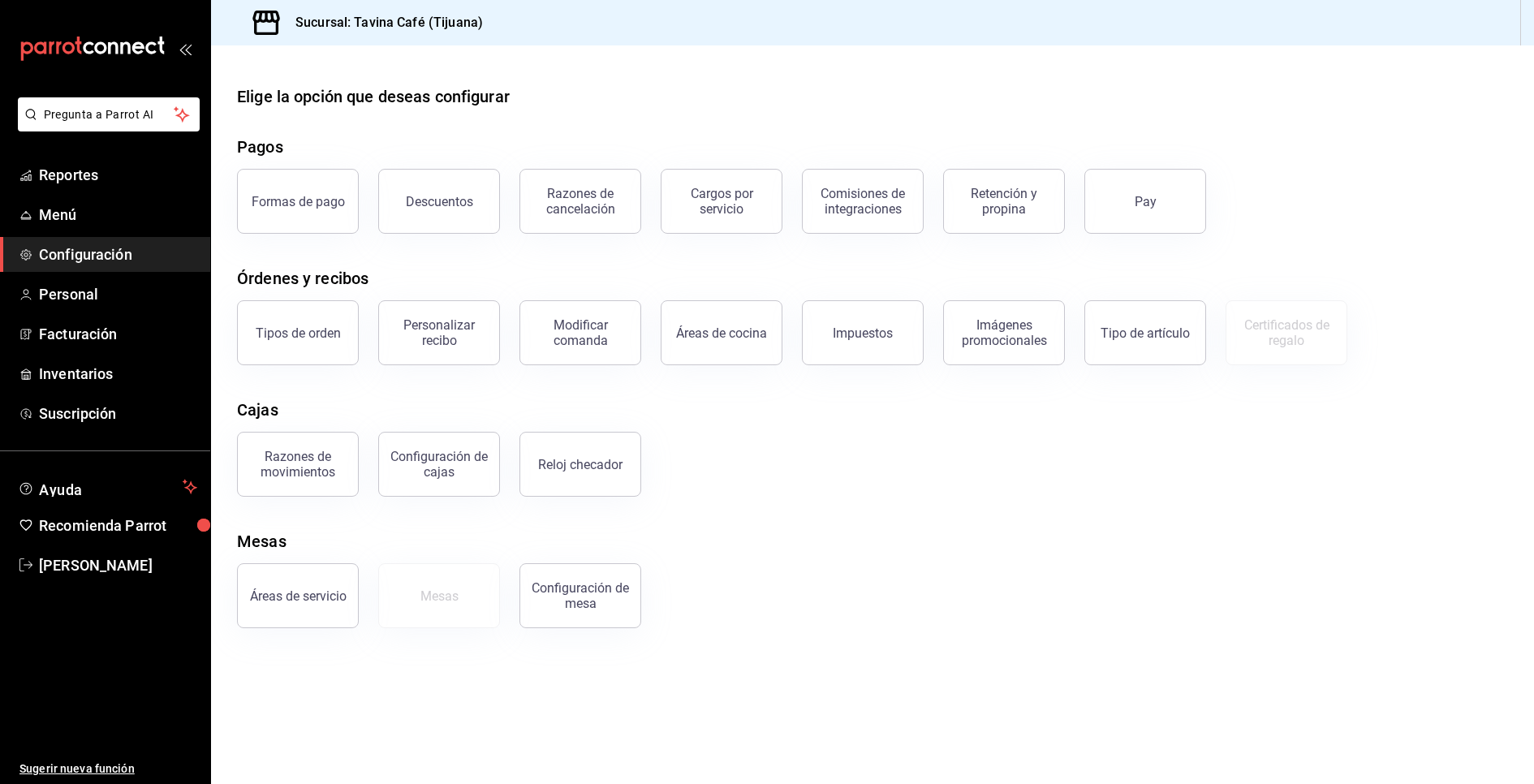
click at [727, 457] on div "Razones de movimientos Configuración de cajas Reloj checador" at bounding box center [862, 454] width 1290 height 84
click at [911, 535] on div "Mesas" at bounding box center [873, 541] width 1270 height 24
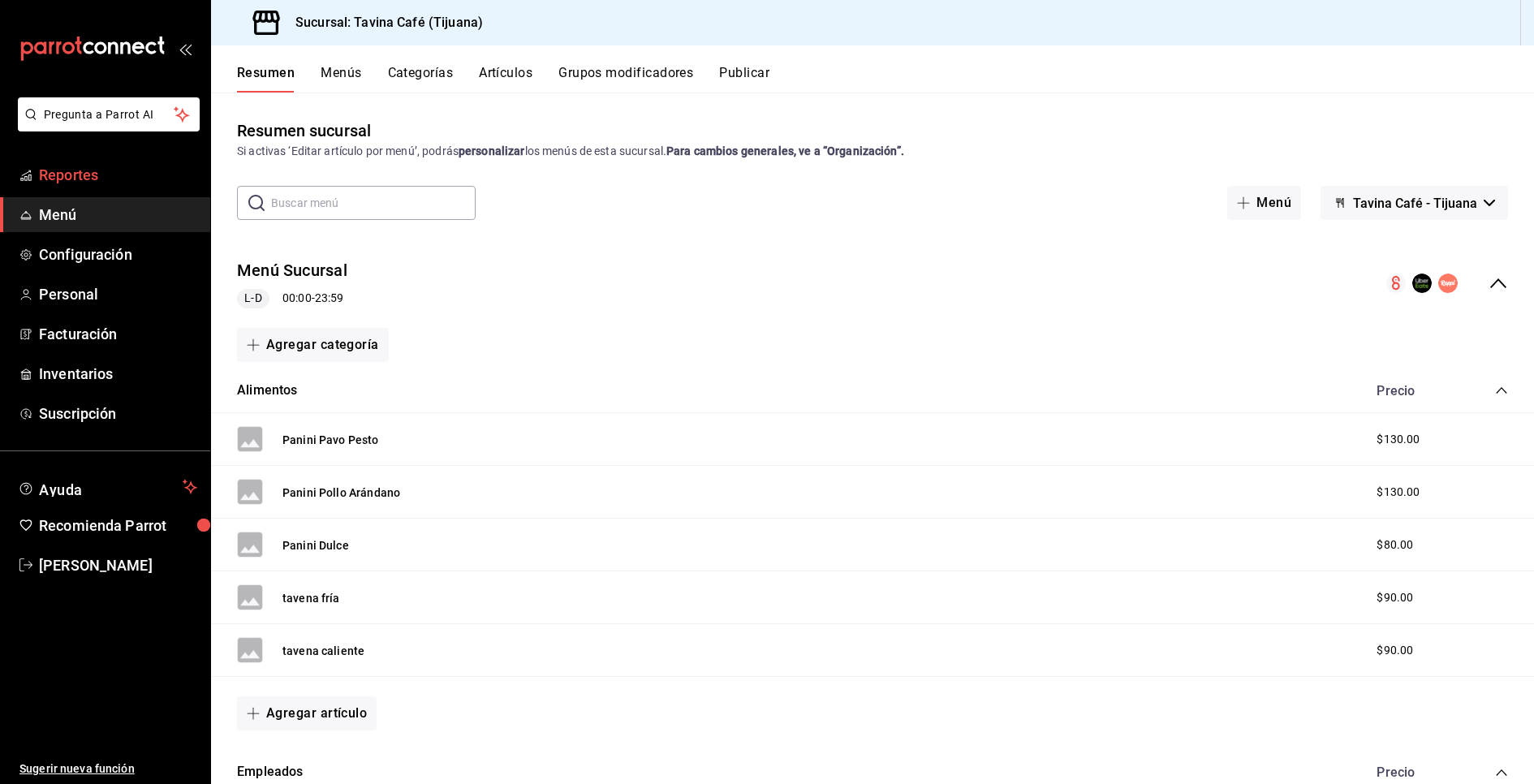
click at [75, 177] on span "Reportes" at bounding box center [118, 174] width 159 height 22
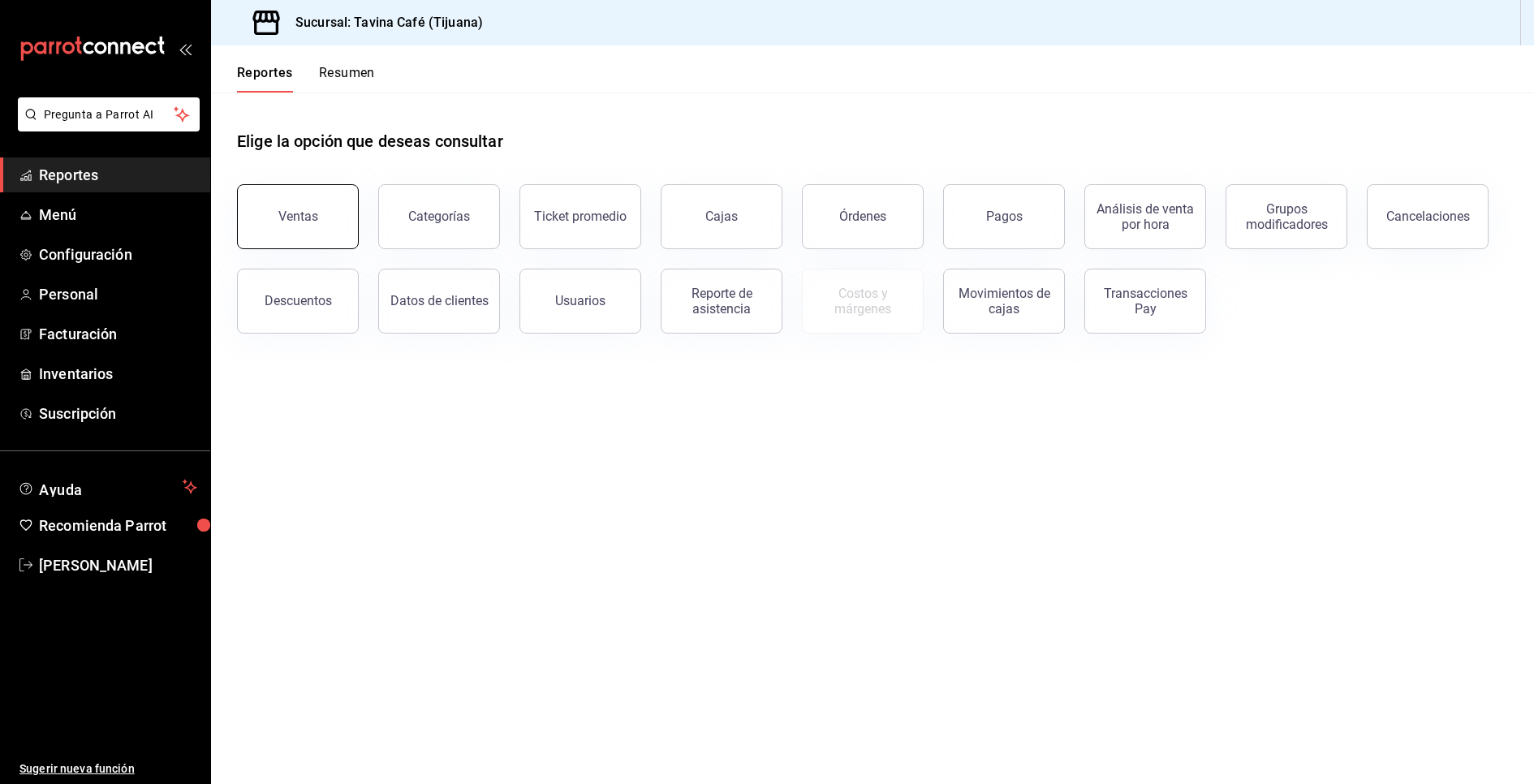
click at [278, 191] on button "Ventas" at bounding box center [298, 216] width 122 height 65
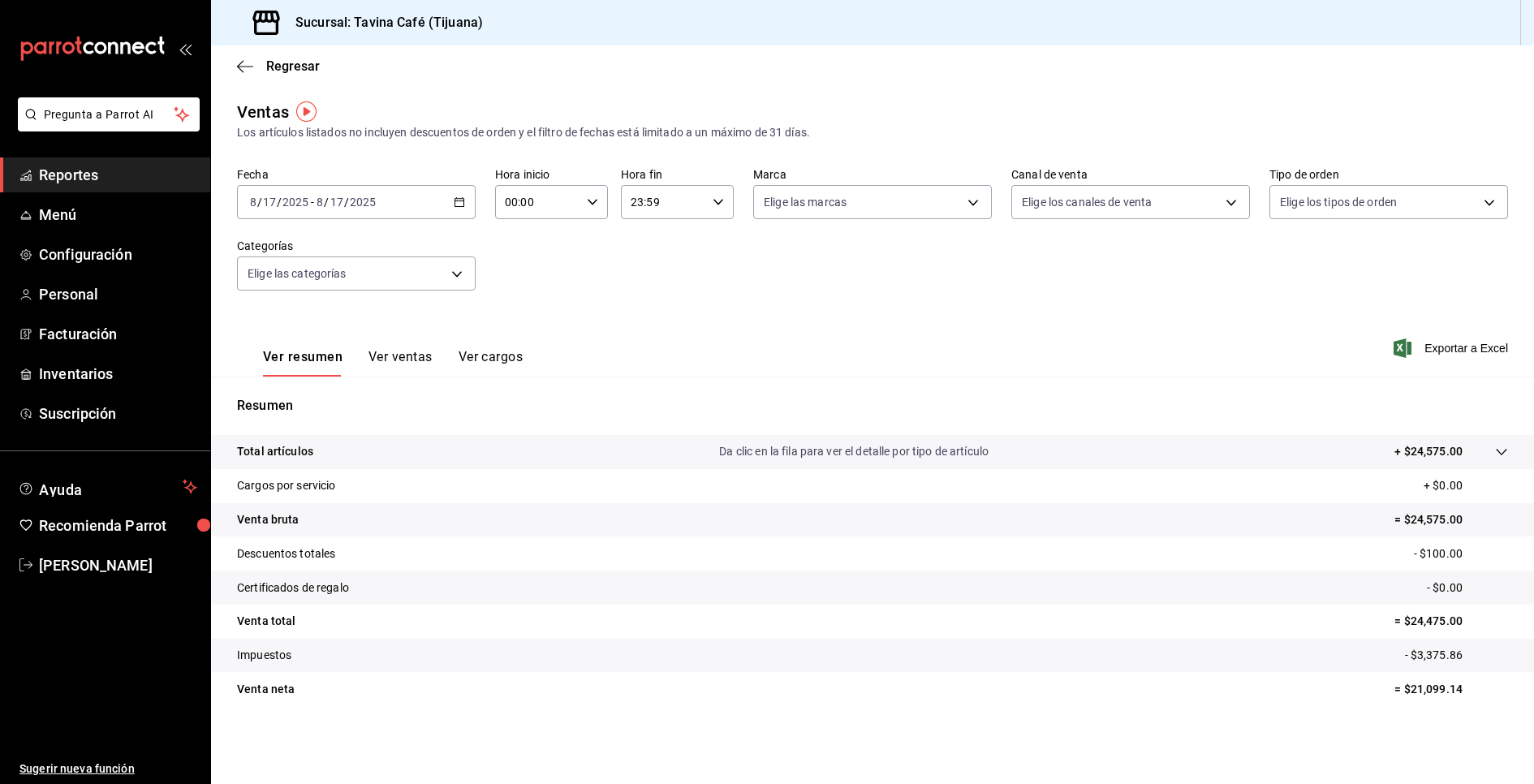
click at [660, 292] on div "Fecha 2025-08-17 8 / 17 / 2025 - 2025-08-17 8 / 17 / 2025 Hora inicio 00:00 Hor…" at bounding box center [873, 238] width 1270 height 143
